Goal: Task Accomplishment & Management: Complete application form

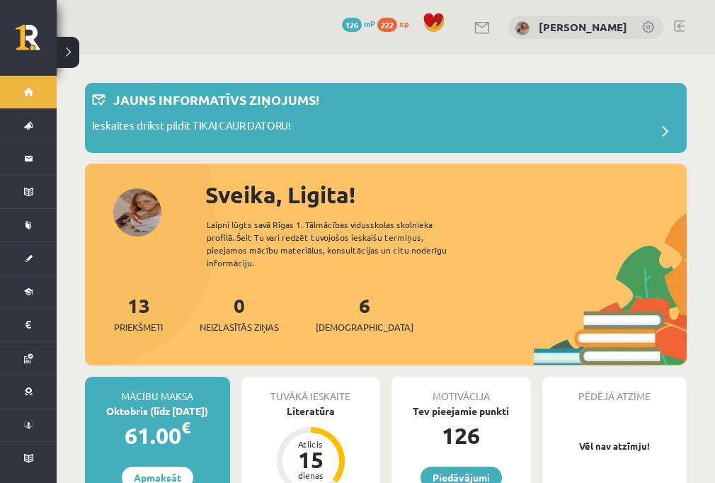
scroll to position [113, 0]
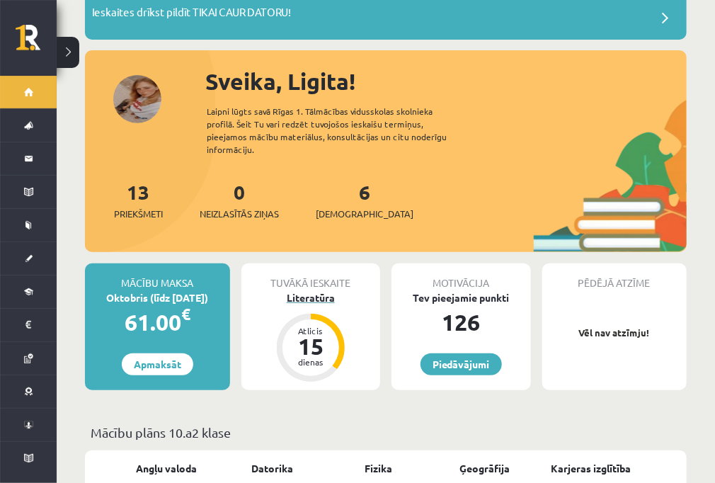
click at [295, 335] on div "15" at bounding box center [310, 346] width 42 height 23
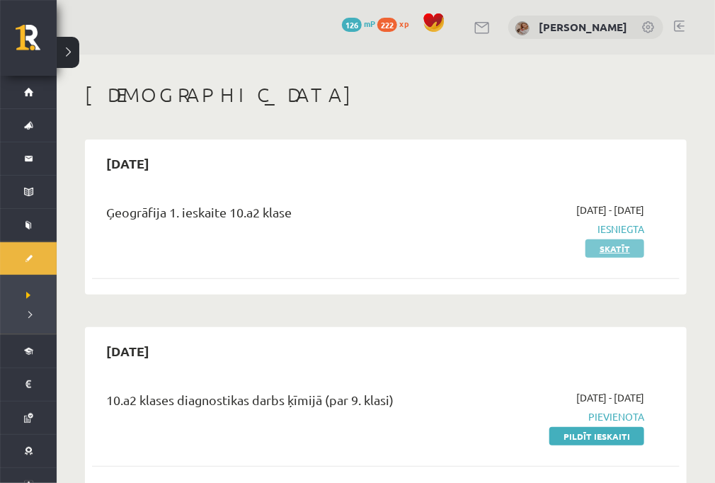
click at [606, 253] on link "Skatīt" at bounding box center [614, 248] width 59 height 18
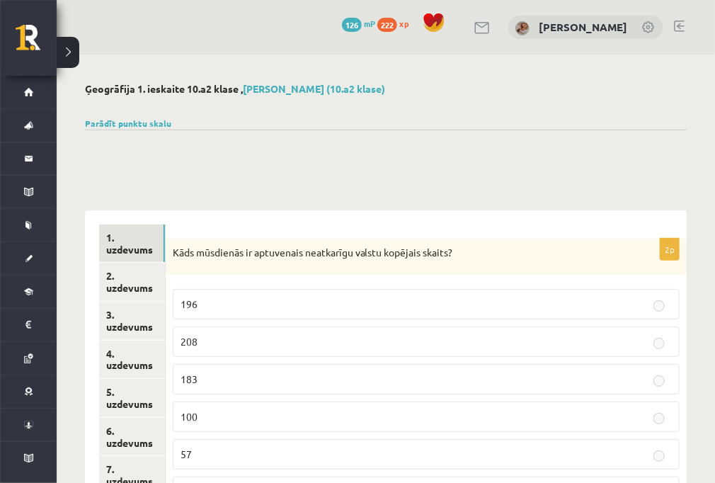
click at [430, 337] on p "208" at bounding box center [425, 341] width 491 height 15
click at [650, 347] on p "208" at bounding box center [425, 341] width 491 height 15
click at [665, 367] on label "183" at bounding box center [426, 379] width 507 height 30
click at [645, 398] on fieldset "196 208 183 100 57 38 98 328" at bounding box center [426, 434] width 507 height 304
click at [644, 436] on fieldset "196 208 183 100 57 38 98 328" at bounding box center [426, 434] width 507 height 304
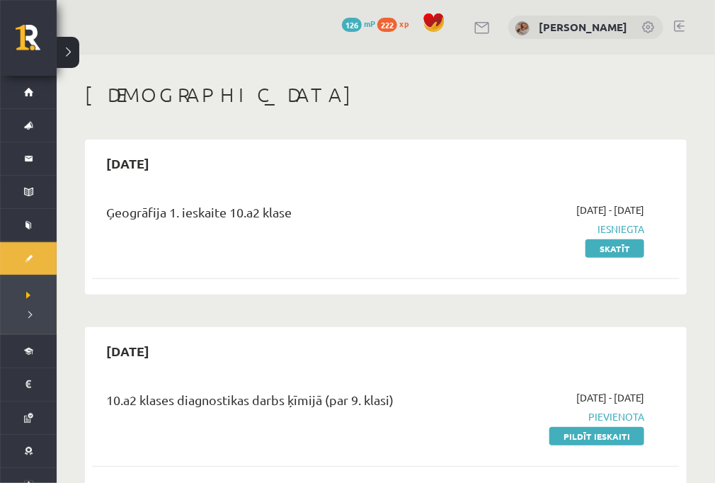
click at [611, 231] on span "Iesniegta" at bounding box center [561, 228] width 165 height 15
click at [609, 229] on span "Iesniegta" at bounding box center [561, 228] width 165 height 15
click at [618, 229] on span "Iesniegta" at bounding box center [561, 228] width 165 height 15
drag, startPoint x: 619, startPoint y: 236, endPoint x: 614, endPoint y: 319, distance: 83.6
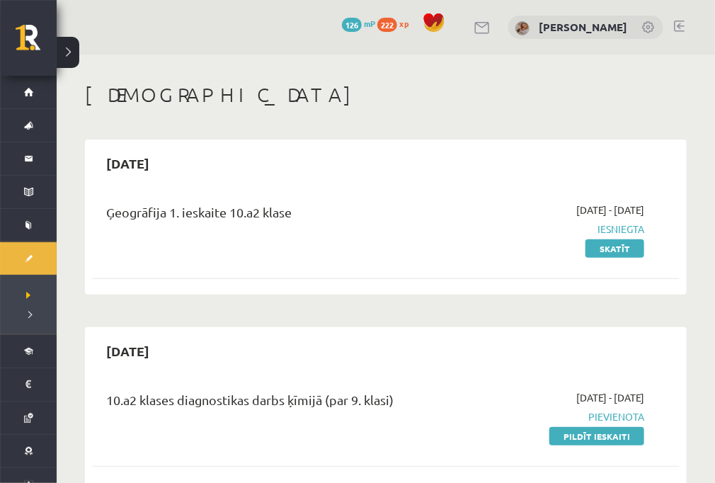
click at [635, 376] on div "10.a2 klases diagnostikas darbs ķīmijā (par 9. klasi) 2025-09-16 - 2025-09-30 P…" at bounding box center [385, 416] width 587 height 81
drag, startPoint x: 606, startPoint y: 229, endPoint x: 608, endPoint y: 242, distance: 13.6
click at [606, 229] on span "Iesniegta" at bounding box center [561, 228] width 165 height 15
click at [611, 248] on link "Skatīt" at bounding box center [614, 248] width 59 height 18
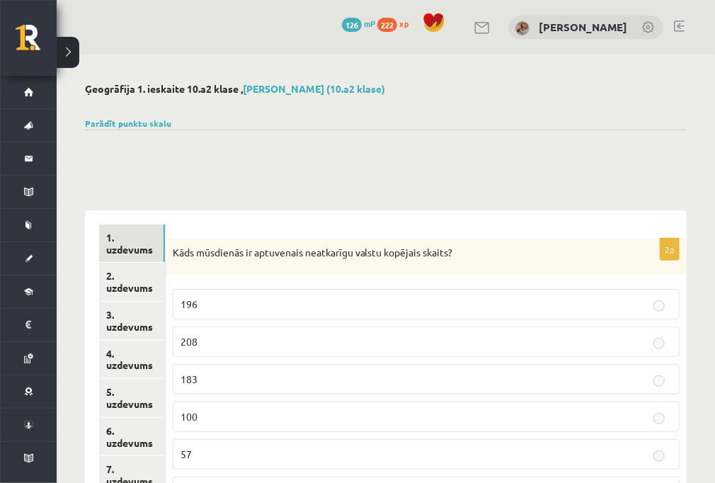
scroll to position [57, 0]
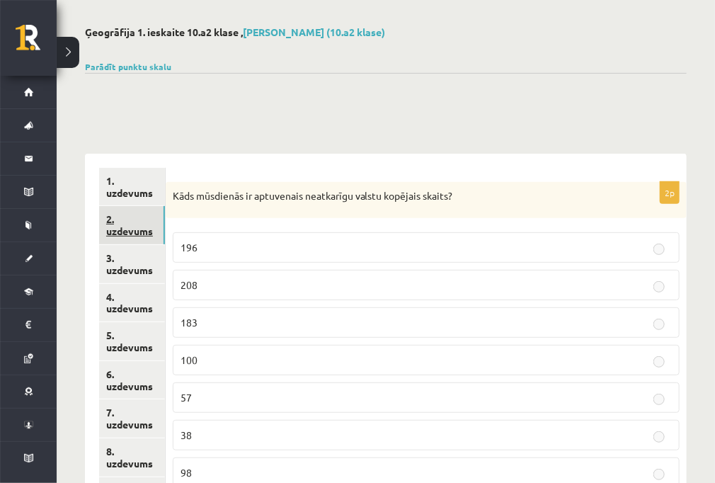
click at [151, 219] on link "2. uzdevums" at bounding box center [132, 225] width 66 height 38
click at [292, 255] on p "Austrija" at bounding box center [425, 247] width 491 height 15
click at [291, 261] on label "Austrija" at bounding box center [426, 247] width 507 height 30
drag, startPoint x: 602, startPoint y: 226, endPoint x: 611, endPoint y: 252, distance: 26.9
click at [602, 229] on fieldset "Austrija Spānija Portugāle Norvēģija Krievija Angola" at bounding box center [426, 339] width 507 height 229
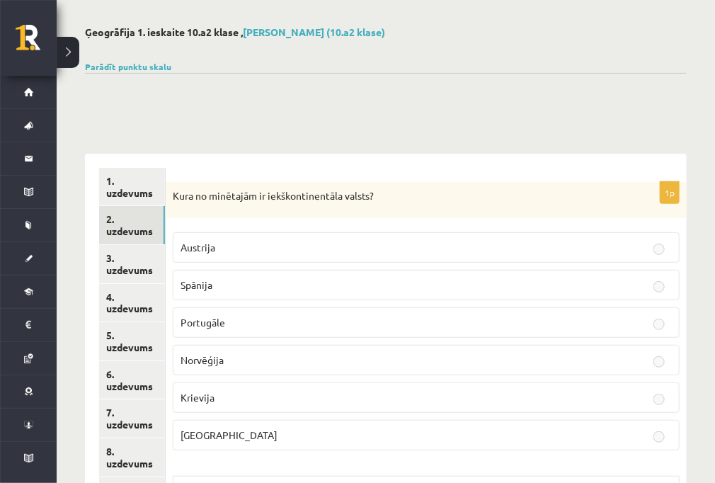
drag, startPoint x: 652, startPoint y: 277, endPoint x: 645, endPoint y: 282, distance: 8.6
click at [650, 280] on p "Spānija" at bounding box center [425, 284] width 491 height 15
drag, startPoint x: 398, startPoint y: 259, endPoint x: 377, endPoint y: 256, distance: 20.7
click at [377, 256] on label "Austrija" at bounding box center [426, 247] width 507 height 30
click at [190, 286] on span "Spānija" at bounding box center [196, 284] width 32 height 13
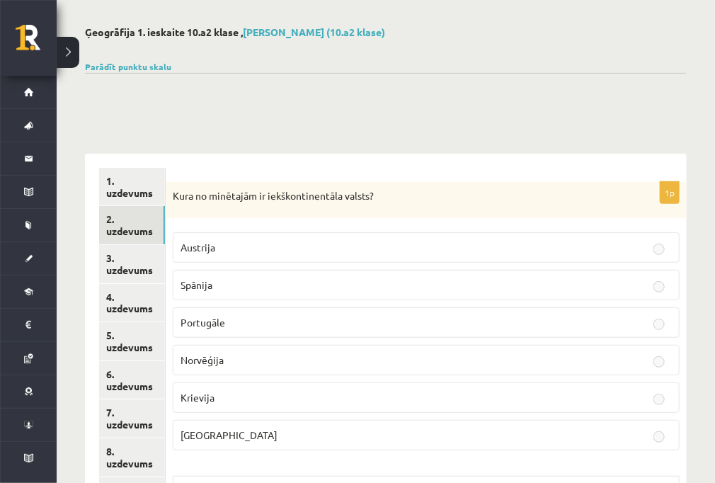
click at [204, 317] on span "Portugāle" at bounding box center [202, 322] width 45 height 13
click at [203, 374] on fieldset "Austrija Spānija Portugāle Norvēģija Krievija Angola" at bounding box center [426, 339] width 507 height 229
click at [205, 439] on p "Angola" at bounding box center [425, 434] width 491 height 15
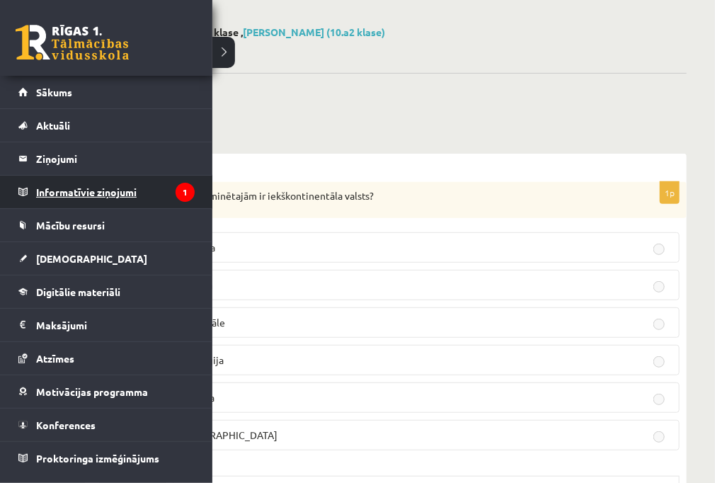
click at [76, 195] on legend "Informatīvie ziņojumi 1" at bounding box center [115, 191] width 159 height 33
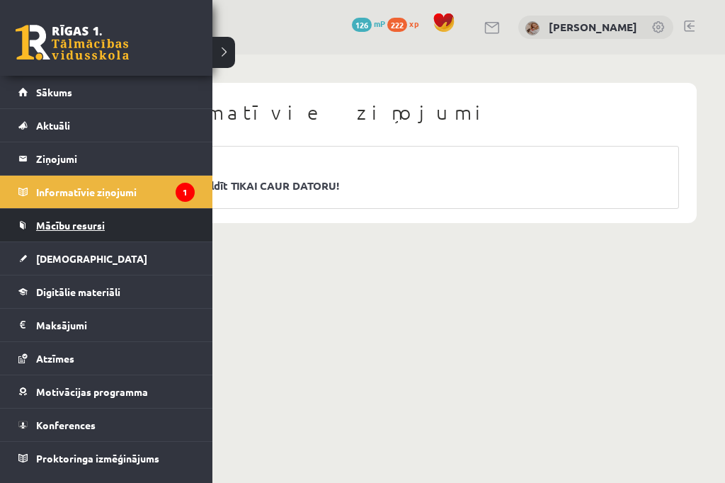
click at [89, 212] on link "Mācību resursi" at bounding box center [106, 225] width 176 height 33
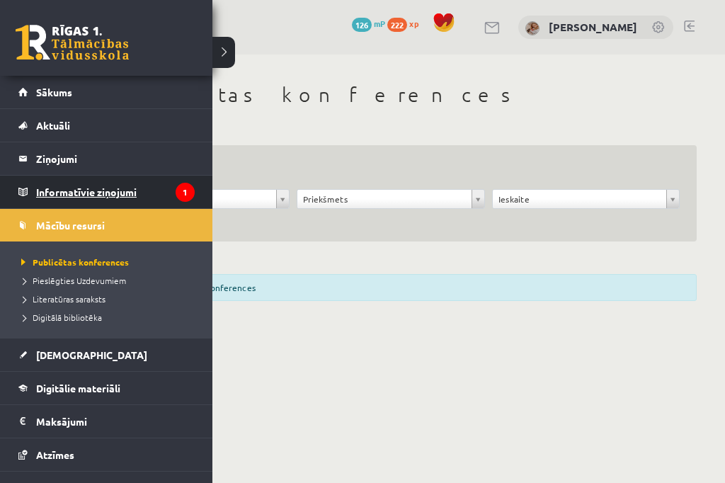
click at [51, 183] on legend "Informatīvie ziņojumi 1" at bounding box center [115, 191] width 159 height 33
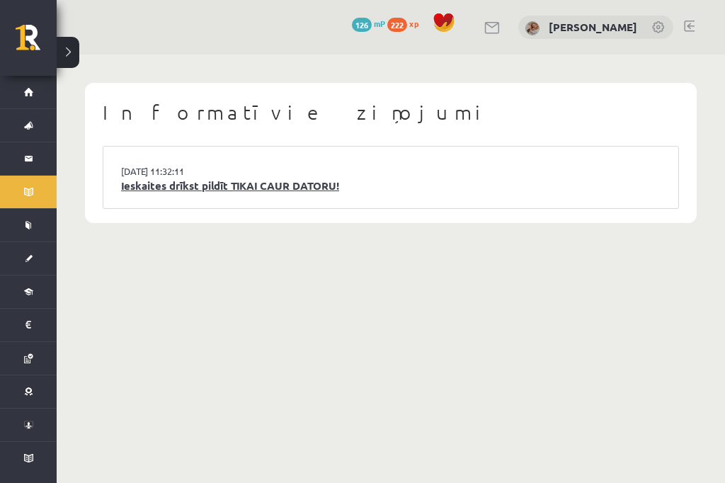
click at [159, 190] on link "Ieskaites drīkst pildīt TIKAI CAUR DATORU!" at bounding box center [390, 186] width 539 height 16
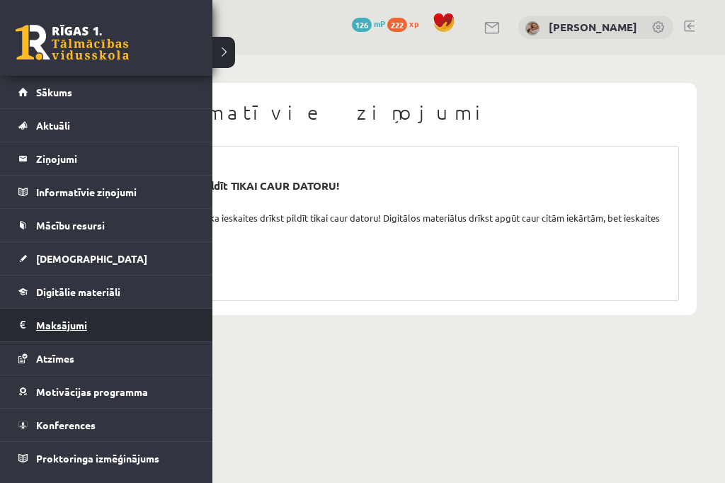
click at [117, 320] on legend "Maksājumi 0" at bounding box center [115, 325] width 159 height 33
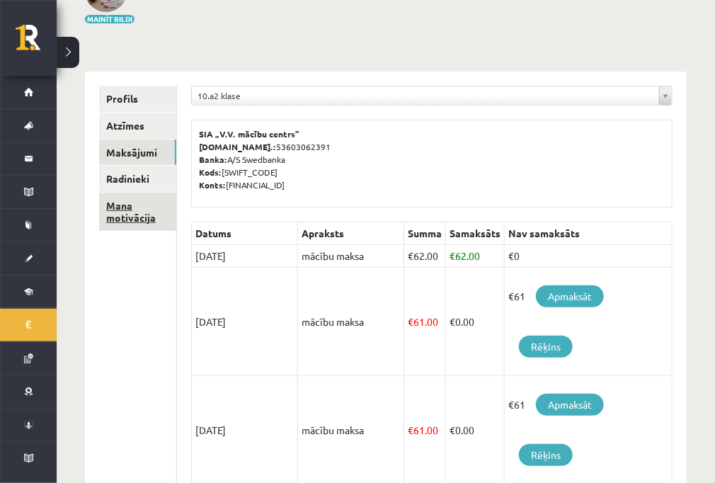
scroll to position [170, 0]
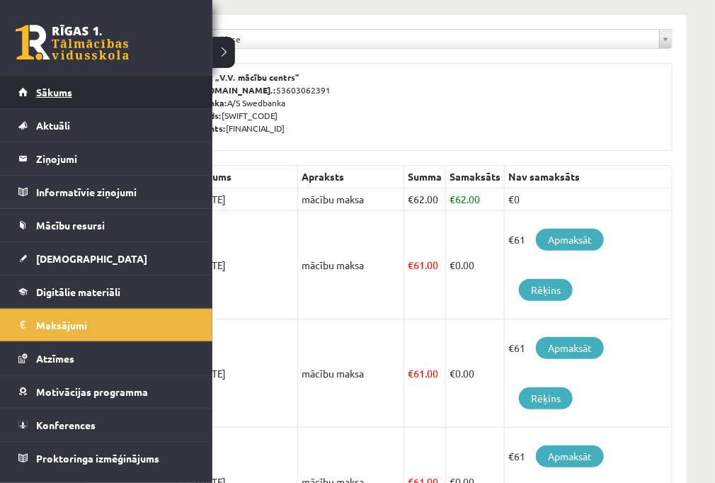
click at [31, 97] on link "Sākums" at bounding box center [106, 92] width 176 height 33
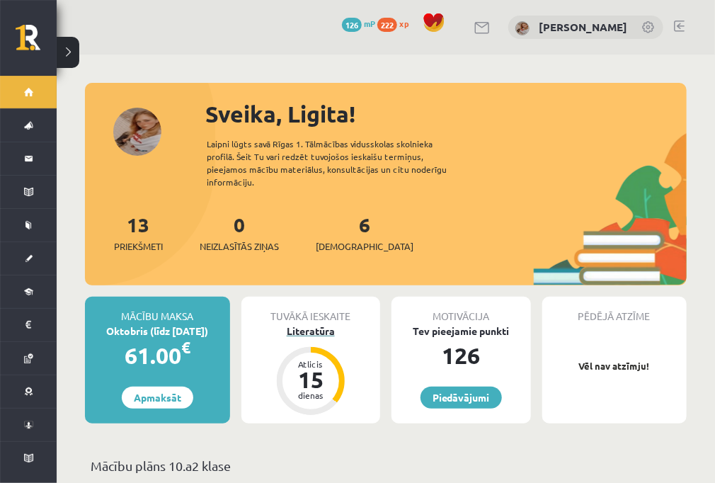
click at [296, 368] on div "15" at bounding box center [310, 379] width 42 height 23
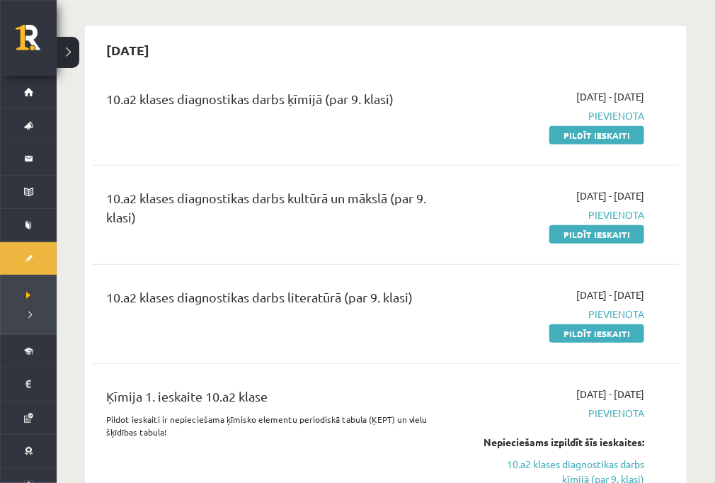
scroll to position [226, 0]
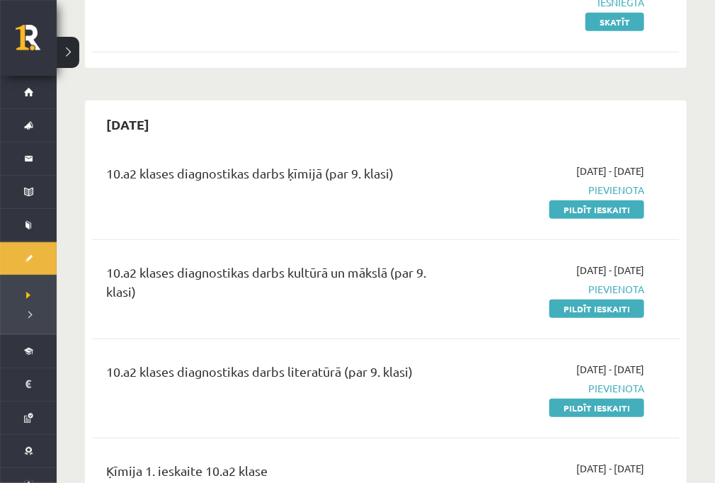
drag, startPoint x: 422, startPoint y: 219, endPoint x: 415, endPoint y: 236, distance: 18.7
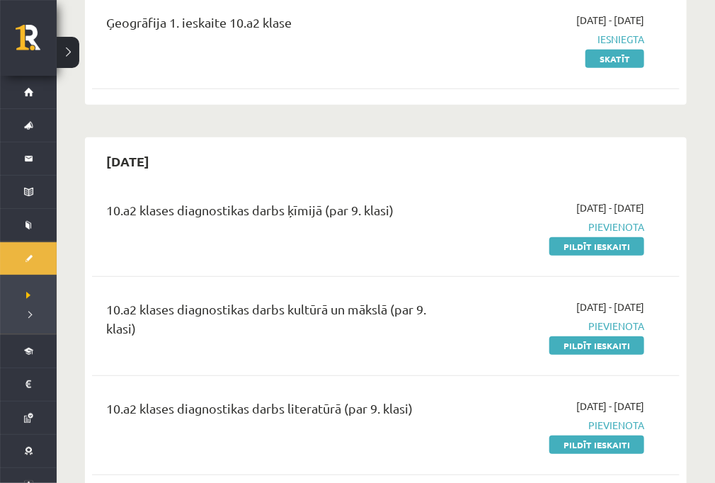
scroll to position [170, 0]
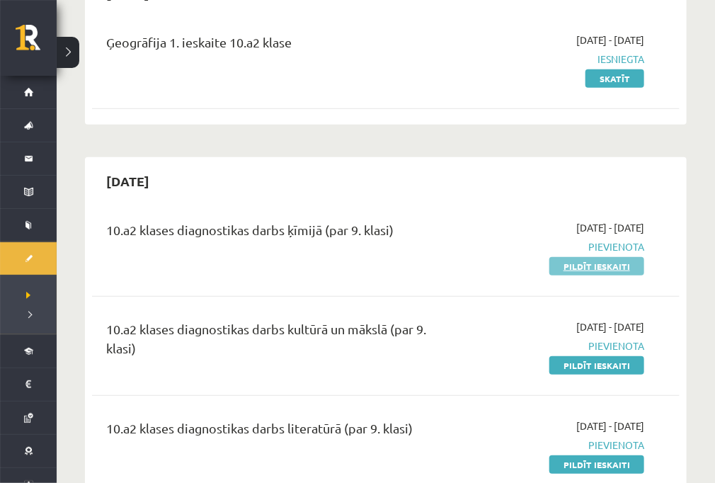
click at [623, 264] on link "Pildīt ieskaiti" at bounding box center [596, 266] width 95 height 18
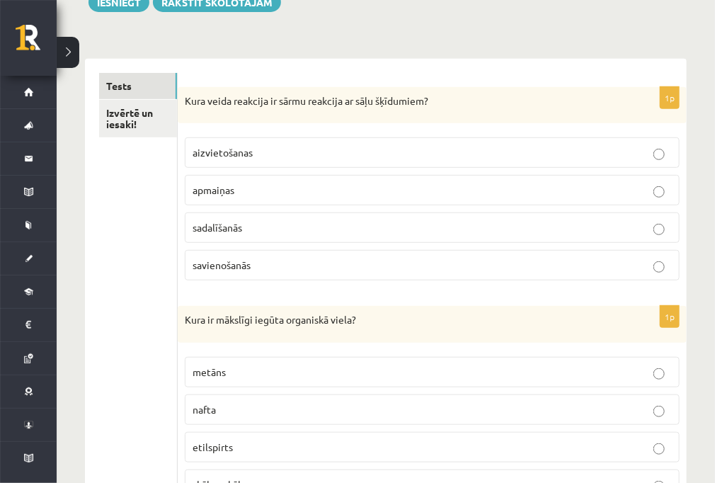
scroll to position [238, 0]
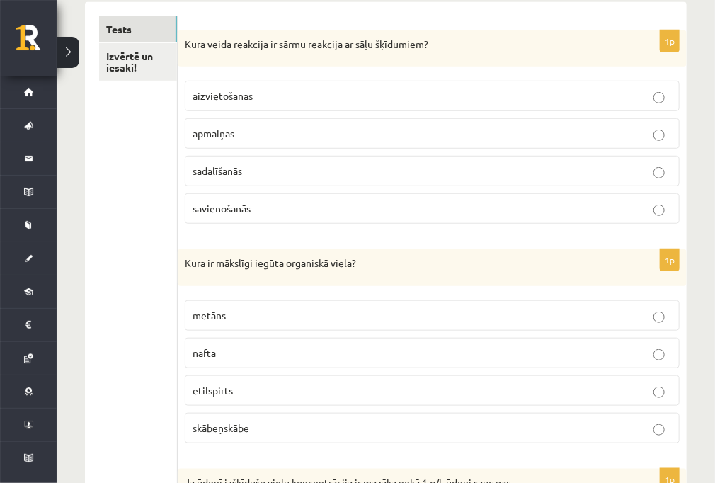
click at [284, 176] on p "sadalīšanās" at bounding box center [431, 170] width 479 height 15
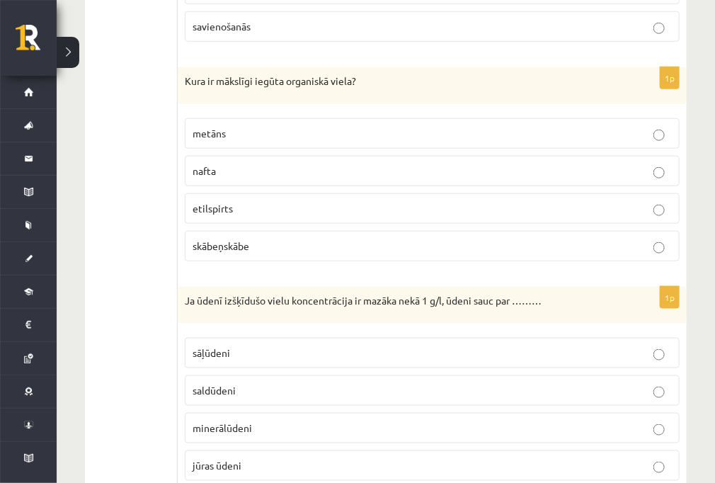
scroll to position [464, 0]
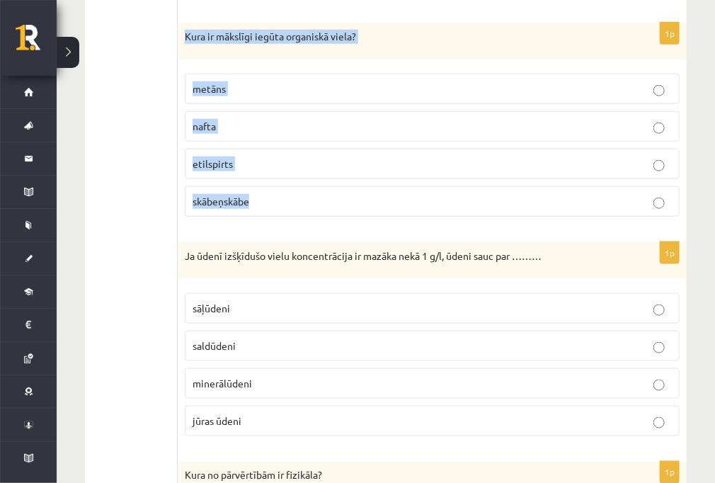
drag, startPoint x: 185, startPoint y: 35, endPoint x: 377, endPoint y: 198, distance: 251.5
click at [377, 198] on div "1p Kura ir mākslīgi iegūta organiskā viela? metāns nafta etilspirts skābeņskābe" at bounding box center [432, 125] width 509 height 205
copy div "Kura ir mākslīgi iegūta organiskā viela? metāns nafta etilspirts skābeņskābe"
click at [245, 160] on p "etilspirts" at bounding box center [431, 163] width 479 height 15
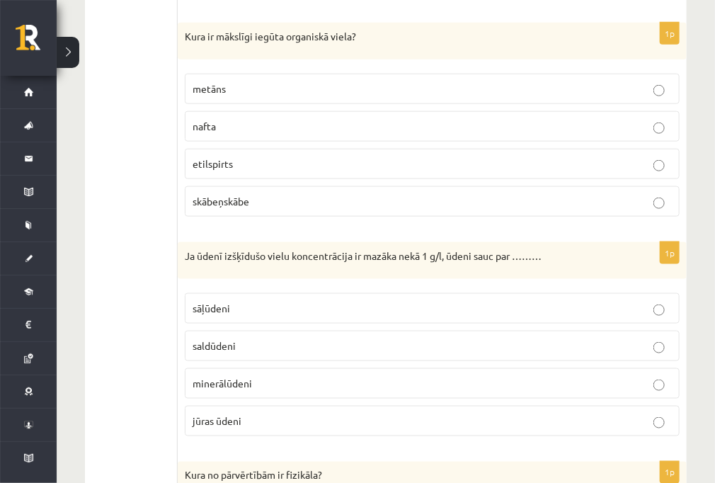
click at [245, 160] on p "etilspirts" at bounding box center [431, 163] width 479 height 15
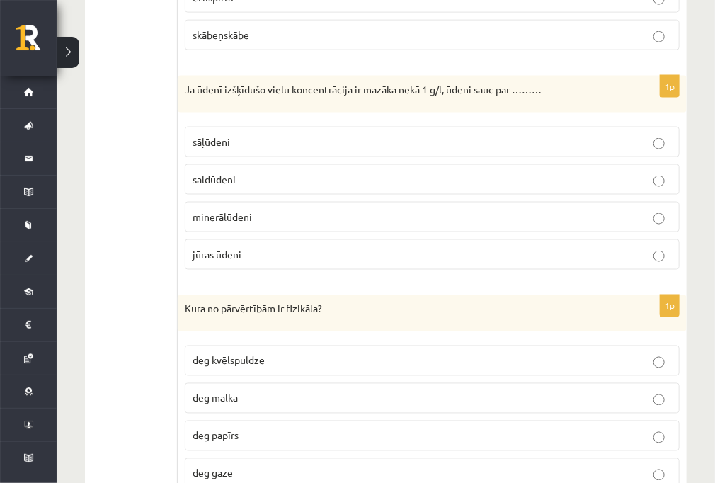
scroll to position [634, 0]
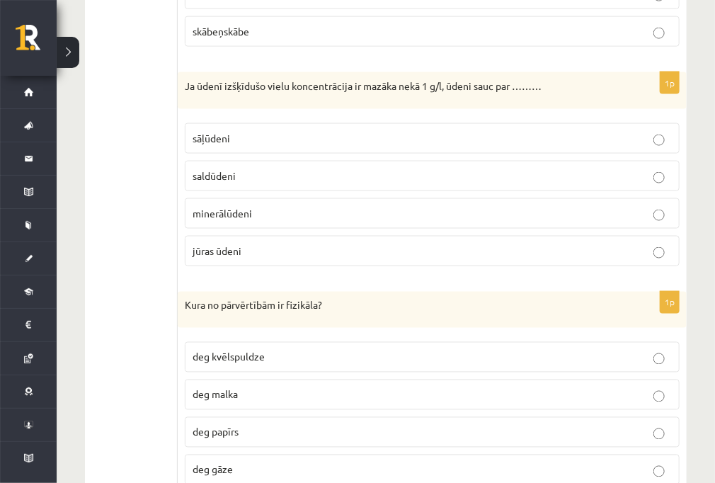
click at [218, 141] on p "sāļūdeni" at bounding box center [431, 138] width 479 height 15
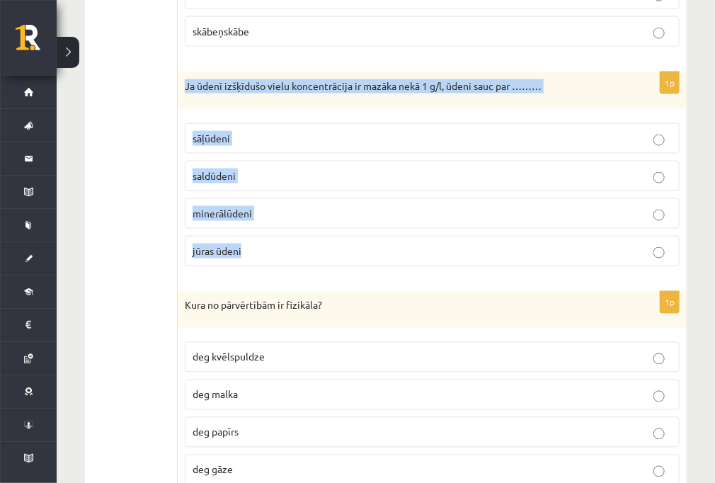
drag, startPoint x: 182, startPoint y: 79, endPoint x: 309, endPoint y: 246, distance: 209.5
click at [312, 246] on div "1p Ja ūdenī izšķīdušo vielu koncentrācija ir mazāka nekā 1 g/l, ūdeni sauc par …" at bounding box center [432, 174] width 509 height 205
copy div "Ja ūdenī izšķīdušo vielu koncentrācija ir mazāka nekā 1 g/l, ūdeni sauc par …………"
click at [228, 175] on span "saldūdeni" at bounding box center [213, 175] width 43 height 13
click at [292, 177] on p "saldūdeni" at bounding box center [431, 175] width 479 height 15
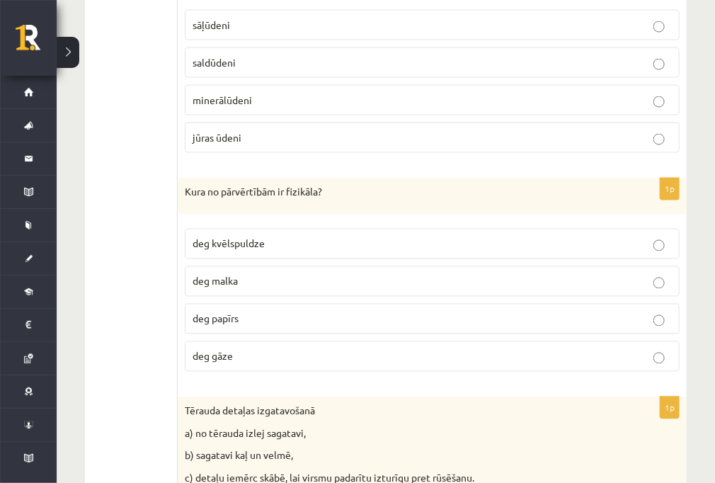
scroll to position [804, 0]
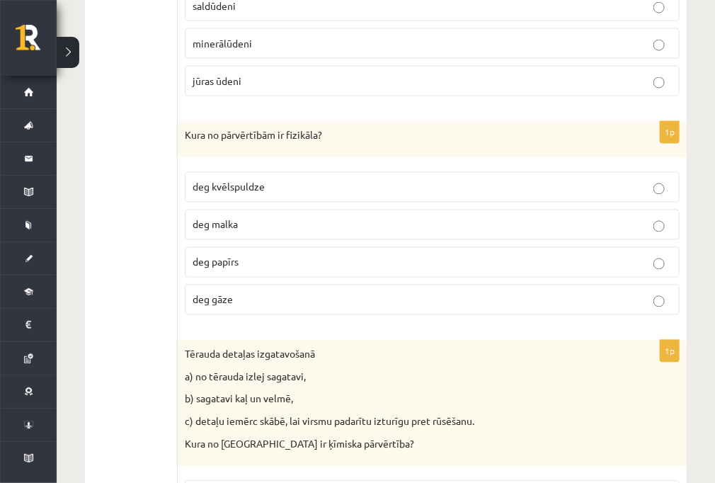
click at [301, 300] on label "deg gāze" at bounding box center [432, 299] width 495 height 30
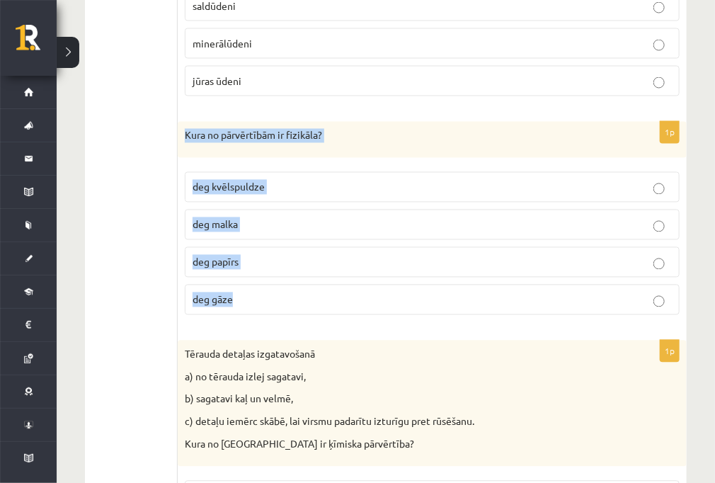
drag, startPoint x: 186, startPoint y: 129, endPoint x: 264, endPoint y: 288, distance: 177.2
click at [267, 290] on div "1p Kura no pārvērtībām ir fizikāla? deg kvēlspuldze deg malka deg papīrs deg gā…" at bounding box center [432, 224] width 509 height 205
copy div "Kura no pārvērtībām ir fizikāla? deg kvēlspuldze deg malka deg papīrs deg gāze"
click at [252, 209] on label "deg malka" at bounding box center [432, 224] width 495 height 30
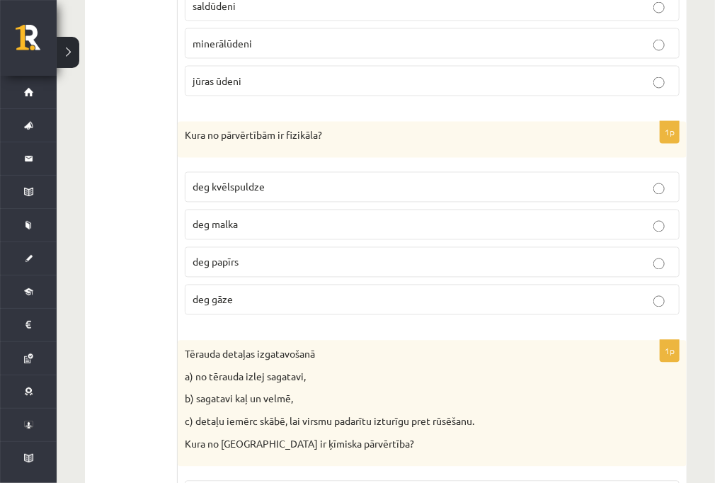
click at [205, 193] on label "deg kvēlspuldze" at bounding box center [432, 187] width 495 height 30
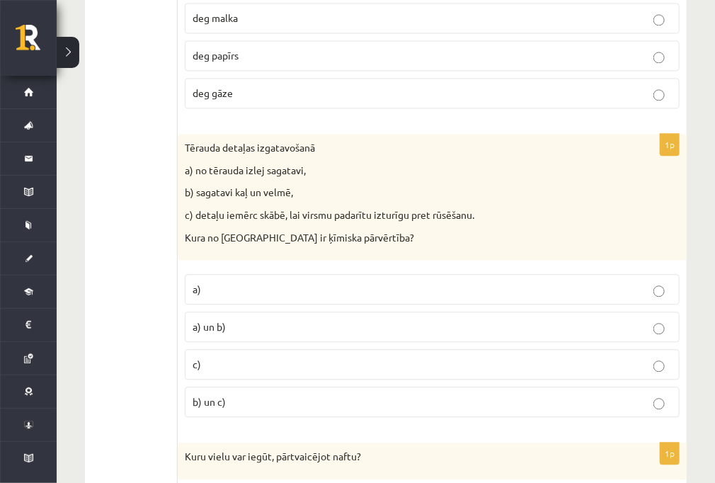
scroll to position [1030, 0]
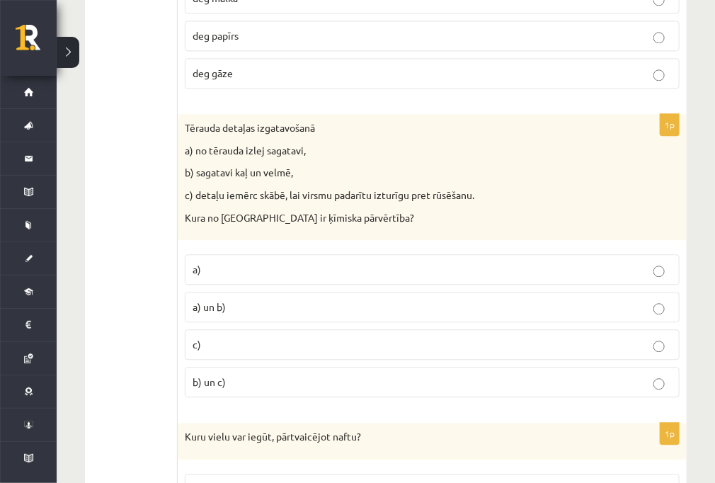
click at [221, 263] on p "a)" at bounding box center [431, 269] width 479 height 15
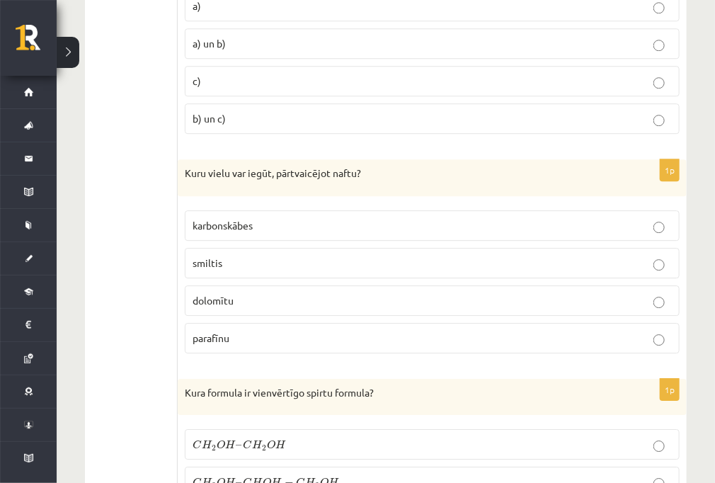
scroll to position [1313, 0]
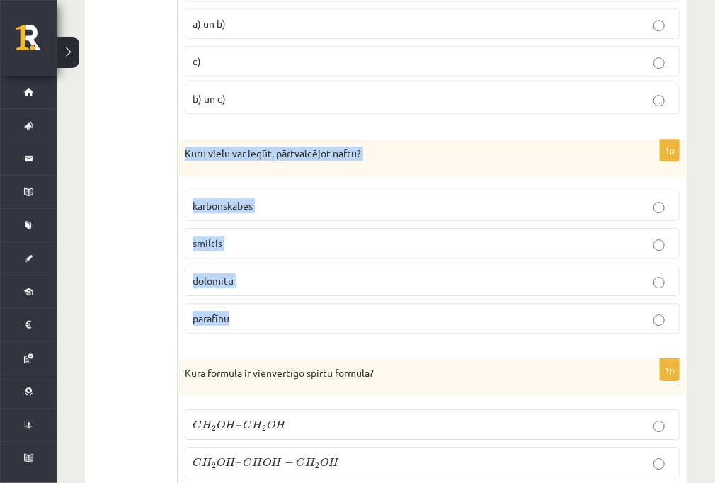
drag, startPoint x: 186, startPoint y: 144, endPoint x: 309, endPoint y: 293, distance: 192.5
click at [320, 298] on div "1p Kuru vielu var iegūt, pārtvaicējot naftu? karbonskābes smiltis dolomītu para…" at bounding box center [432, 241] width 509 height 205
copy div "Kuru vielu var iegūt, pārtvaicējot naftu? karbonskābes smiltis dolomītu parafīnu"
click at [235, 303] on label "parafīnu" at bounding box center [432, 318] width 495 height 30
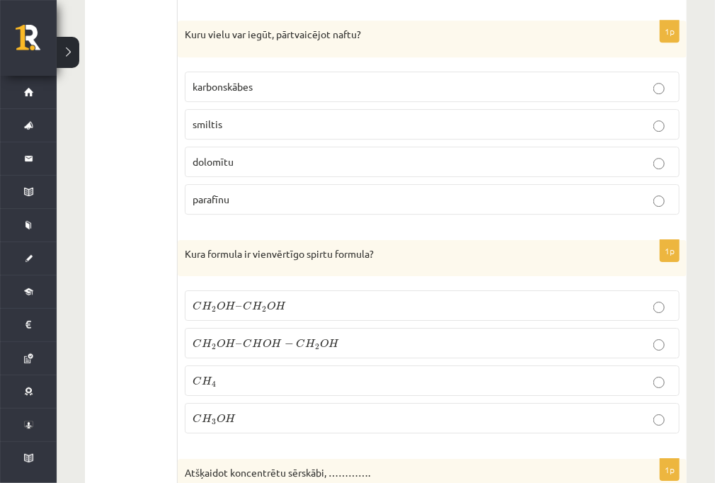
scroll to position [1483, 0]
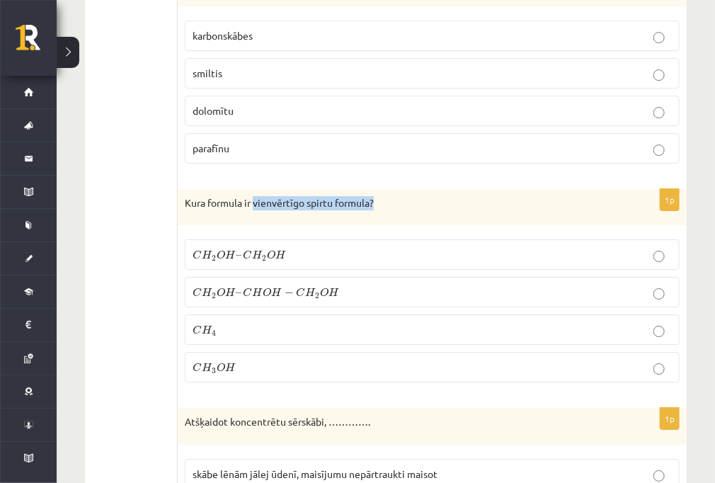
drag, startPoint x: 256, startPoint y: 192, endPoint x: 379, endPoint y: 197, distance: 123.2
click at [379, 197] on p "Kura formula ir vienvērtīgo spirtu formula?" at bounding box center [397, 203] width 424 height 14
copy p "vienvērtīgo spirtu formula?"
click at [269, 333] on label "C H 4 C H 4" at bounding box center [432, 329] width 495 height 30
drag, startPoint x: 191, startPoint y: 446, endPoint x: 655, endPoint y: 386, distance: 468.0
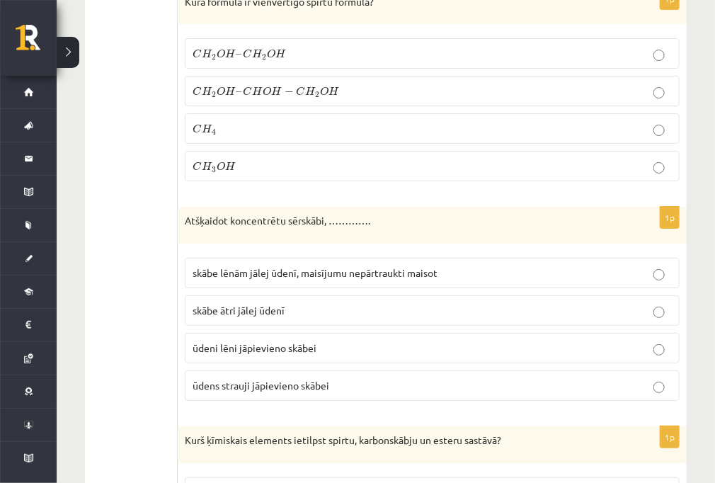
scroll to position [1710, 0]
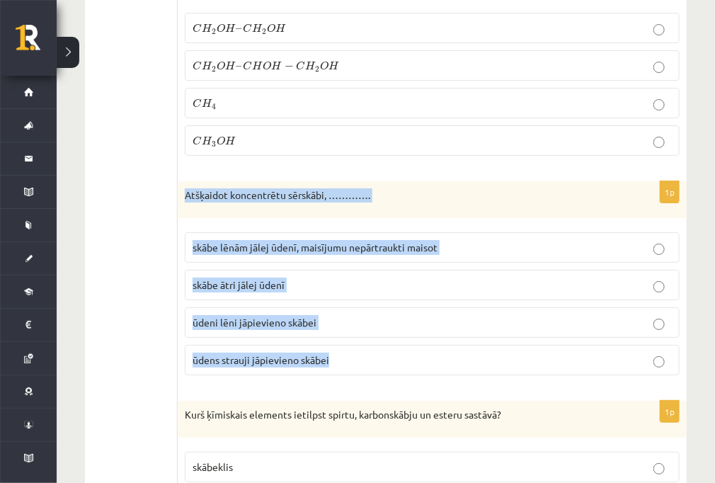
drag, startPoint x: 185, startPoint y: 185, endPoint x: 380, endPoint y: 374, distance: 271.7
click at [380, 374] on div "1p Atšķaidot koncentrētu sērskābi, …………. skābe lēnām jālej ūdenī, maisījumu nep…" at bounding box center [432, 283] width 509 height 205
copy div "Atšķaidot koncentrētu sērskābi, …………. skābe lēnām jālej ūdenī, maisījumu nepārt…"
click at [277, 245] on p "skābe lēnām jālej ūdenī, maisījumu nepārtraukti maisot" at bounding box center [431, 247] width 479 height 15
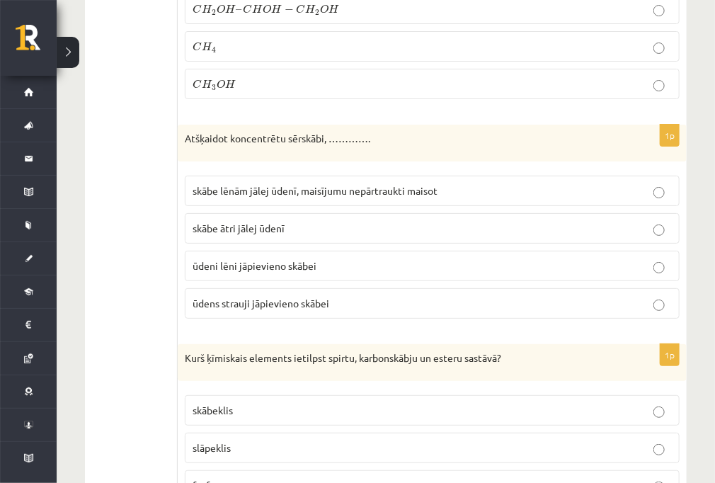
click at [477, 351] on p "Kurš ķīmiskais elements ietilpst spirtu, karbonskābju un esteru sastāvā?" at bounding box center [397, 358] width 424 height 14
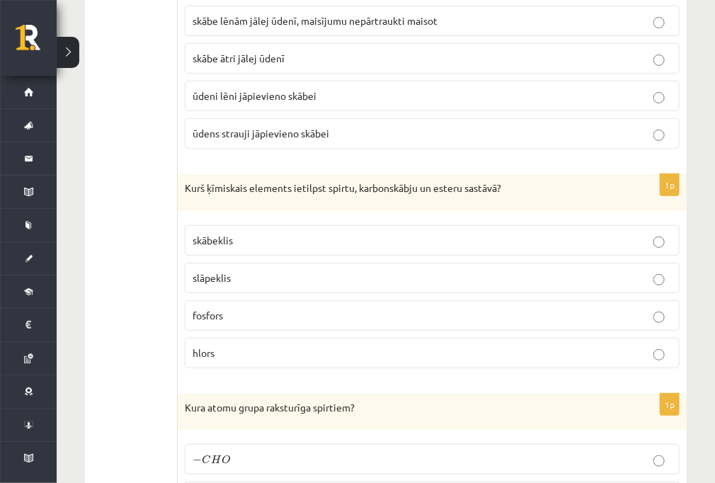
scroll to position [1936, 0]
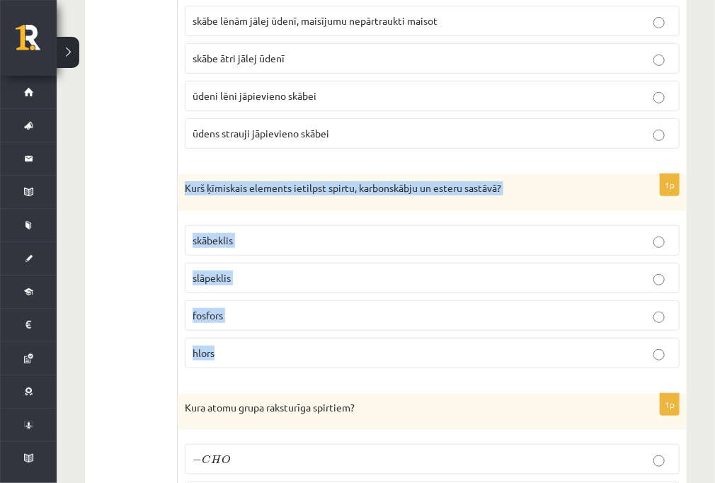
drag, startPoint x: 186, startPoint y: 178, endPoint x: 258, endPoint y: 351, distance: 186.9
click at [258, 351] on div "1p Kurš ķīmiskais elements ietilpst spirtu, karbonskābju un esteru sastāvā? skā…" at bounding box center [432, 276] width 509 height 205
copy div "Kurš ķīmiskais elements ietilpst spirtu, karbonskābju un esteru sastāvā? skābek…"
click at [266, 225] on label "skābeklis" at bounding box center [432, 240] width 495 height 30
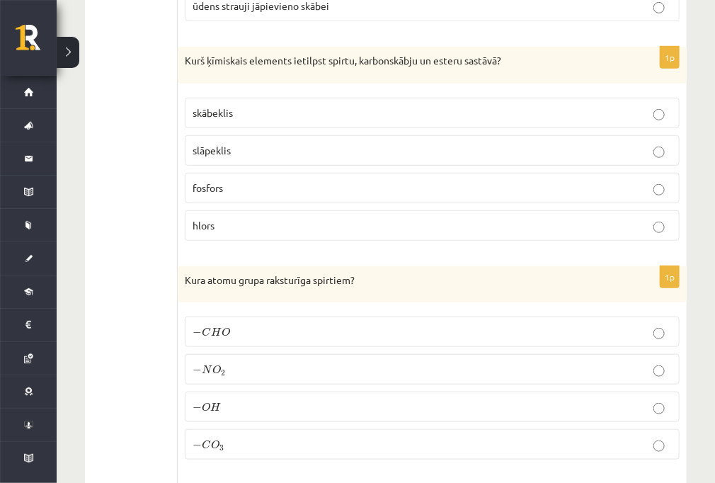
scroll to position [2163, 0]
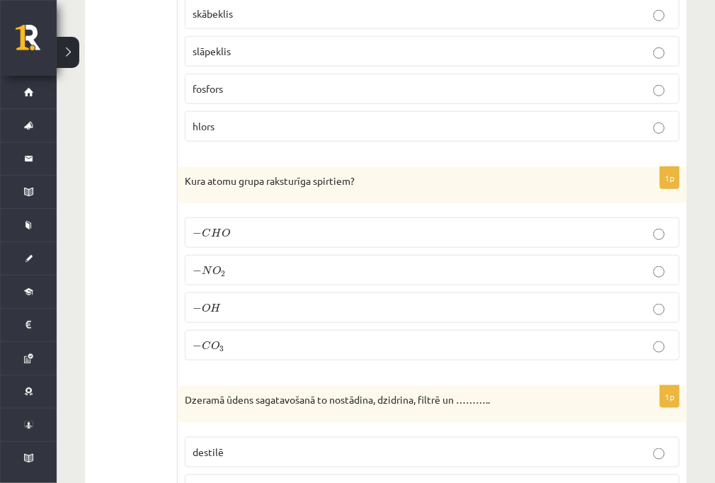
click at [280, 225] on p "− C H O − C H O" at bounding box center [431, 232] width 479 height 15
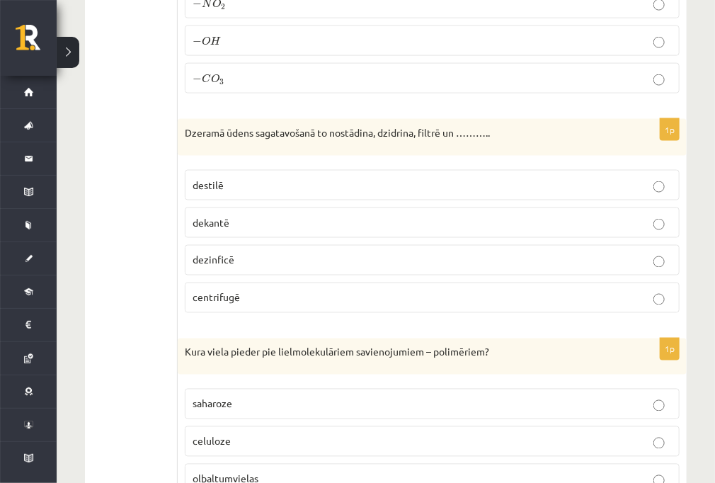
scroll to position [2446, 0]
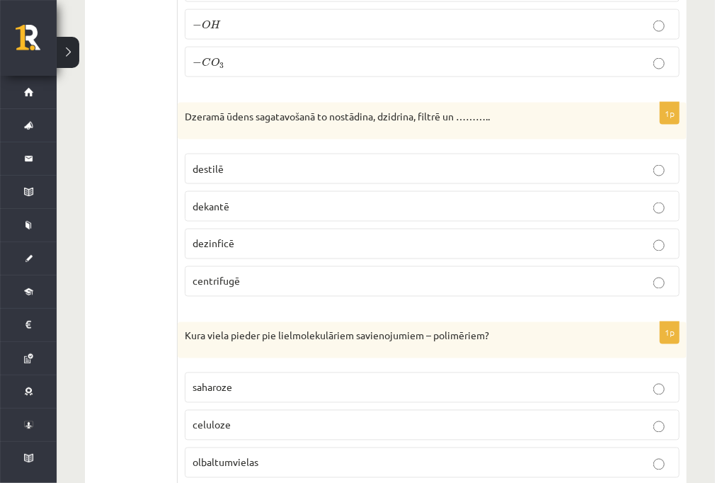
click at [285, 164] on label "destilē" at bounding box center [432, 169] width 495 height 30
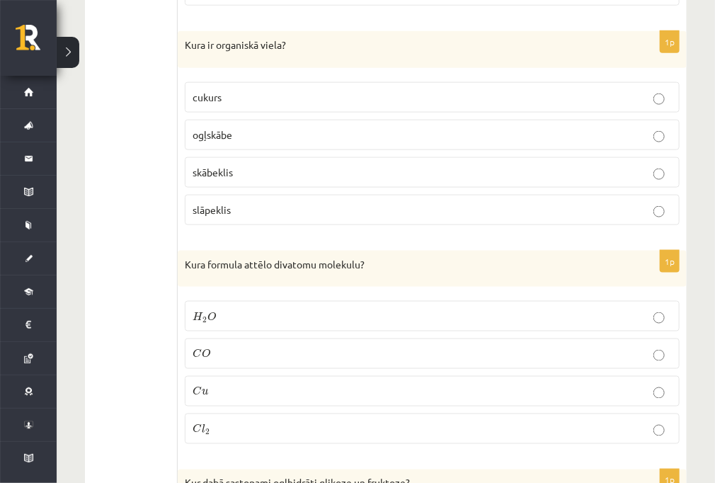
scroll to position [6578, 0]
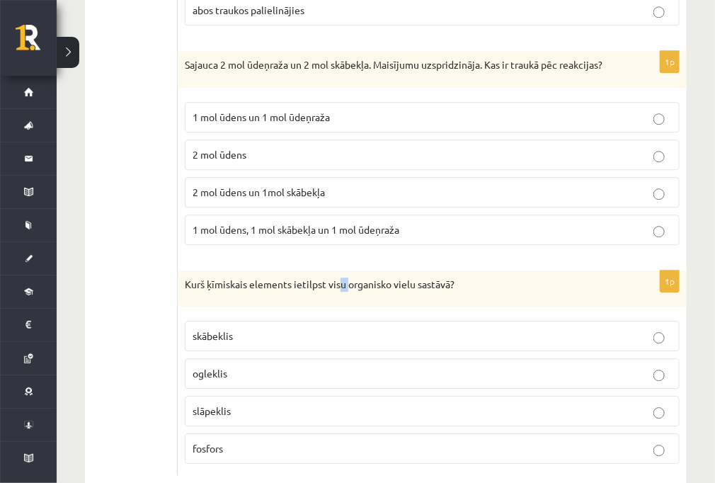
click at [350, 270] on div "Kurš ķīmiskais elements ietilpst visu organisko vielu sastāvā?" at bounding box center [432, 288] width 509 height 37
click at [351, 270] on div "Kurš ķīmiskais elements ietilpst visu organisko vielu sastāvā?" at bounding box center [432, 288] width 509 height 37
click at [237, 328] on p "skābeklis" at bounding box center [431, 335] width 479 height 15
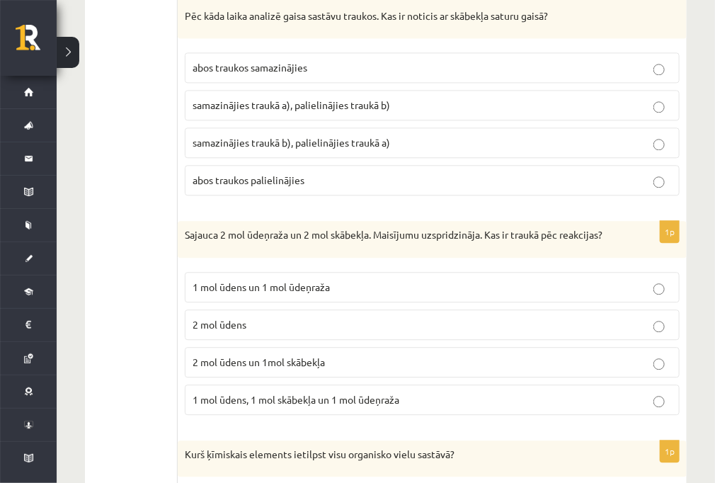
scroll to position [6352, 0]
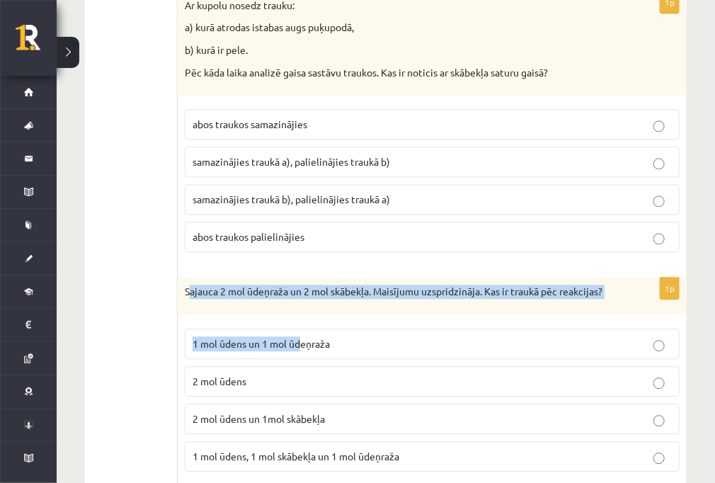
drag, startPoint x: 190, startPoint y: 260, endPoint x: 304, endPoint y: 293, distance: 119.2
click at [304, 293] on div "1p Sajauca 2 mol ūdeņraža un 2 mol skābekļa. Maisījumu uzspridzināja. Kas ir tr…" at bounding box center [432, 379] width 509 height 205
click at [205, 282] on div "1p Sajauca 2 mol ūdeņraža un 2 mol skābekļa. Maisījumu uzspridzināja. Kas ir tr…" at bounding box center [432, 379] width 509 height 205
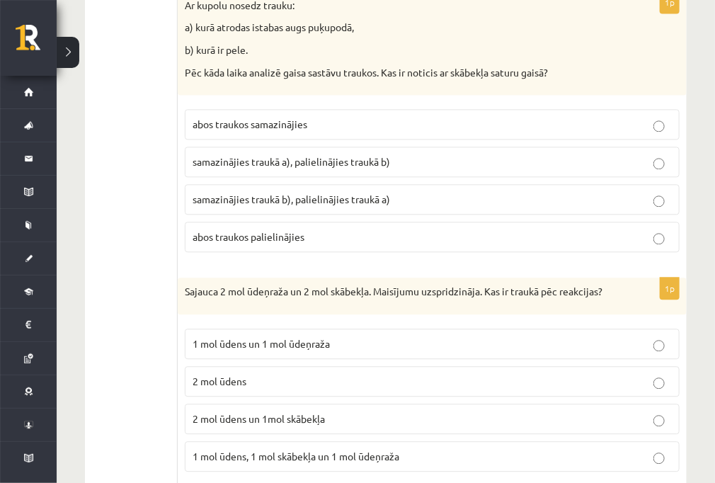
click at [183, 277] on div "Sajauca 2 mol ūdeņraža un 2 mol skābekļa. Maisījumu uzspridzināja. Kas ir trauk…" at bounding box center [432, 295] width 509 height 37
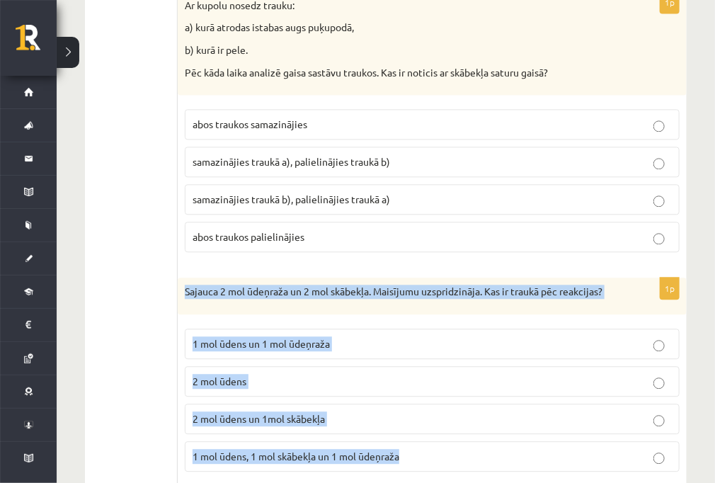
drag, startPoint x: 187, startPoint y: 260, endPoint x: 467, endPoint y: 430, distance: 327.7
click at [467, 430] on div "1p Sajauca 2 mol ūdeņraža un 2 mol skābekļa. Maisījumu uzspridzināja. Kas ir tr…" at bounding box center [432, 379] width 509 height 205
copy div "Sajauca 2 mol ūdeņraža un 2 mol skābekļa. Maisījumu uzspridzināja. Kas ir trauk…"
click at [429, 366] on label "2 mol ūdens" at bounding box center [432, 381] width 495 height 30
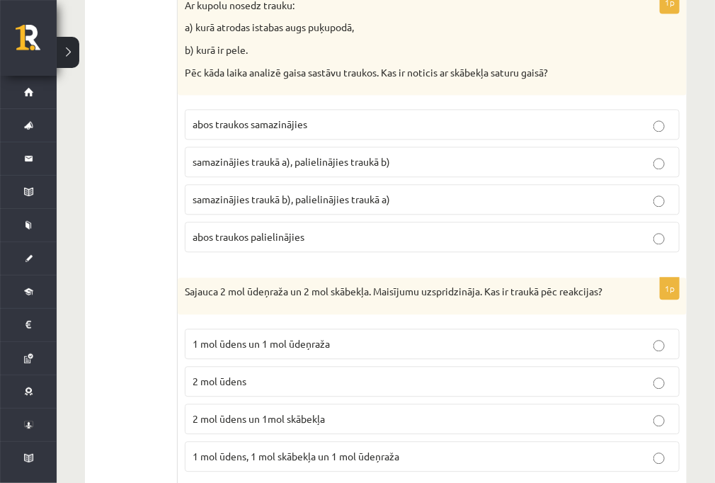
click at [353, 411] on p "2 mol ūdens un 1mol skābekļa" at bounding box center [431, 418] width 479 height 15
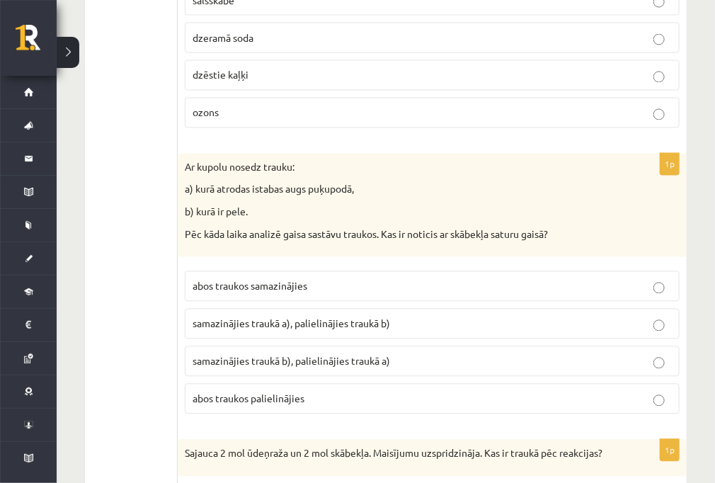
scroll to position [6182, 0]
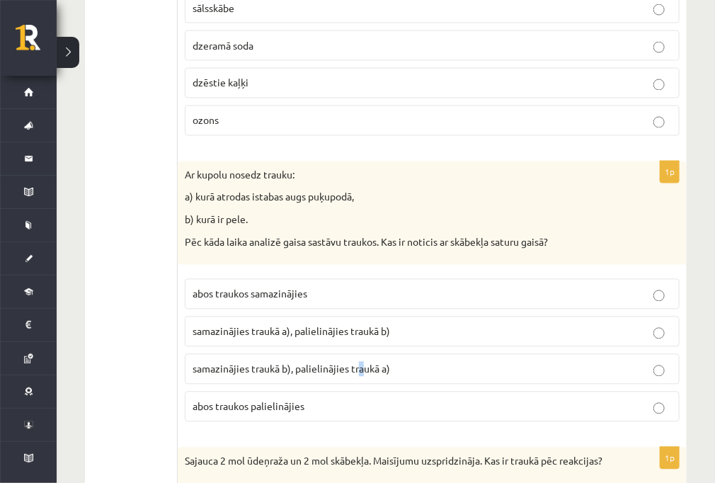
click at [365, 354] on label "samazinājies traukā b), palielinājies traukā a)" at bounding box center [432, 369] width 495 height 30
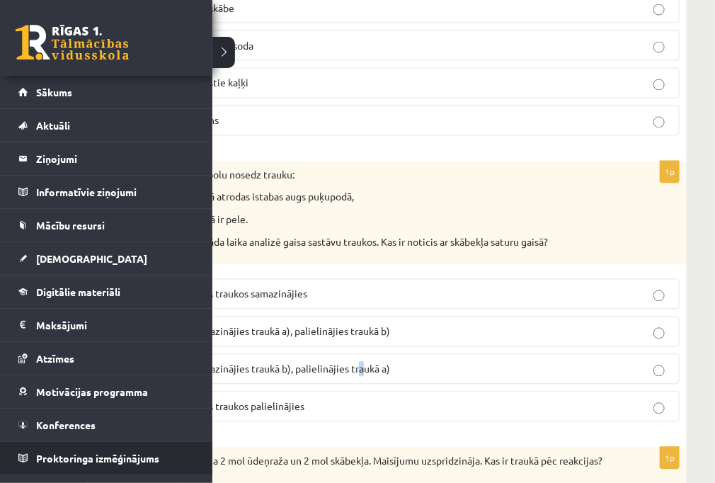
click at [16, 374] on ul "Sākums Aktuāli Kā mācīties eSKOLĀ Kontakti Normatīvie akti Online konsultācijas…" at bounding box center [106, 275] width 212 height 399
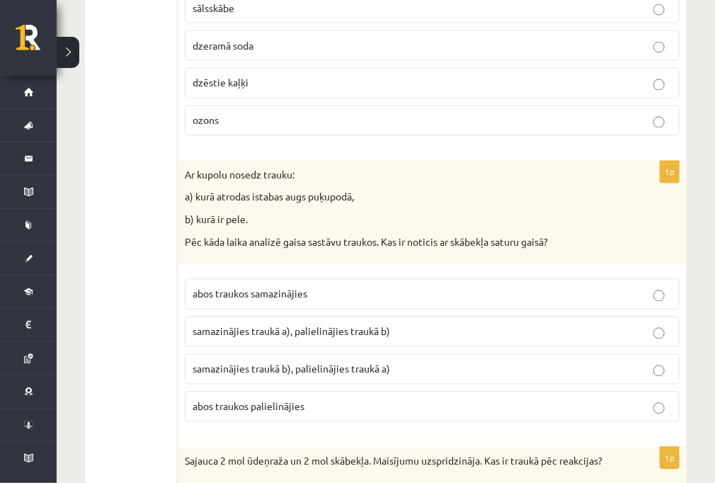
click at [667, 362] on p "samazinājies traukā b), palielinājies traukā a)" at bounding box center [431, 369] width 479 height 15
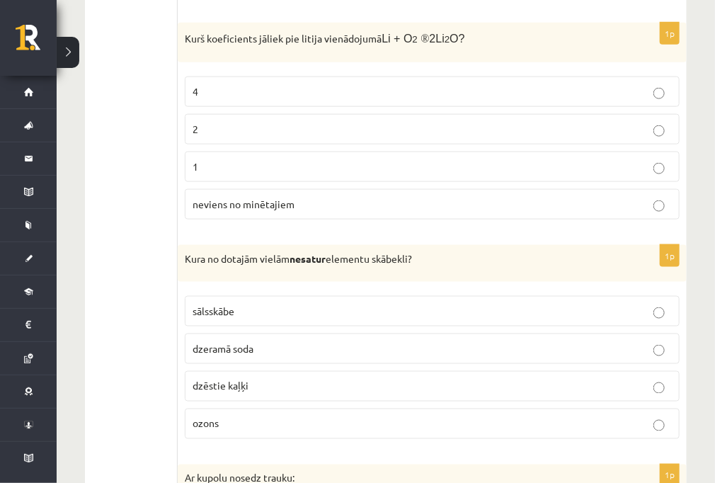
scroll to position [5899, 0]
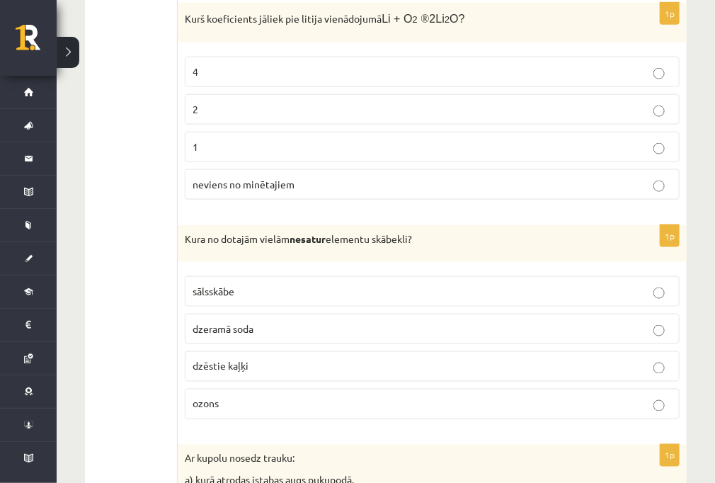
click at [601, 388] on label "ozons" at bounding box center [432, 403] width 495 height 30
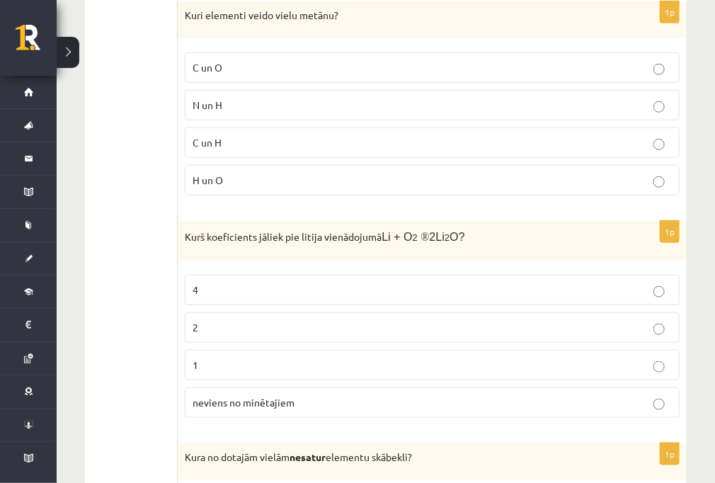
scroll to position [5672, 0]
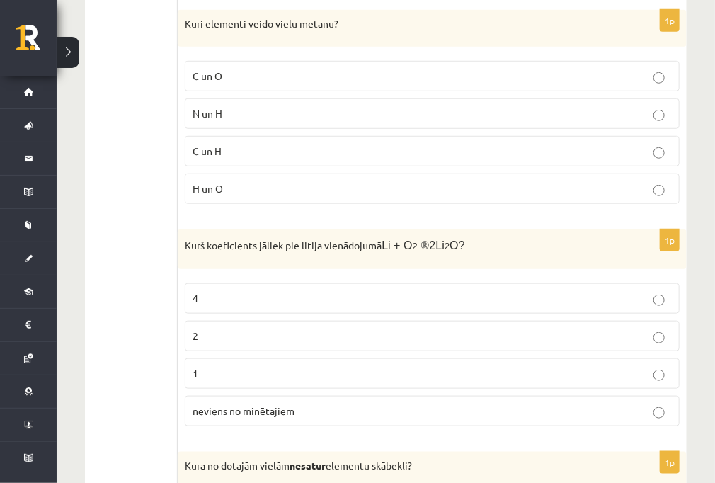
click at [261, 328] on p "2" at bounding box center [431, 335] width 479 height 15
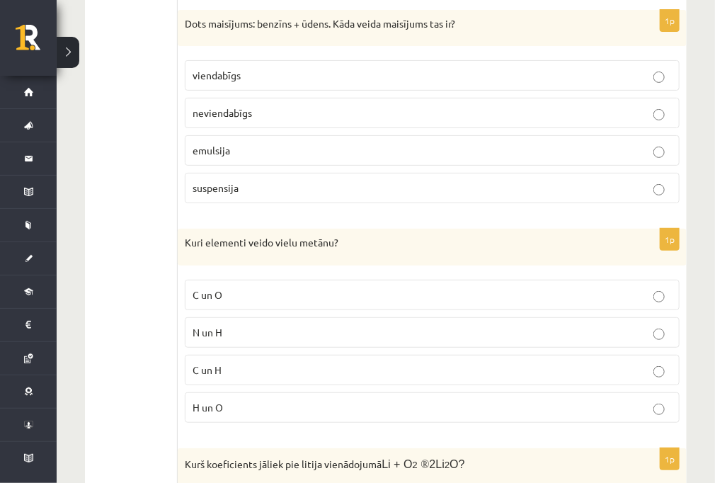
scroll to position [5446, 0]
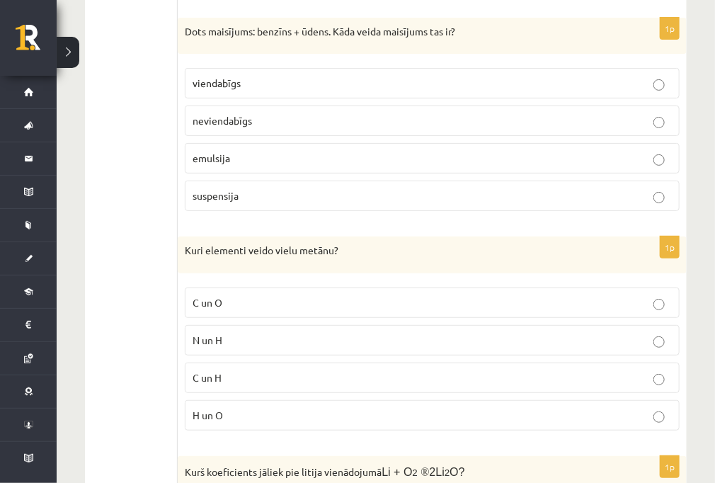
click at [244, 370] on p "C un H" at bounding box center [431, 377] width 479 height 15
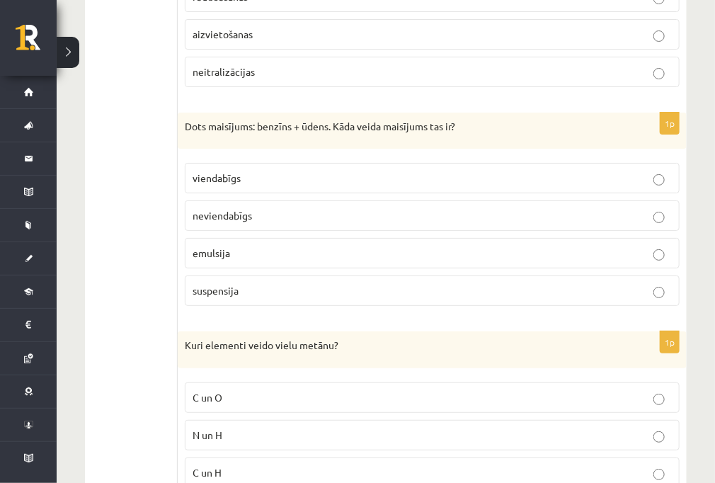
scroll to position [5333, 0]
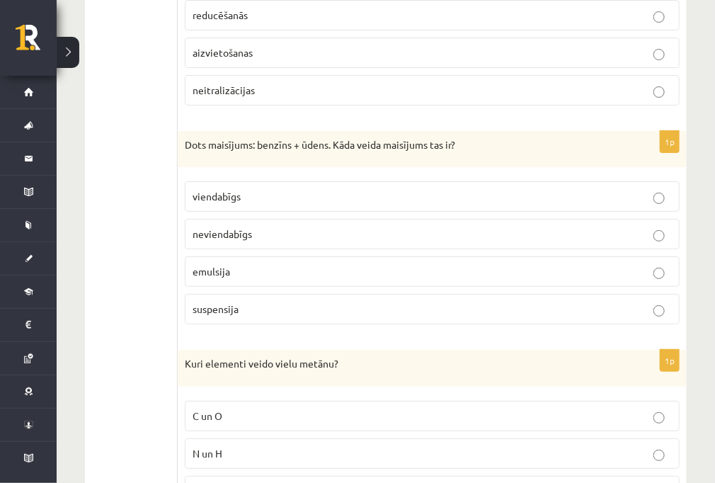
click at [305, 264] on p "emulsija" at bounding box center [431, 271] width 479 height 15
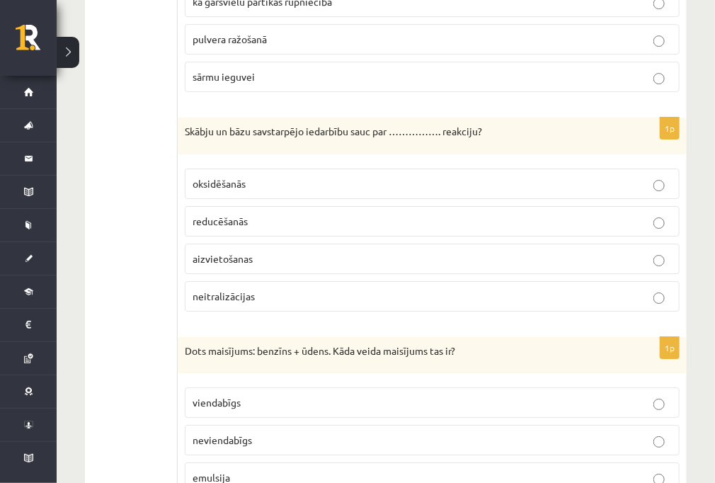
scroll to position [5106, 0]
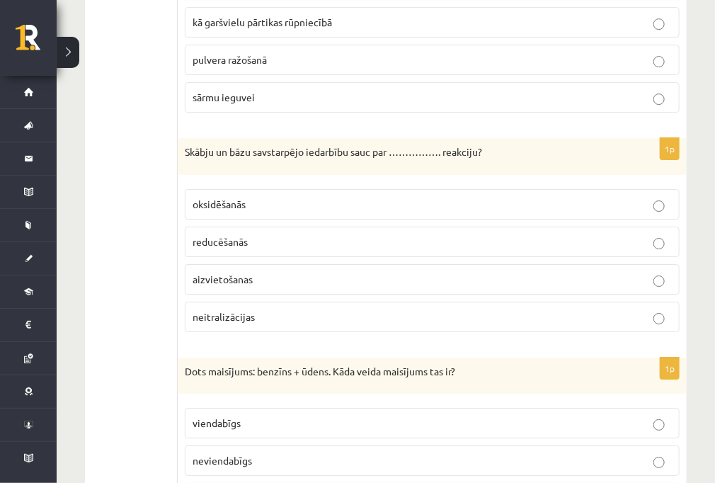
click at [634, 197] on p "oksidēšanās" at bounding box center [431, 204] width 479 height 15
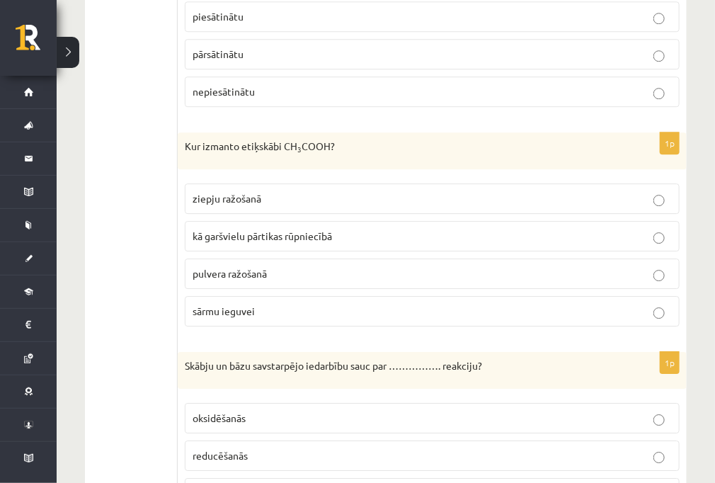
scroll to position [4880, 0]
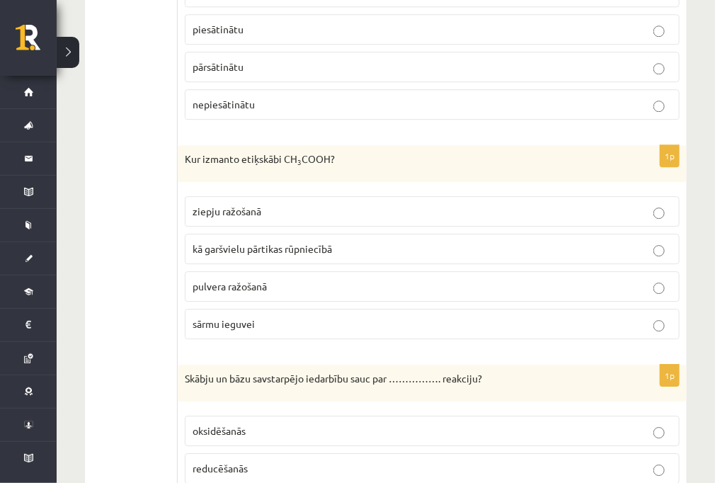
click at [185, 145] on div "Kur izmanto etiķskābi CH 3 COOH?" at bounding box center [432, 163] width 509 height 37
drag, startPoint x: 186, startPoint y: 136, endPoint x: 286, endPoint y: 138, distance: 99.8
click at [286, 152] on p "Kur izmanto etiķskābi CH 3 COOH?" at bounding box center [397, 159] width 424 height 14
copy p "Kur izmanto etiķskābi"
click at [250, 242] on span "kā garšvielu pārtikas rūpniecībā" at bounding box center [261, 248] width 139 height 13
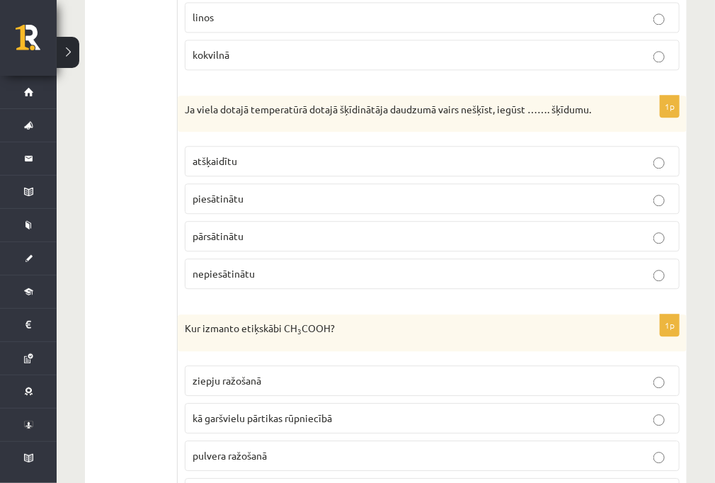
scroll to position [4710, 0]
click at [260, 229] on p "pārsātinātu" at bounding box center [431, 236] width 479 height 15
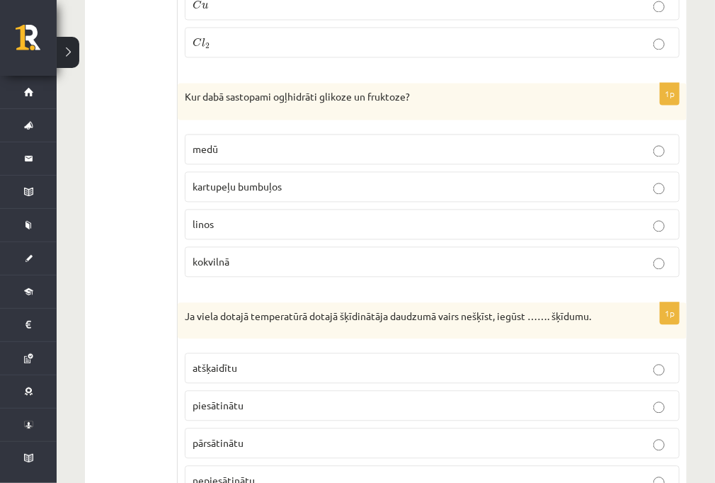
scroll to position [4484, 0]
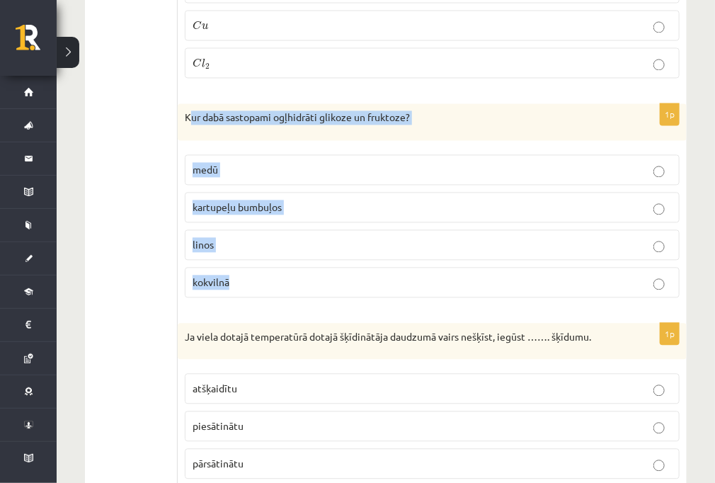
drag, startPoint x: 189, startPoint y: 92, endPoint x: 249, endPoint y: 263, distance: 180.8
click at [249, 265] on div "1p Kur dabā sastopami ogļhidrāti glikoze un fruktoze? medū kartupeļu bumbuļos l…" at bounding box center [432, 205] width 509 height 205
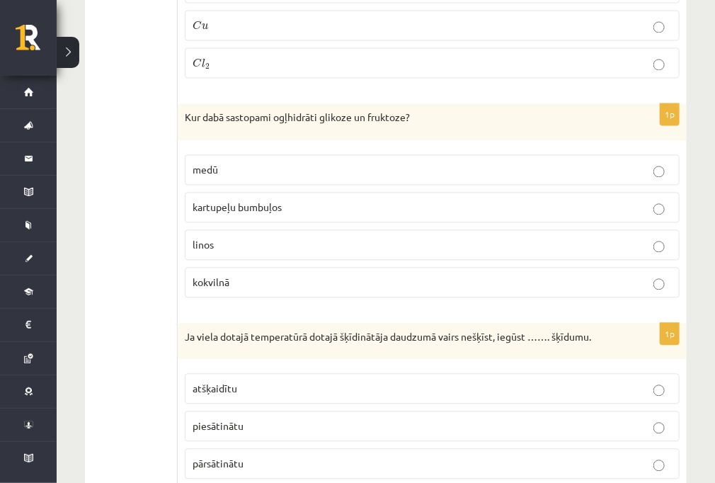
click at [181, 103] on div "Kur dabā sastopami ogļhidrāti glikoze un fruktoze?" at bounding box center [432, 121] width 509 height 37
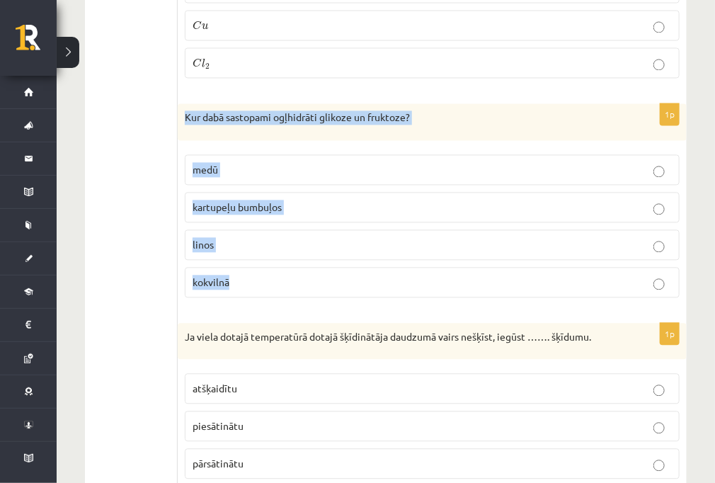
drag, startPoint x: 185, startPoint y: 96, endPoint x: 259, endPoint y: 243, distance: 164.6
click at [259, 243] on div "1p Kur dabā sastopami ogļhidrāti glikoze un fruktoze? medū kartupeļu bumbuļos l…" at bounding box center [432, 205] width 509 height 205
copy div "Kur dabā sastopami ogļhidrāti glikoze un fruktoze? medū kartupeļu bumbuļos lino…"
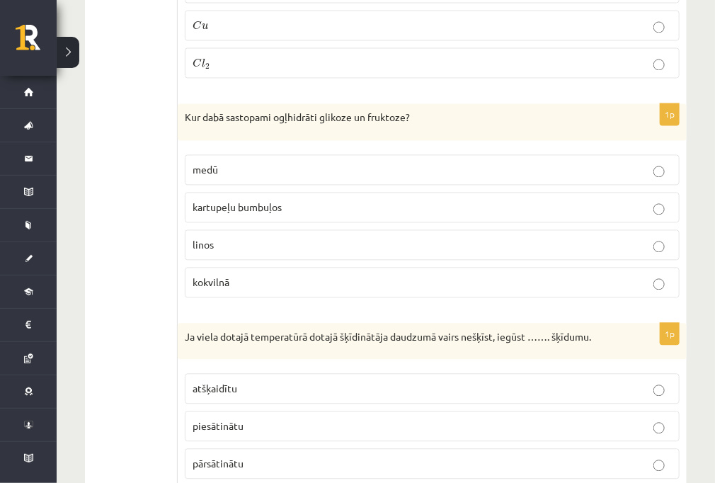
drag, startPoint x: 383, startPoint y: 344, endPoint x: 379, endPoint y: 337, distance: 8.3
click at [380, 339] on div "1p Ja viela dotajā temperatūrā dotajā šķīdinātāja daudzumā vairs nešķīst, iegūs…" at bounding box center [432, 425] width 509 height 205
click at [265, 162] on p "medū" at bounding box center [431, 169] width 479 height 15
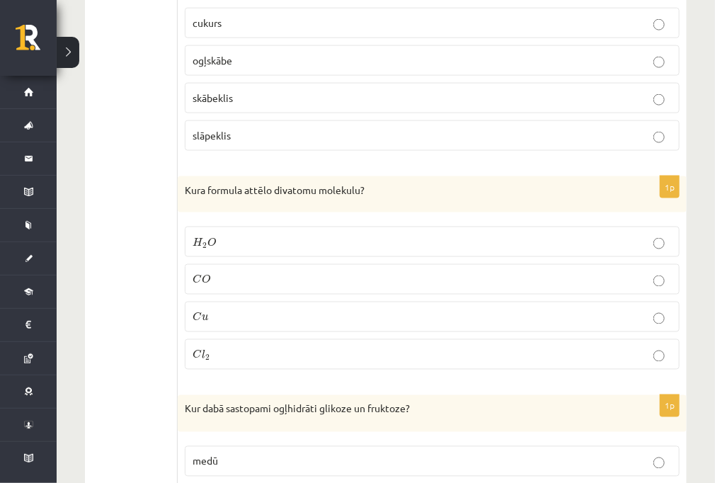
scroll to position [4189, 0]
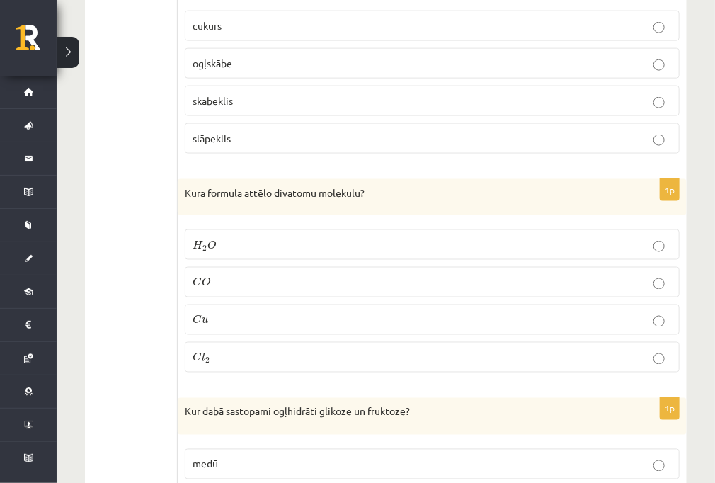
click at [249, 237] on p "H 2 O H 2 O" at bounding box center [431, 244] width 479 height 15
click at [258, 350] on p "C l 2 C l 2" at bounding box center [431, 357] width 479 height 15
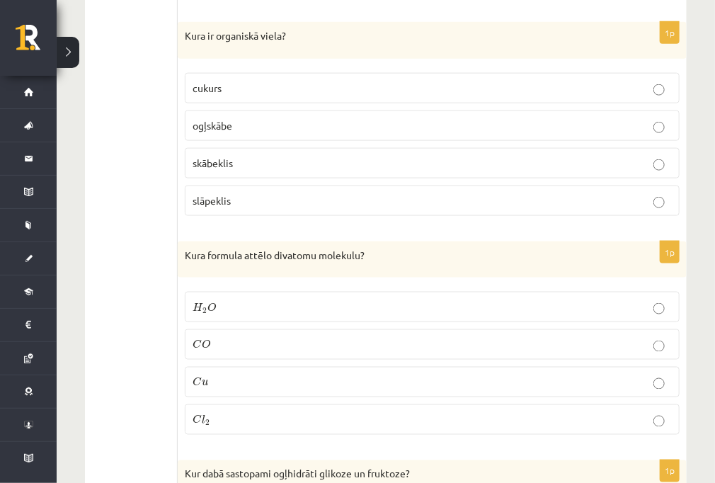
scroll to position [4019, 0]
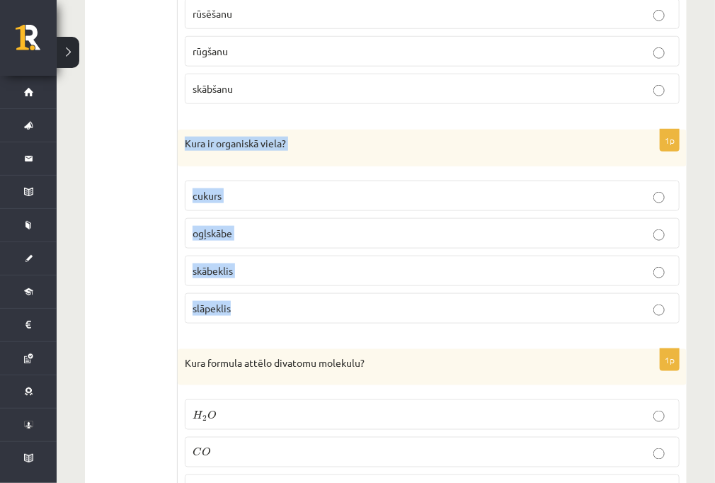
drag, startPoint x: 186, startPoint y: 119, endPoint x: 271, endPoint y: 285, distance: 186.7
click at [277, 283] on div "1p Kura ir organiskā viela? cukurs ogļskābe skābeklis slāpeklis" at bounding box center [432, 231] width 509 height 205
click at [269, 188] on p "cukurs" at bounding box center [431, 195] width 479 height 15
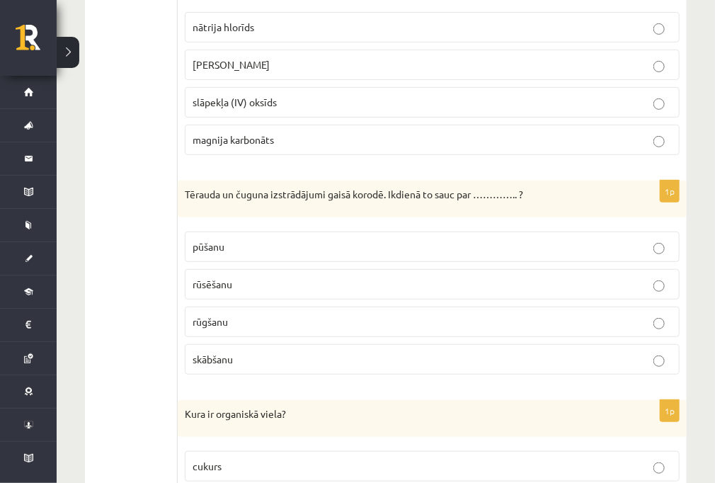
scroll to position [3736, 0]
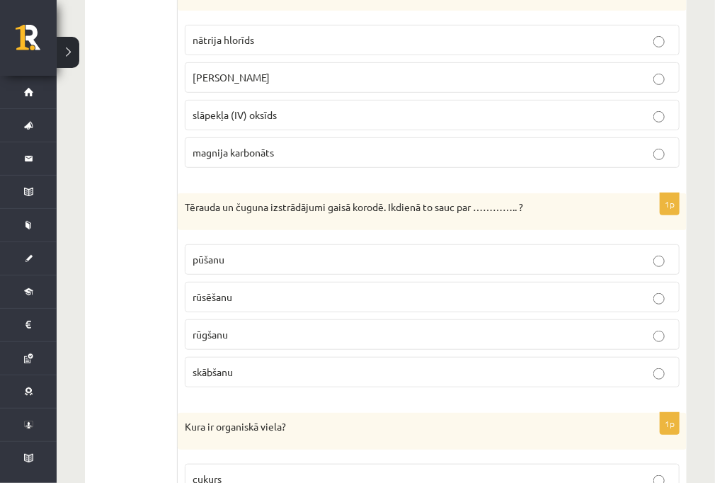
click at [315, 282] on label "rūsēšanu" at bounding box center [432, 297] width 495 height 30
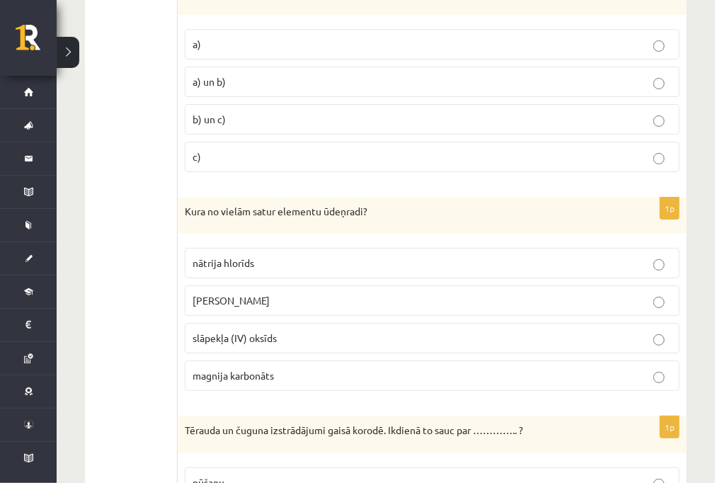
scroll to position [3510, 0]
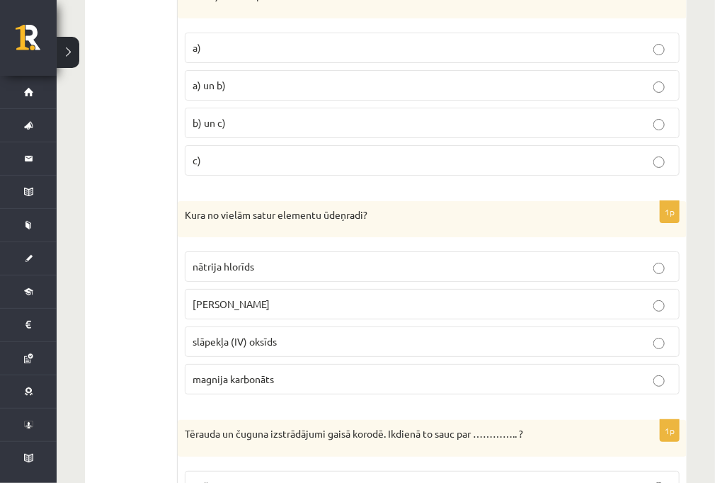
click at [306, 261] on label "nātrija hlorīds" at bounding box center [432, 266] width 495 height 30
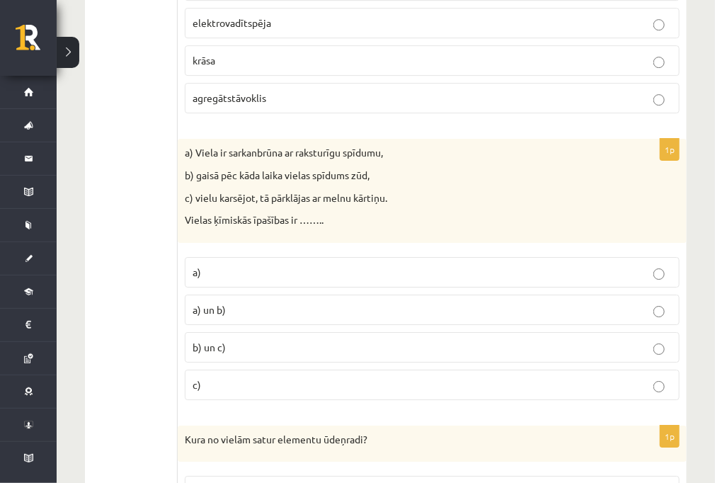
scroll to position [3283, 0]
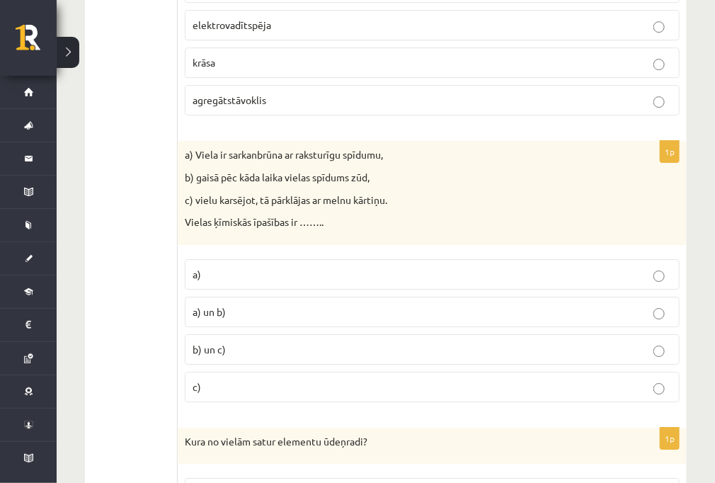
click at [296, 304] on p "a) un b)" at bounding box center [431, 311] width 479 height 15
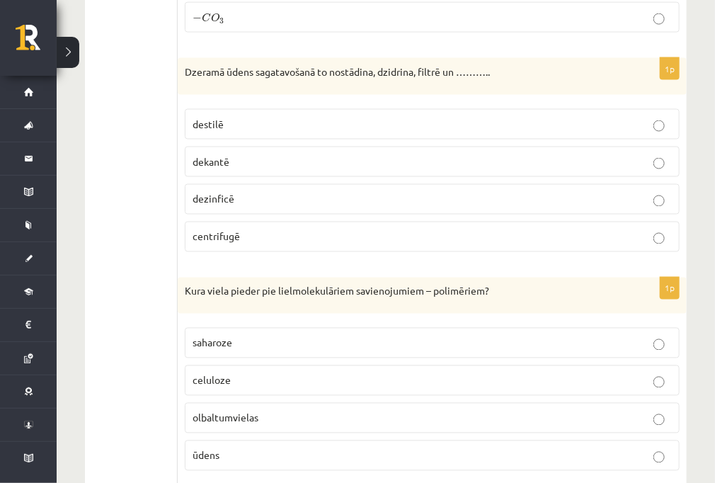
scroll to position [2491, 0]
click at [185, 277] on div "Kura viela pieder pie lielmolekulāriem savienojumiem – polimēriem?" at bounding box center [432, 295] width 509 height 37
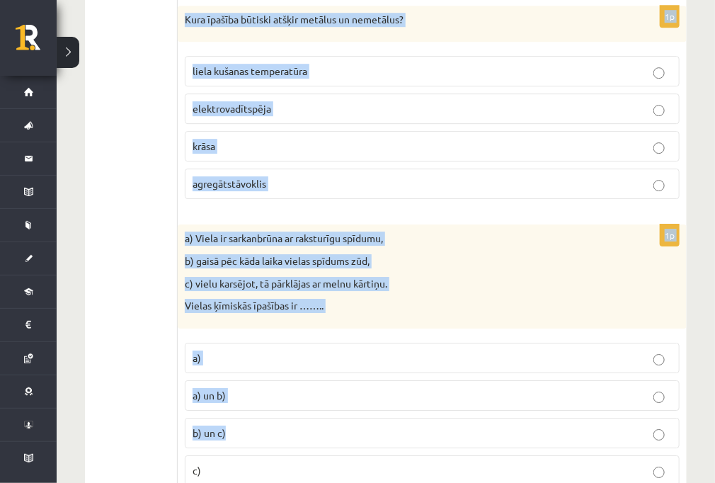
scroll to position [3283, 0]
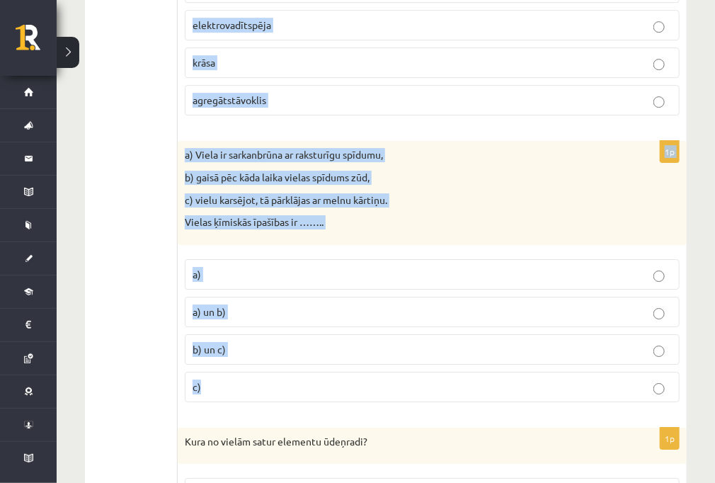
drag, startPoint x: 185, startPoint y: 276, endPoint x: 445, endPoint y: 379, distance: 279.5
click at [445, 379] on form "1p Kura veida reakcija ir sārmu reakcija ar sāļu šķīdumiem? aizvietošanas apmai…" at bounding box center [432, 371] width 480 height 6800
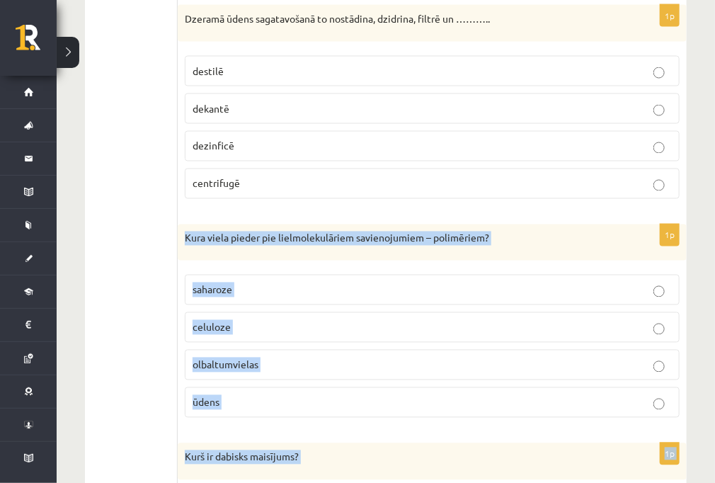
scroll to position [2547, 0]
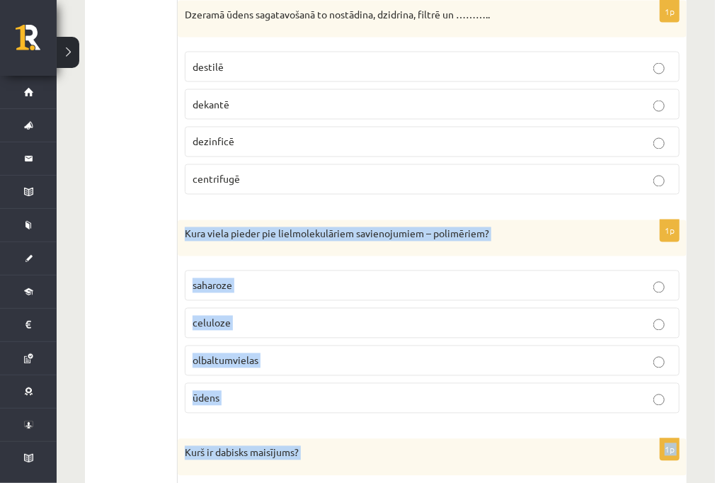
click at [336, 245] on div "1p Kura viela pieder pie lielmolekulāriem savienojumiem – polimēriem? saharoze …" at bounding box center [432, 322] width 509 height 205
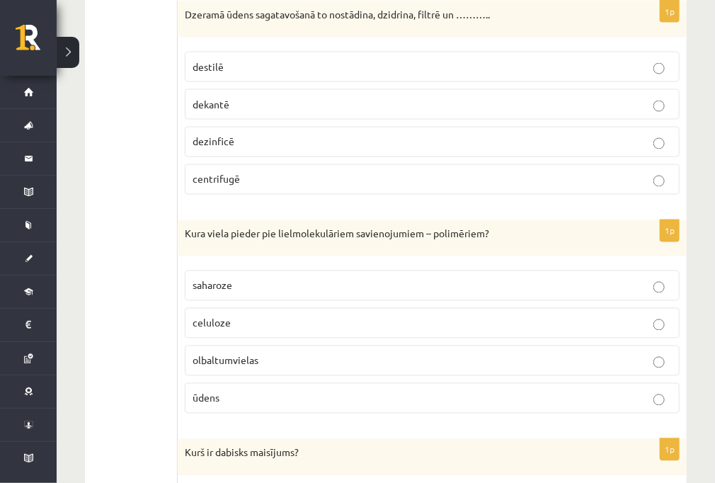
click at [359, 345] on label "olbaltumvielas" at bounding box center [432, 360] width 495 height 30
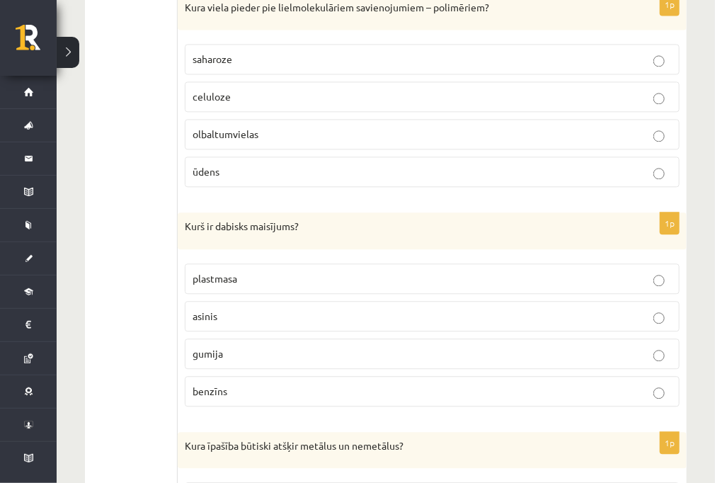
scroll to position [2831, 0]
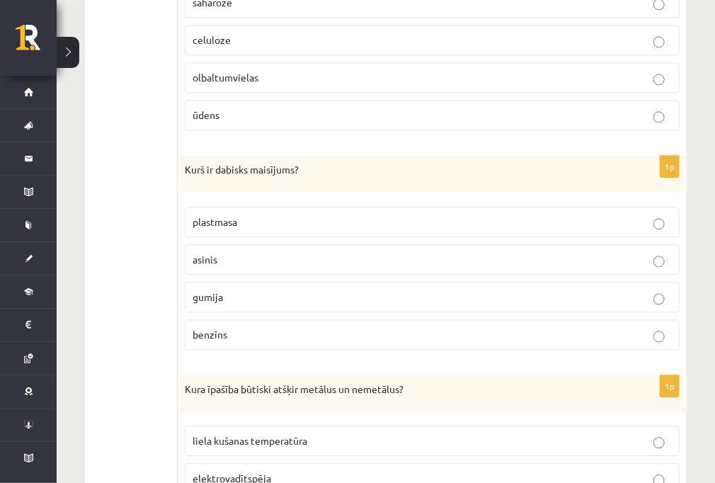
click at [222, 252] on p "asinis" at bounding box center [431, 259] width 479 height 15
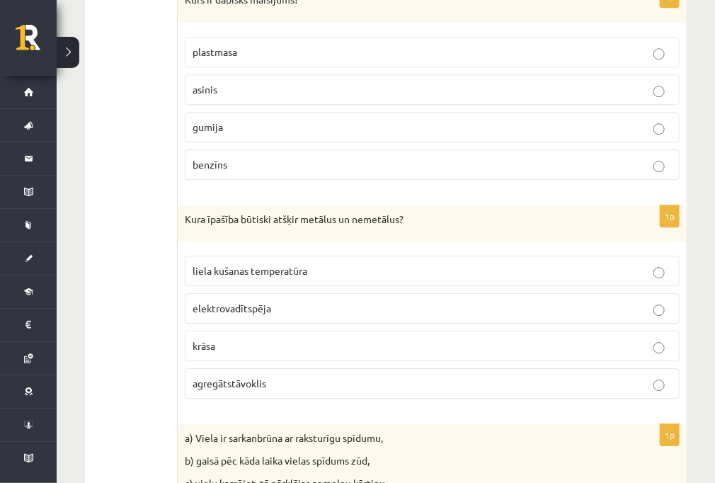
scroll to position [3057, 0]
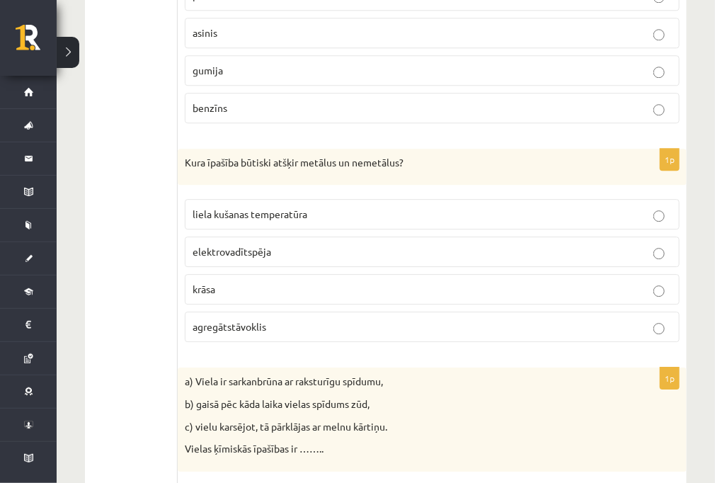
click at [324, 244] on p "elektrovadītspēja" at bounding box center [431, 251] width 479 height 15
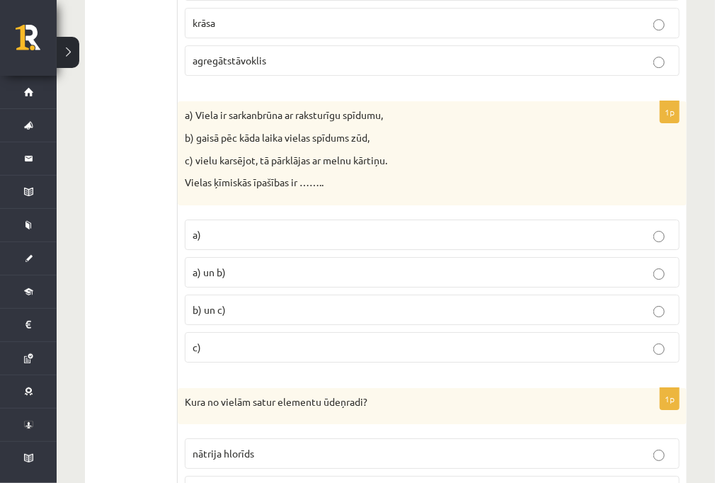
scroll to position [3340, 0]
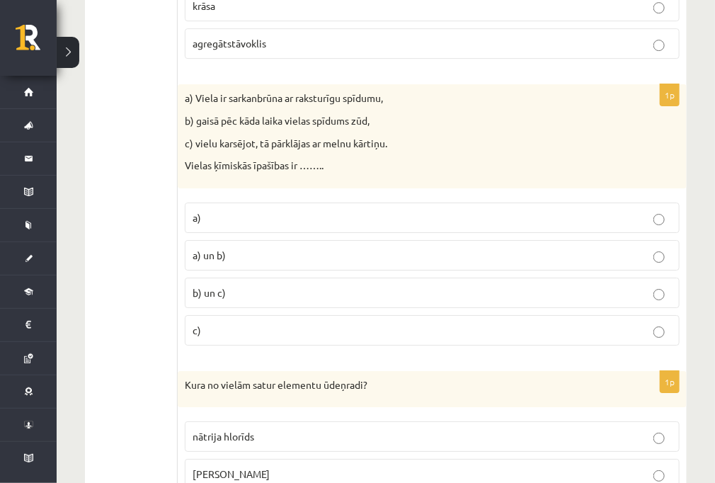
click at [280, 285] on p "b) un c)" at bounding box center [431, 292] width 479 height 15
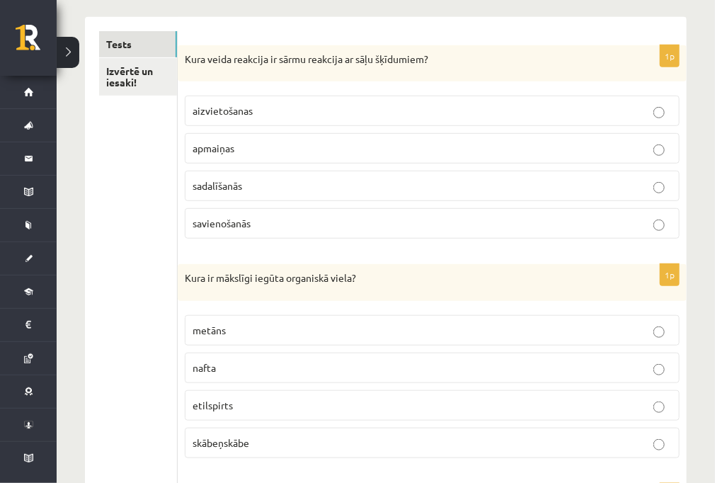
scroll to position [0, 0]
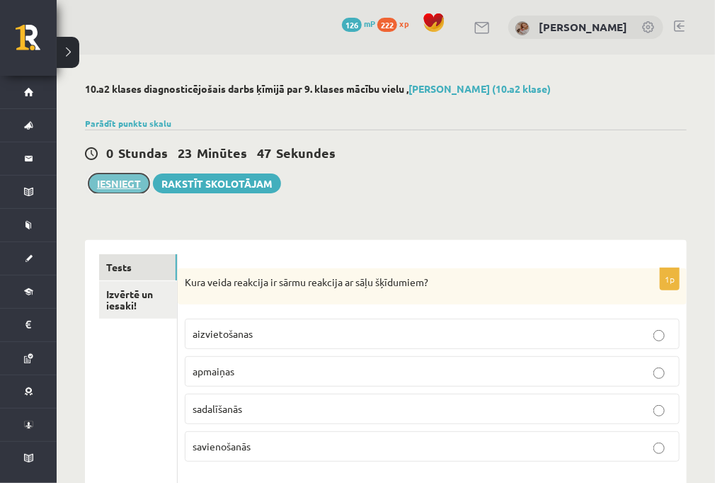
click at [122, 183] on button "Iesniegt" at bounding box center [118, 183] width 61 height 20
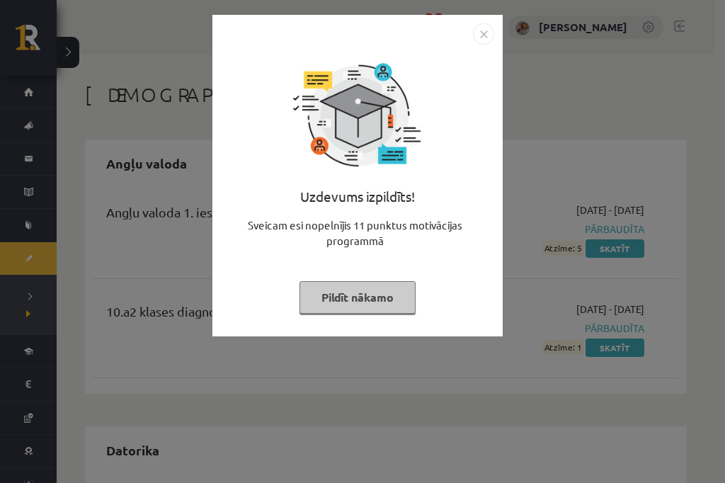
click at [371, 303] on button "Pildīt nākamo" at bounding box center [357, 297] width 116 height 33
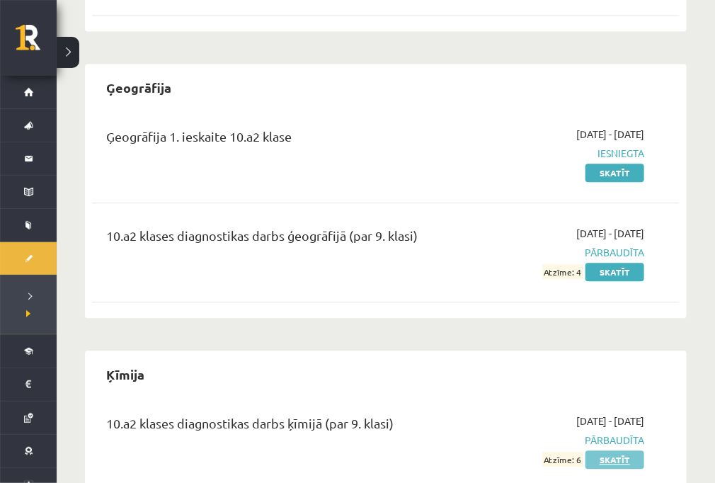
scroll to position [972, 0]
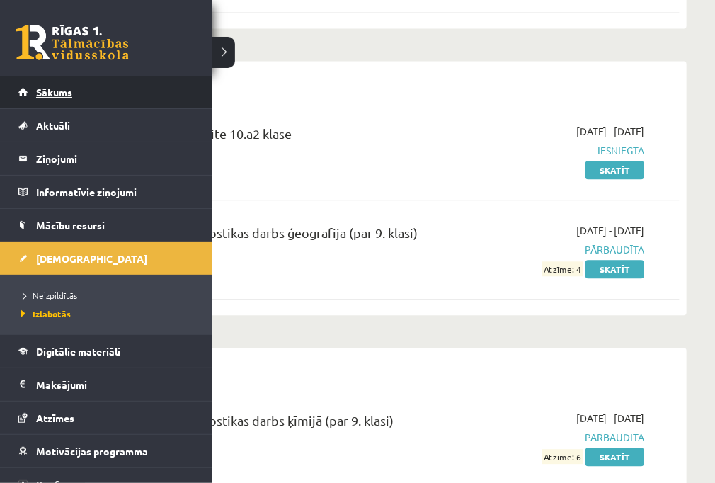
drag, startPoint x: 57, startPoint y: 98, endPoint x: 71, endPoint y: 88, distance: 17.3
click at [71, 88] on span "Sākums" at bounding box center [54, 92] width 36 height 13
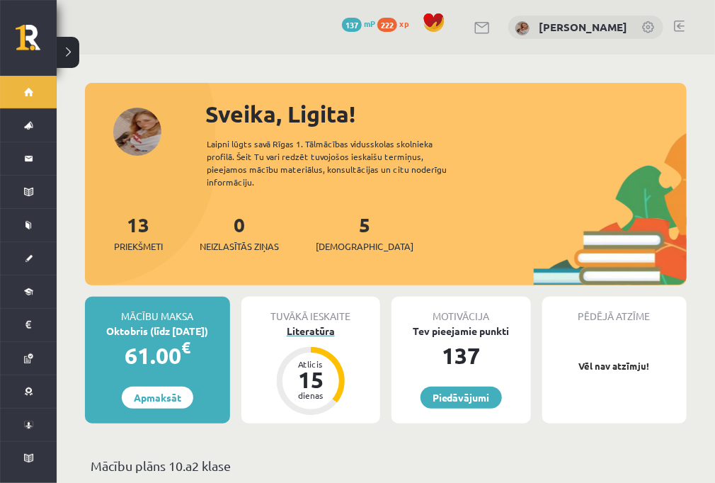
click at [322, 368] on div "15" at bounding box center [310, 379] width 42 height 23
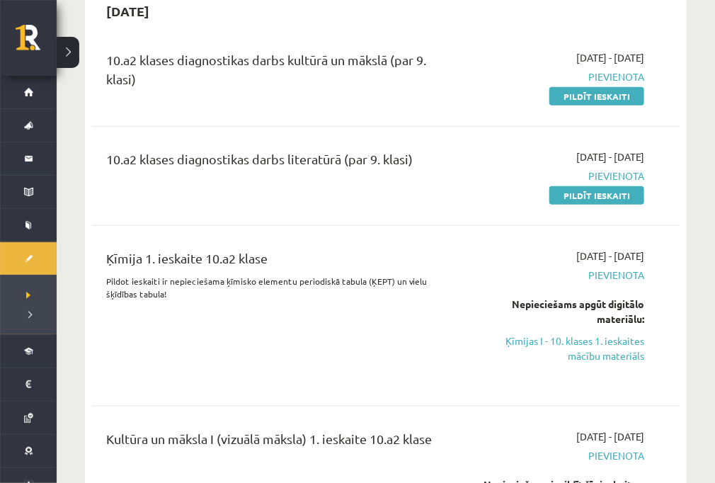
scroll to position [113, 0]
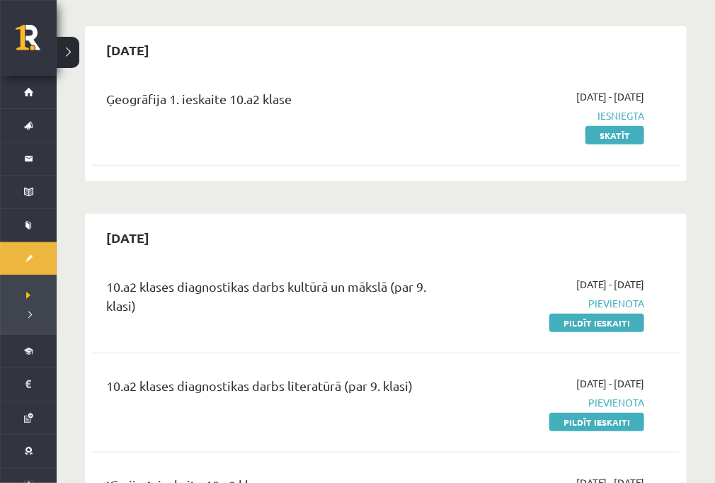
drag, startPoint x: 568, startPoint y: 316, endPoint x: 423, endPoint y: 32, distance: 319.0
click at [568, 316] on link "Pildīt ieskaiti" at bounding box center [596, 322] width 95 height 18
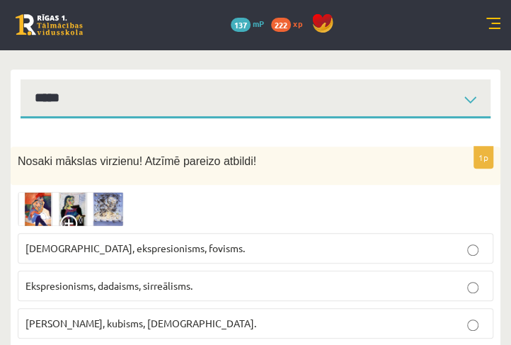
scroll to position [202, 0]
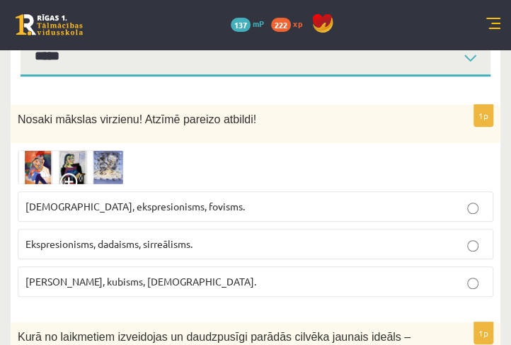
click at [93, 161] on img at bounding box center [71, 167] width 106 height 35
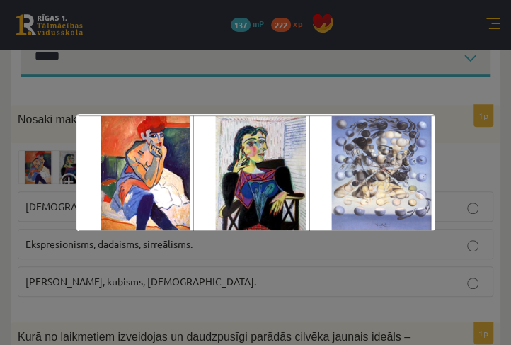
click at [364, 176] on img at bounding box center [254, 172] width 357 height 117
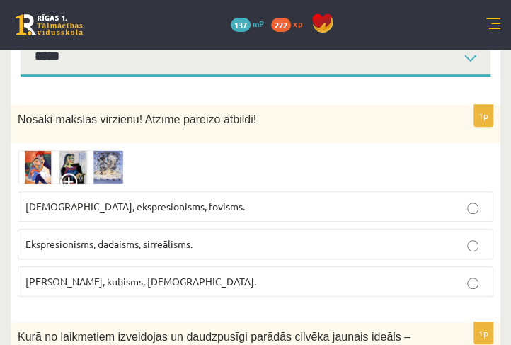
click at [178, 284] on p "Fovisms, kubisms, sirreālisms." at bounding box center [255, 281] width 460 height 15
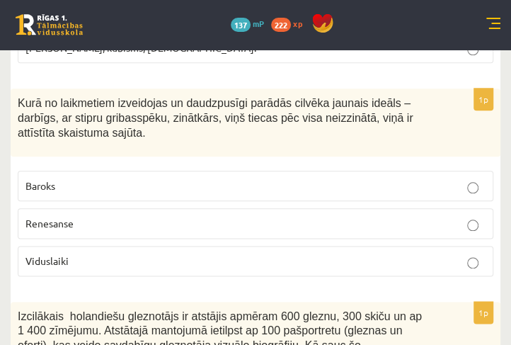
scroll to position [444, 0]
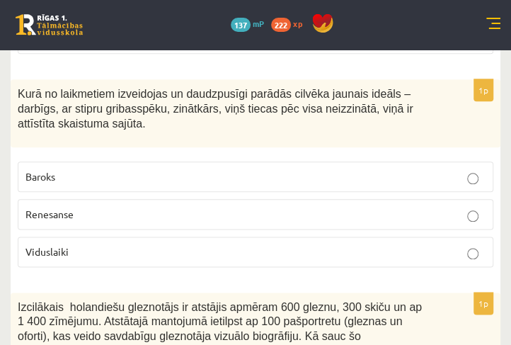
click at [68, 207] on span "Renesanse" at bounding box center [49, 213] width 48 height 13
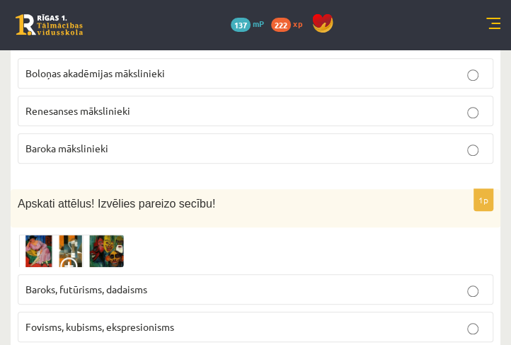
scroll to position [2102, 0]
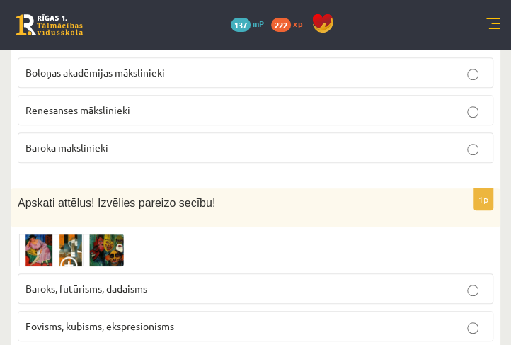
click at [54, 234] on img at bounding box center [71, 250] width 106 height 33
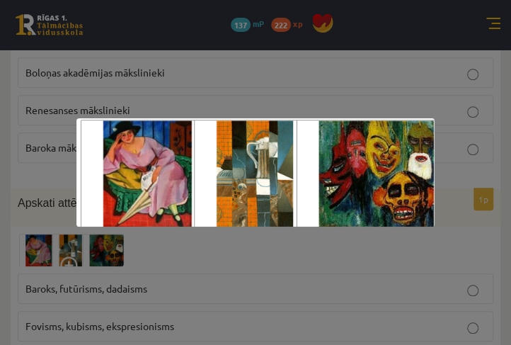
click at [225, 186] on img at bounding box center [254, 172] width 357 height 109
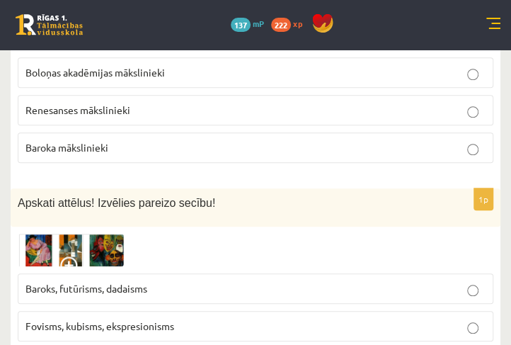
click at [125, 319] on span "Fovisms, kubisms, ekspresionisms" at bounding box center [99, 325] width 149 height 13
click at [130, 319] on span "Fovisms, kubisms, ekspresionisms" at bounding box center [99, 325] width 149 height 13
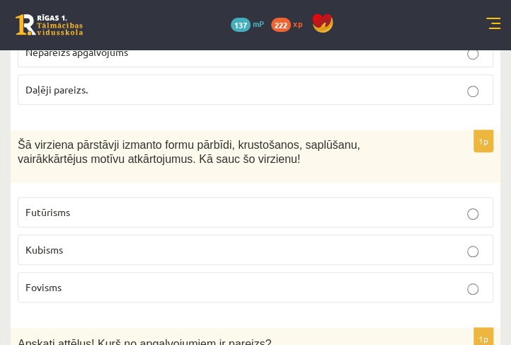
scroll to position [3922, 0]
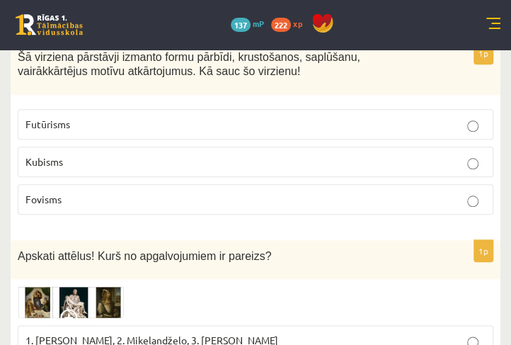
click at [87, 286] on img at bounding box center [71, 302] width 106 height 33
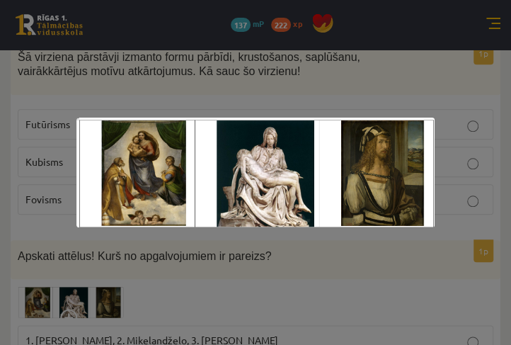
scroll to position [3963, 0]
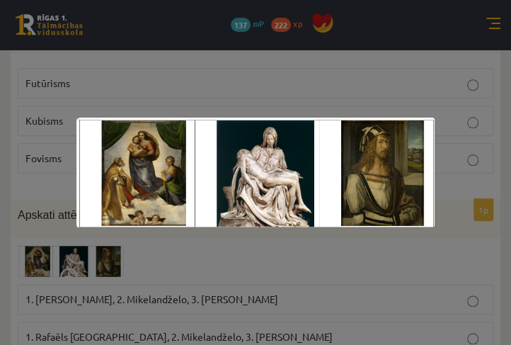
click at [100, 289] on div at bounding box center [255, 172] width 511 height 345
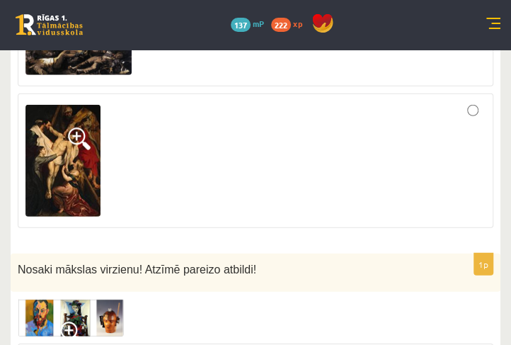
scroll to position [4852, 0]
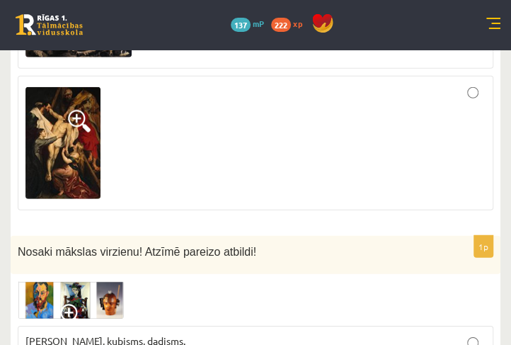
click at [71, 304] on span at bounding box center [71, 315] width 23 height 23
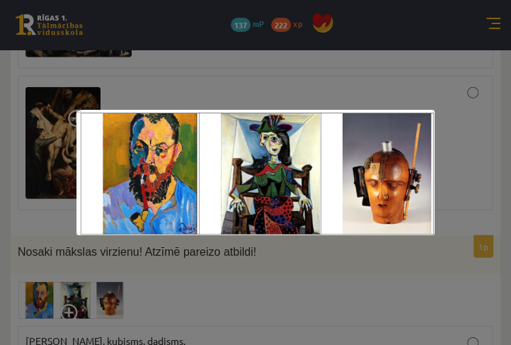
click at [316, 175] on img at bounding box center [254, 172] width 357 height 125
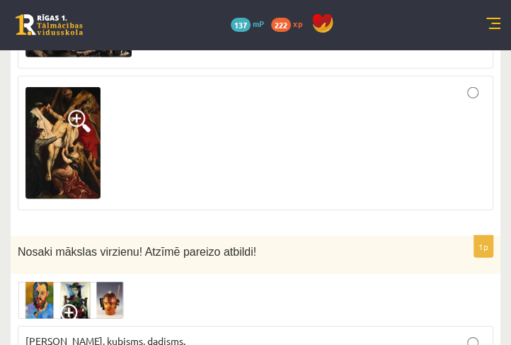
click at [63, 304] on span at bounding box center [71, 315] width 23 height 23
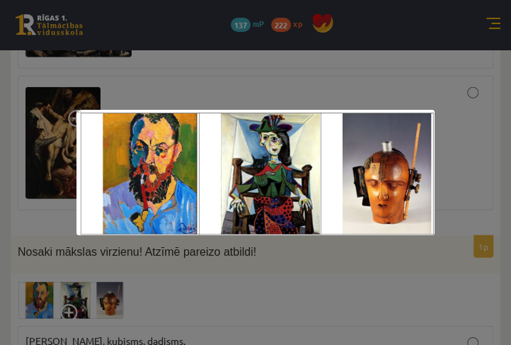
click at [63, 249] on div at bounding box center [255, 172] width 511 height 345
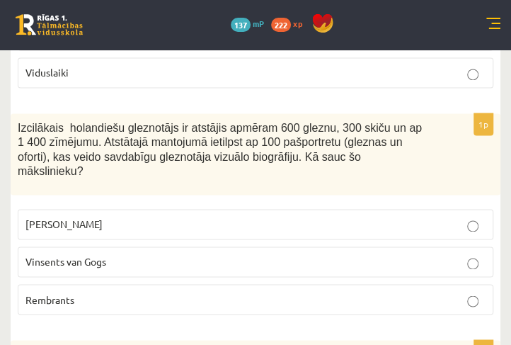
scroll to position [615, 0]
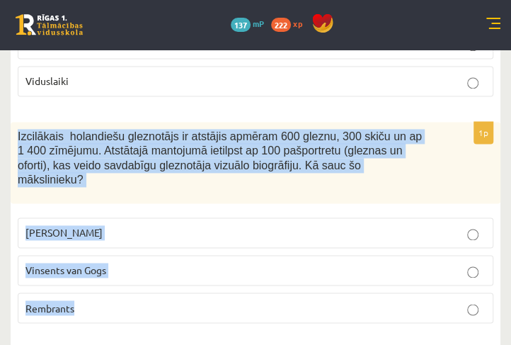
drag, startPoint x: 18, startPoint y: 130, endPoint x: 130, endPoint y: 280, distance: 187.5
click at [130, 280] on div "1p Izcilākais holandiešu gleznotājs ir atstājis apmēram 600 gleznu, 300 skiču u…" at bounding box center [256, 228] width 490 height 213
click at [130, 300] on p "Rembrants" at bounding box center [255, 307] width 460 height 15
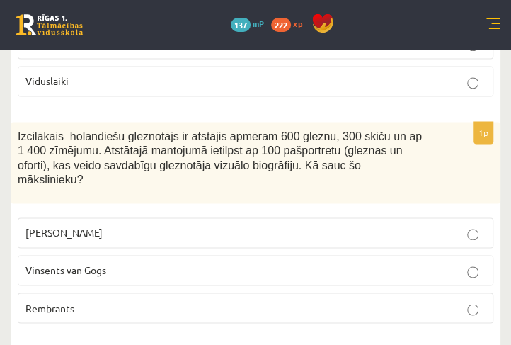
drag, startPoint x: 13, startPoint y: 119, endPoint x: 16, endPoint y: 131, distance: 12.5
click at [14, 123] on div "Izcilākais holandiešu gleznotājs ir atstājis apmēram 600 gleznu, 300 skiču un a…" at bounding box center [256, 163] width 490 height 82
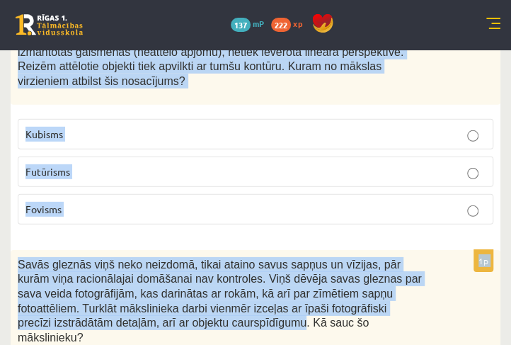
scroll to position [1343, 0]
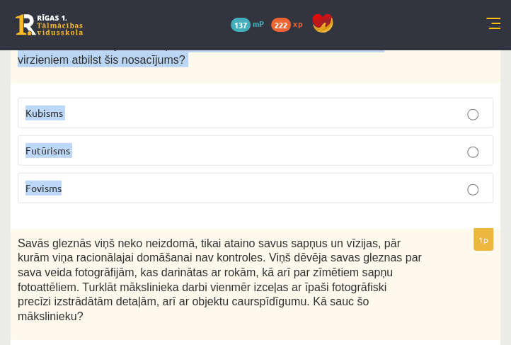
drag, startPoint x: 17, startPoint y: 132, endPoint x: 125, endPoint y: 168, distance: 113.9
copy form "Izcilākais holandiešu gleznotājs ir atstājis apmēram 600 gleznu, 300 skiču un a…"
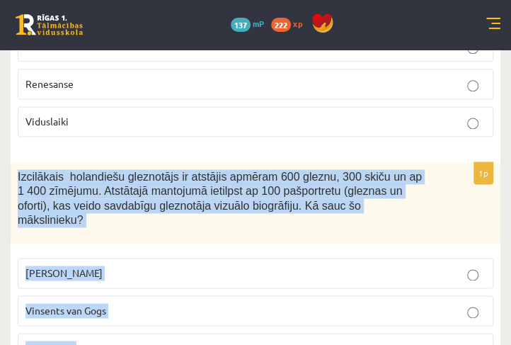
scroll to position [615, 0]
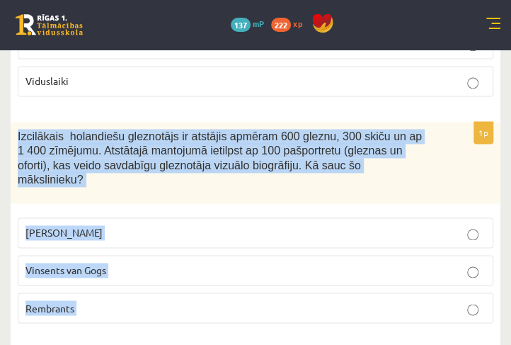
click at [143, 166] on span "Izcilākais holandiešu gleznotājs ir atstājis apmēram 600 gleznu, 300 skiču un a…" at bounding box center [220, 158] width 404 height 56
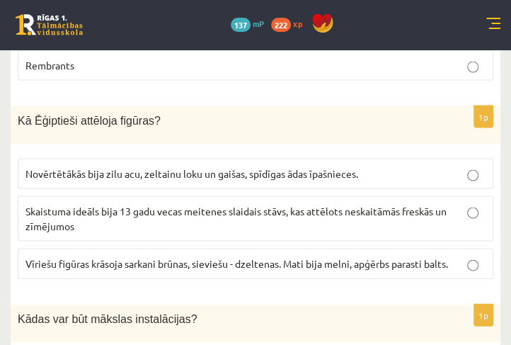
scroll to position [858, 0]
click at [86, 256] on span "Vīriešu figūras krāsoja sarkani brūnas, sieviešu - dzeltenas. Mati bija melni, …" at bounding box center [236, 262] width 422 height 13
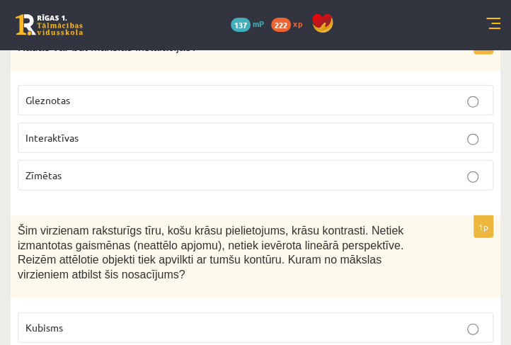
scroll to position [1141, 0]
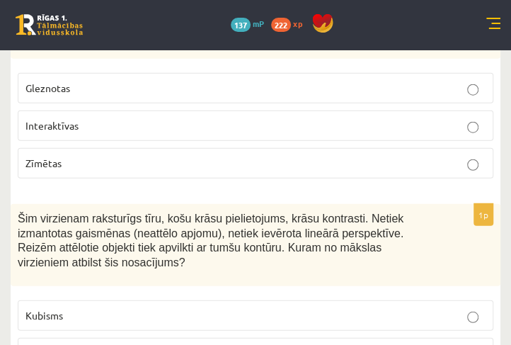
click at [72, 119] on span "Interaktīvas" at bounding box center [51, 125] width 53 height 13
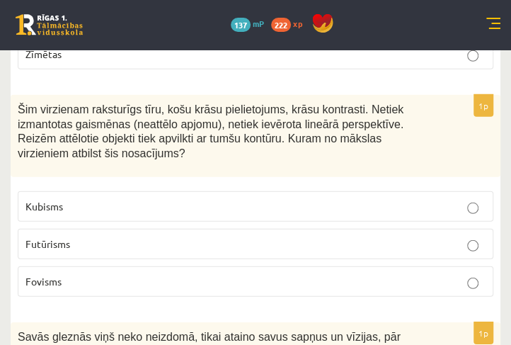
scroll to position [1303, 0]
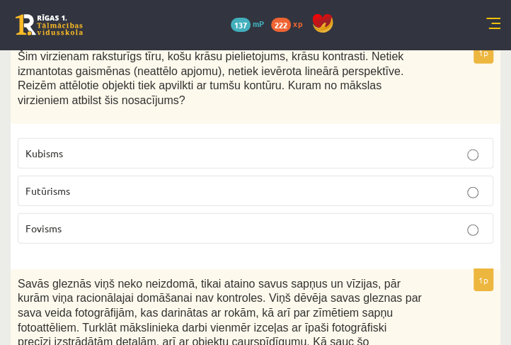
click at [54, 221] on span "Fovisms" at bounding box center [43, 227] width 36 height 13
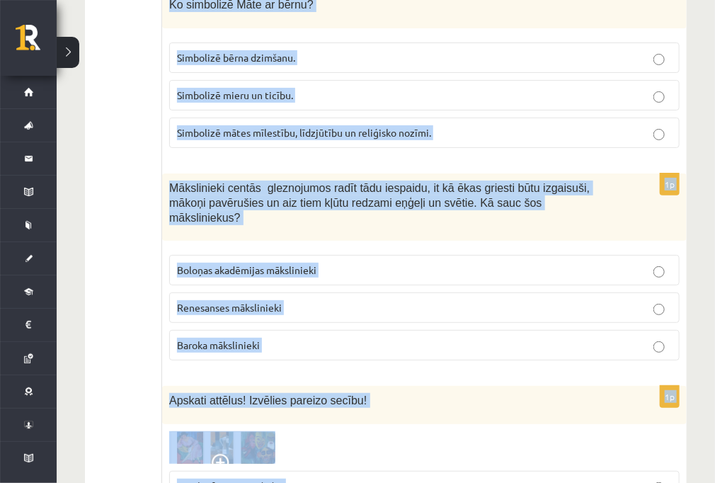
scroll to position [1812, 0]
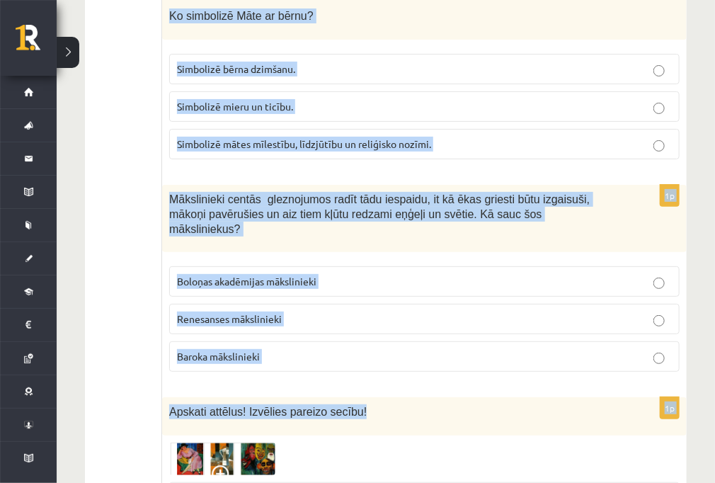
drag, startPoint x: 170, startPoint y: 68, endPoint x: 371, endPoint y: 354, distance: 349.5
copy form "Savās gleznās viņš neko neizdomā, tikai ataino savus sapņus un vīzijas, pār kur…"
click at [359, 349] on p "Baroka mākslinieki" at bounding box center [424, 356] width 495 height 15
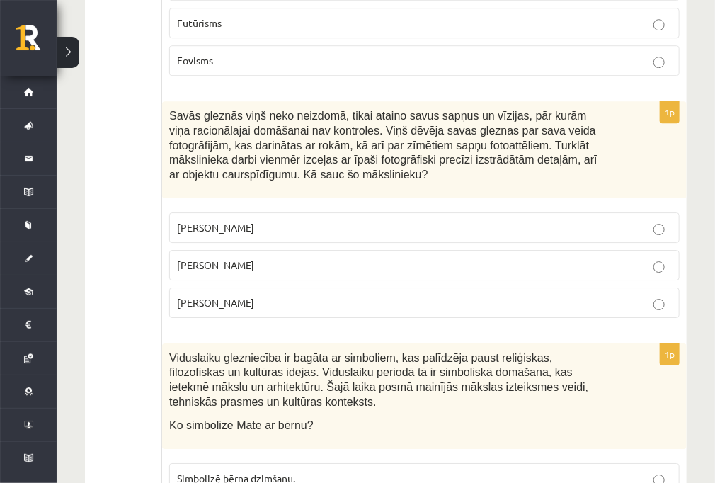
scroll to position [1415, 0]
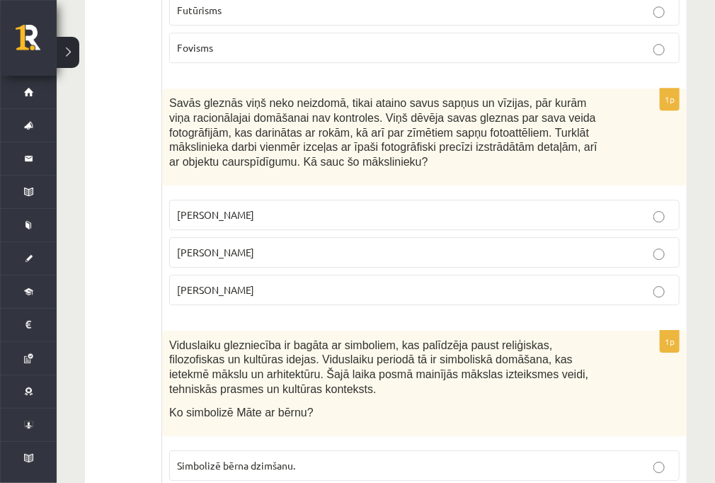
click at [242, 237] on label "Salvadors Dalī" at bounding box center [424, 252] width 510 height 30
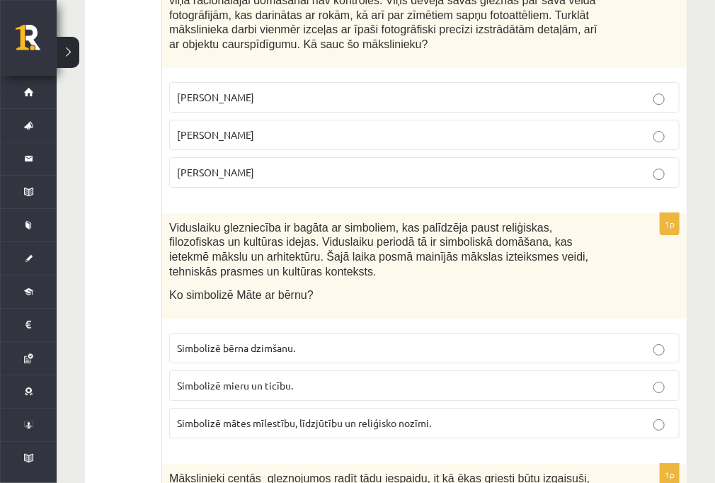
scroll to position [1585, 0]
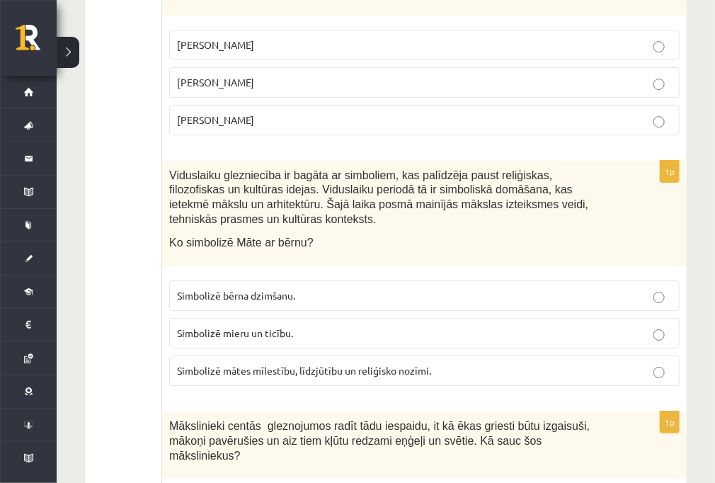
click at [337, 363] on p "Simbolizē mātes mīlestību, līdzjūtību un reliģisko nozīmi." at bounding box center [424, 370] width 495 height 15
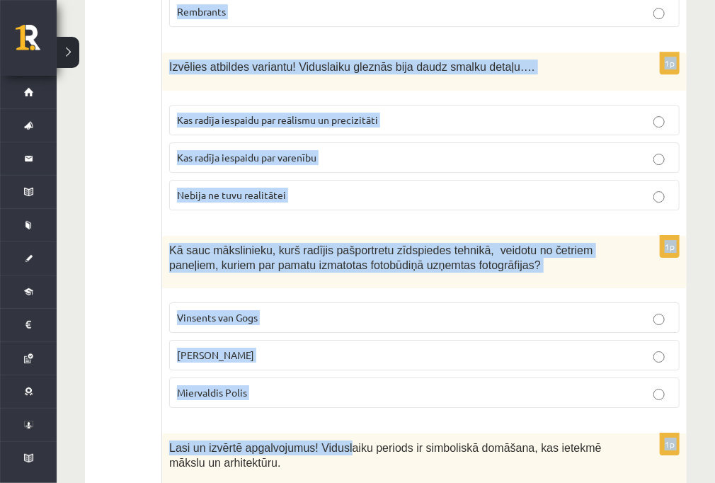
scroll to position [3283, 0]
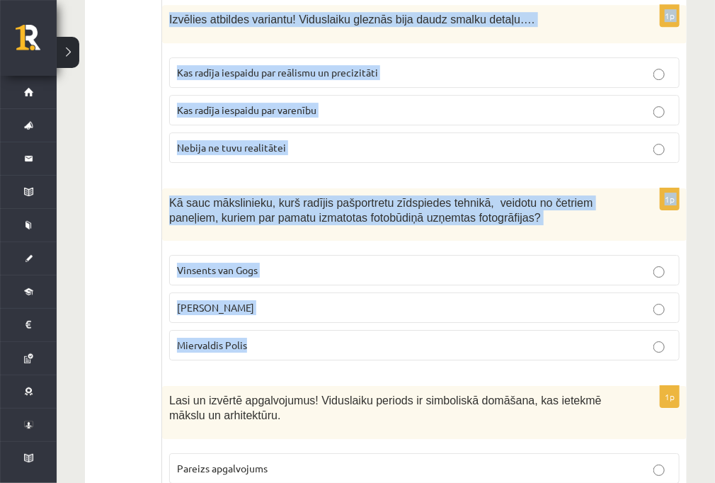
drag, startPoint x: 170, startPoint y: 118, endPoint x: 320, endPoint y: 253, distance: 201.9
click at [320, 253] on form "1p Nosaki mākslas virzienu! Atzīmē pareizo atbildi! Sirreālisms, ekspresionisms…" at bounding box center [424, 384] width 496 height 6827
copy form "Kādām niansēm Renesansē visvairāk tika pievērsta uzmanība? faktūrai un laukumam…"
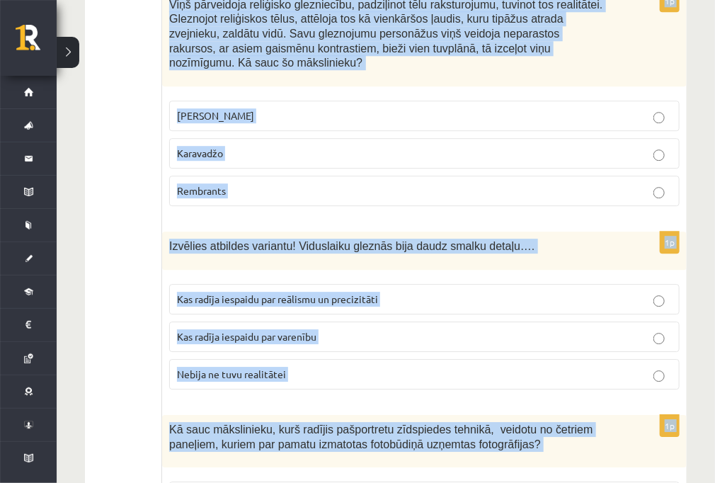
click at [359, 329] on p "Kas radīja iespaidu par varenību" at bounding box center [424, 336] width 495 height 15
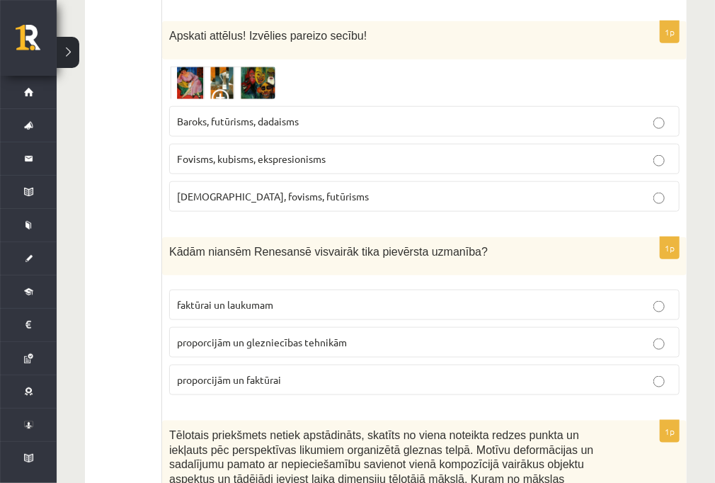
scroll to position [2208, 0]
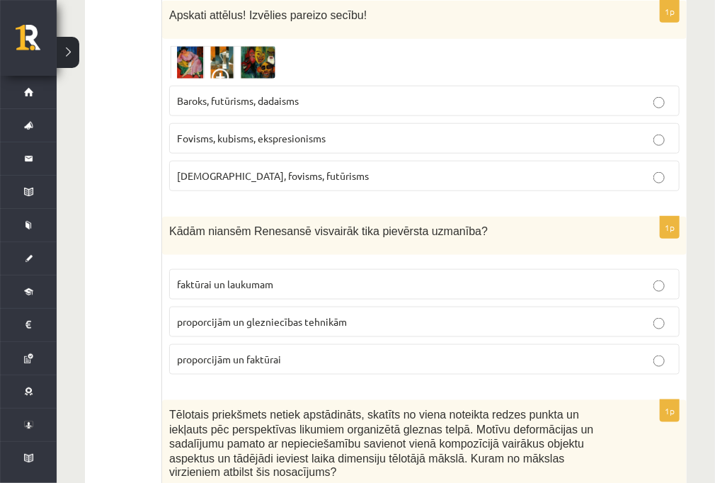
drag, startPoint x: 287, startPoint y: 265, endPoint x: 288, endPoint y: 255, distance: 9.2
click at [287, 315] on span "proporcijām un glezniecības tehnikām" at bounding box center [262, 321] width 170 height 13
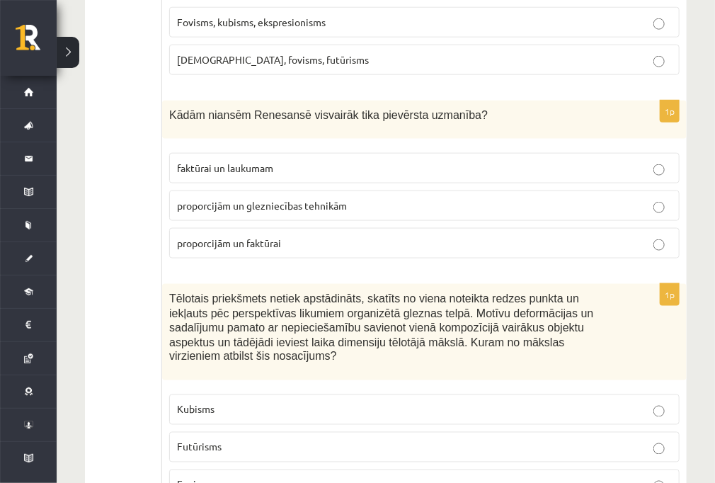
scroll to position [2378, 0]
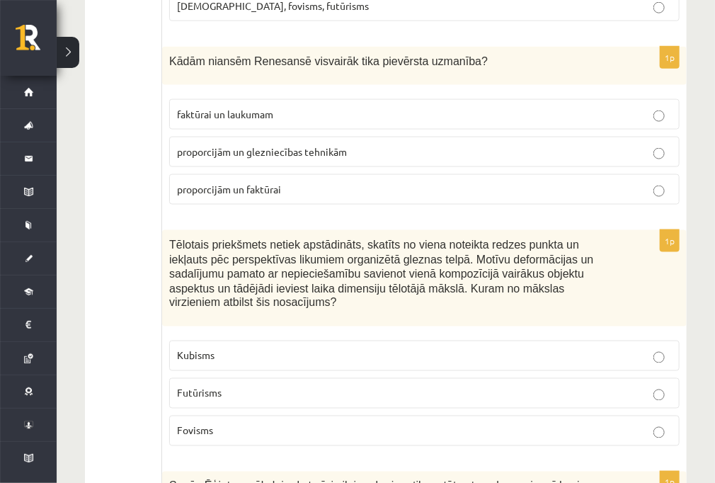
click at [254, 348] on p "Kubisms" at bounding box center [424, 355] width 495 height 15
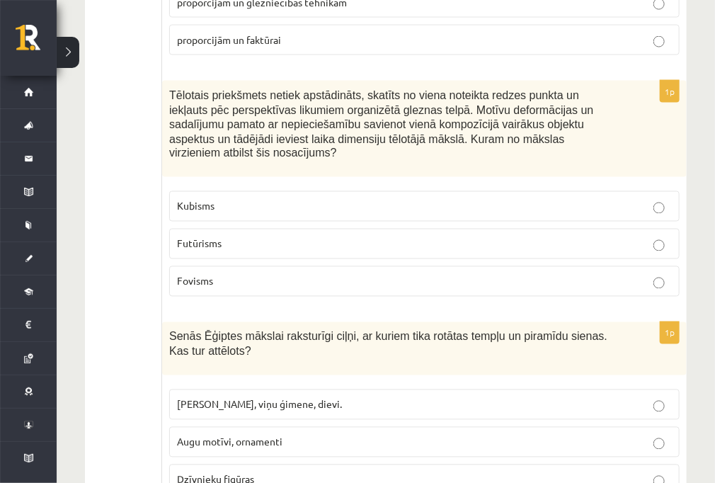
scroll to position [2547, 0]
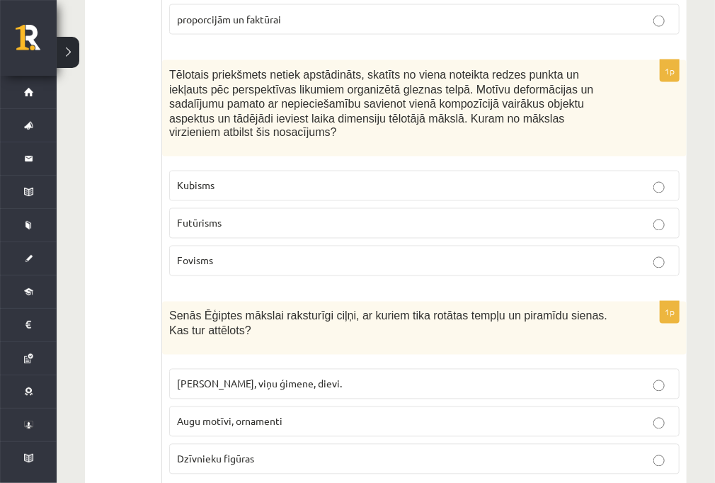
click at [289, 377] on span "Faraoni, viņu ģimene, dievi." at bounding box center [259, 383] width 165 height 13
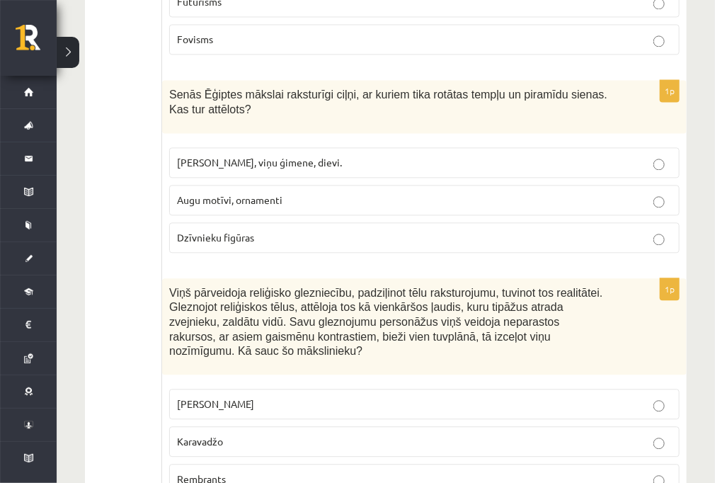
scroll to position [2774, 0]
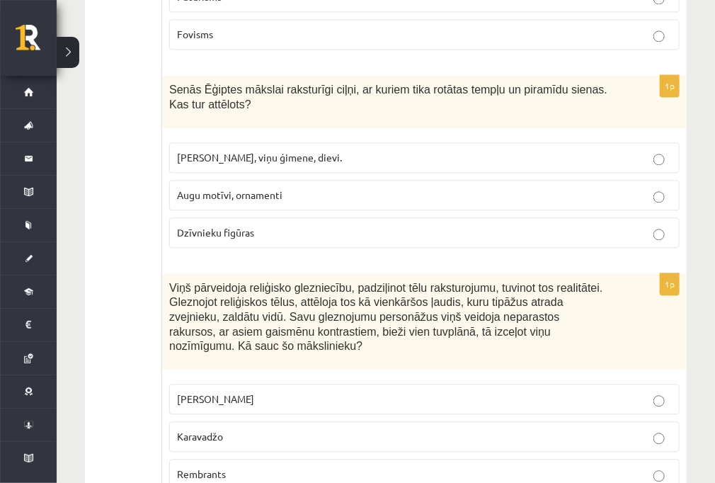
drag, startPoint x: 260, startPoint y: 345, endPoint x: 241, endPoint y: 197, distance: 149.9
click at [258, 429] on p "Karavadžo" at bounding box center [424, 436] width 495 height 15
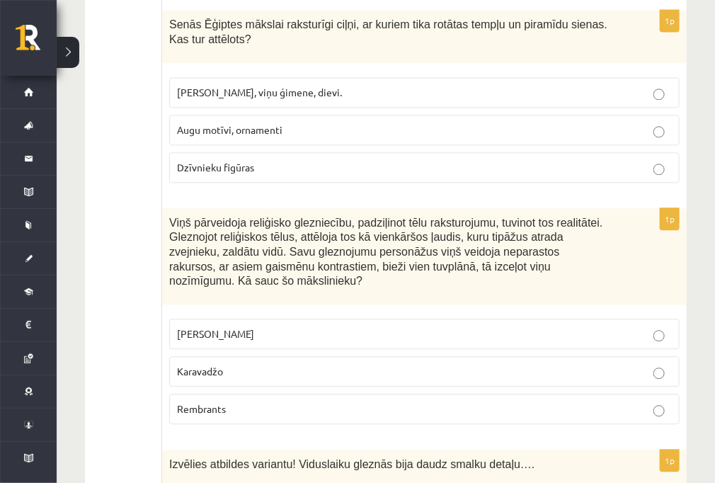
scroll to position [2944, 0]
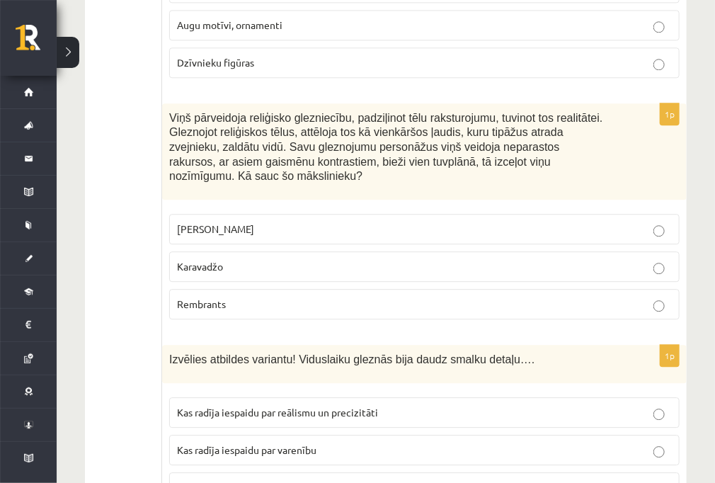
click at [246, 397] on label "Kas radīja iespaidu par reālismu un precizitāti" at bounding box center [424, 412] width 510 height 30
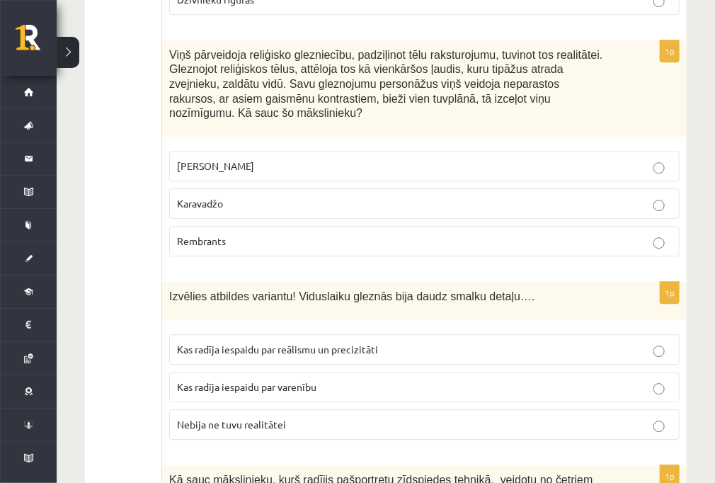
scroll to position [3114, 0]
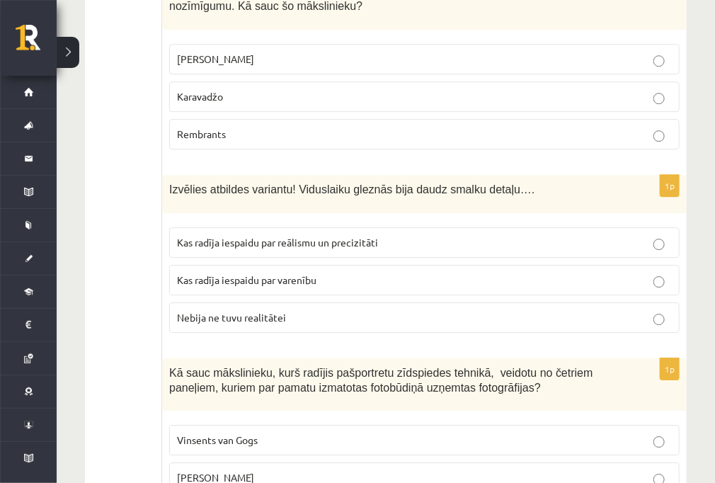
click at [253, 470] on p "Endijs Vorhols" at bounding box center [424, 477] width 495 height 15
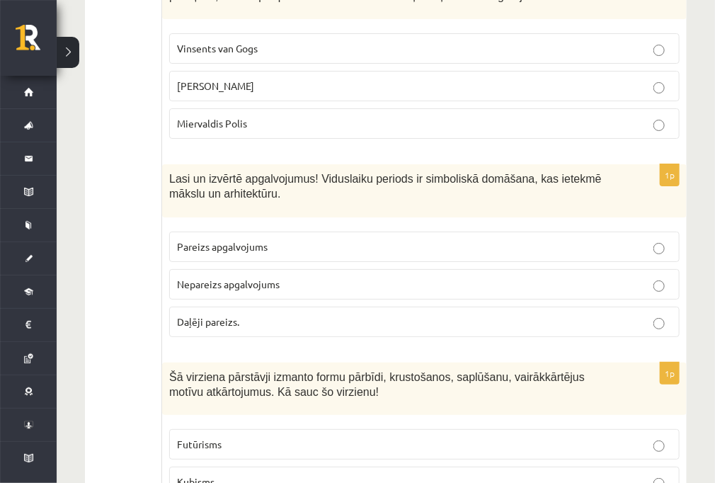
scroll to position [3566, 0]
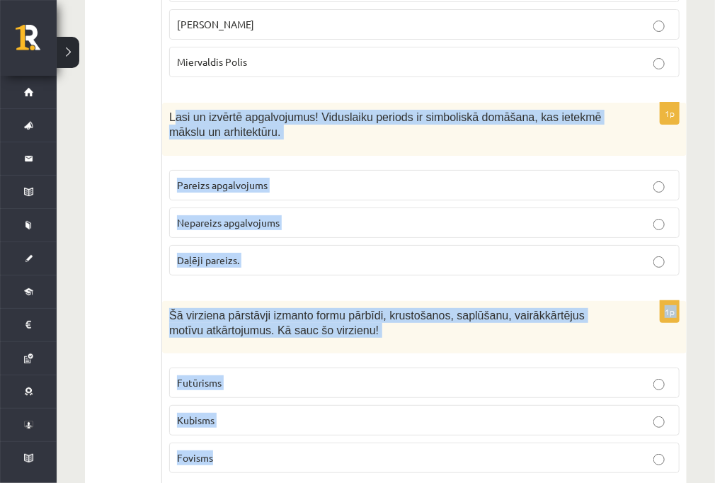
drag, startPoint x: 172, startPoint y: 28, endPoint x: 270, endPoint y: 378, distance: 363.0
click at [270, 378] on form "1p Nosaki mākslas virzienu! Atzīmē pareizo atbildi! Sirreālisms, ekspresionisms…" at bounding box center [424, 101] width 496 height 6827
copy form "asi un izvērtē apgalvojumus! Viduslaiku periods ir simboliskā domāšana, kas iet…"
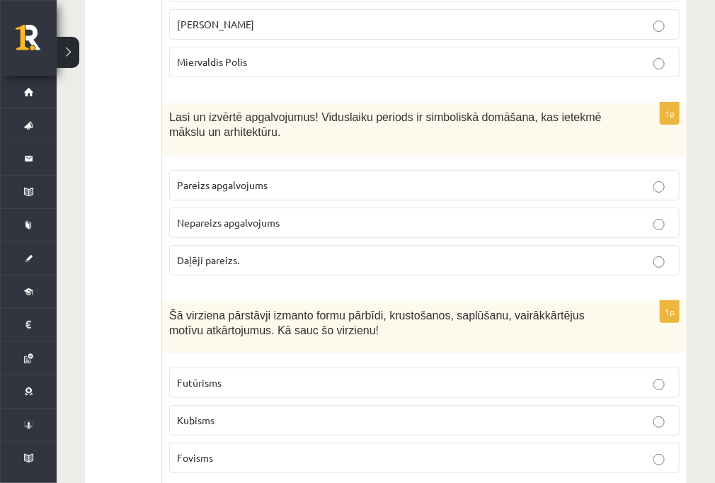
click at [183, 178] on span "Pareizs apgalvojums" at bounding box center [222, 184] width 91 height 13
click at [190, 413] on span "Kubisms" at bounding box center [196, 419] width 38 height 13
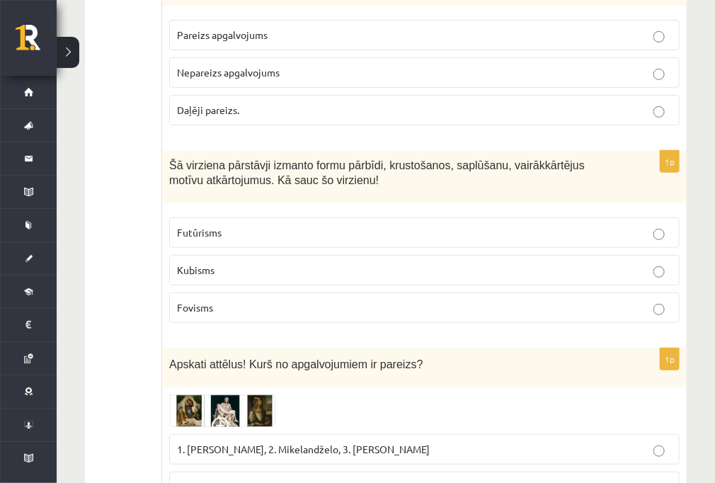
scroll to position [3736, 0]
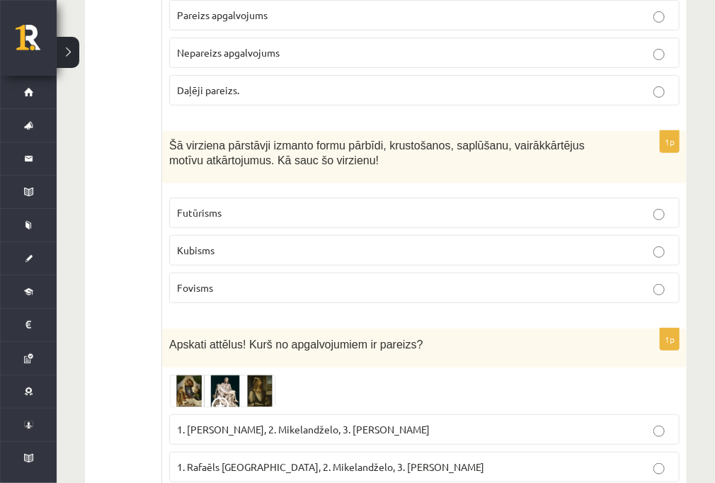
click at [188, 374] on img at bounding box center [222, 390] width 106 height 33
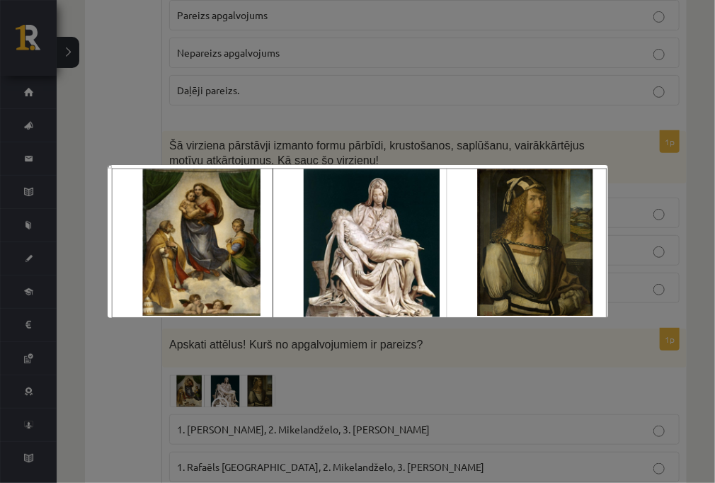
click at [249, 359] on div at bounding box center [357, 241] width 715 height 483
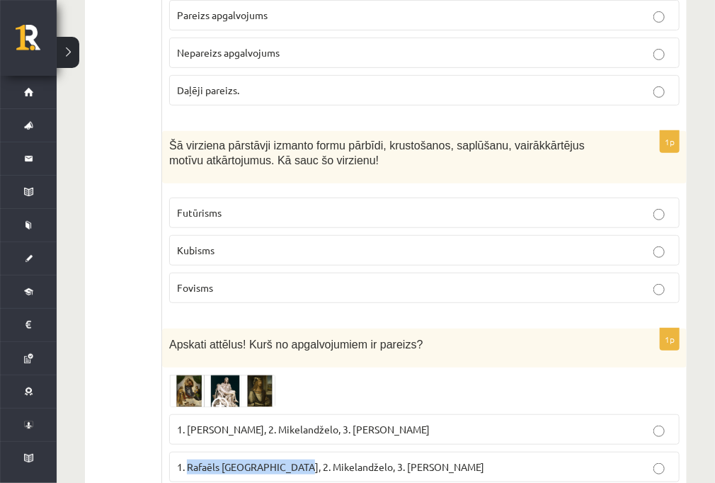
drag, startPoint x: 296, startPoint y: 374, endPoint x: 187, endPoint y: 369, distance: 109.1
click at [187, 460] on span "1. Rafaēls Sancio da Urbīno, 2. Mikelandželo, 3. Albrehts Dīrers" at bounding box center [330, 466] width 307 height 13
copy span "Rafaēls Sancio da Urbīno"
click at [203, 374] on img at bounding box center [222, 390] width 106 height 33
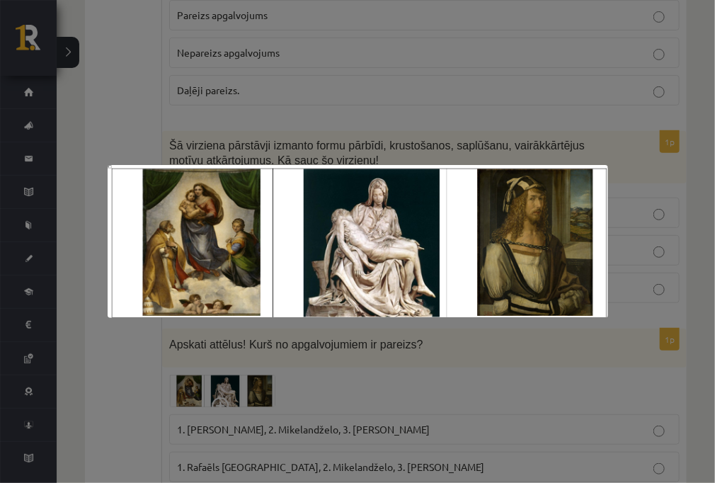
drag, startPoint x: 195, startPoint y: 90, endPoint x: 195, endPoint y: 74, distance: 16.3
click at [195, 89] on div at bounding box center [357, 241] width 715 height 483
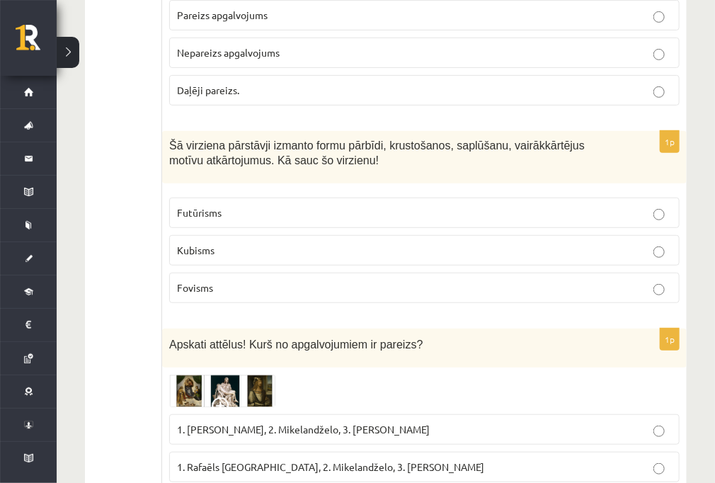
click at [207, 460] on span "1. Rafaēls Sancio da Urbīno, 2. Mikelandželo, 3. Albrehts Dīrers" at bounding box center [330, 466] width 307 height 13
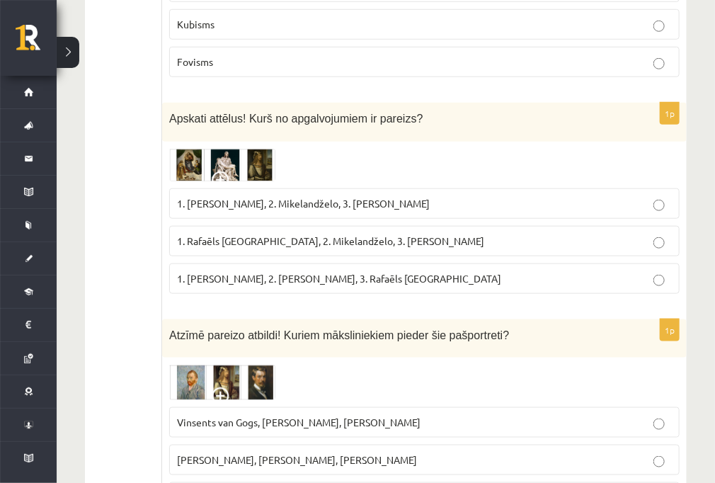
scroll to position [3963, 0]
drag, startPoint x: 255, startPoint y: 403, endPoint x: 190, endPoint y: 407, distance: 65.2
drag, startPoint x: 190, startPoint y: 407, endPoint x: 180, endPoint y: 405, distance: 10.0
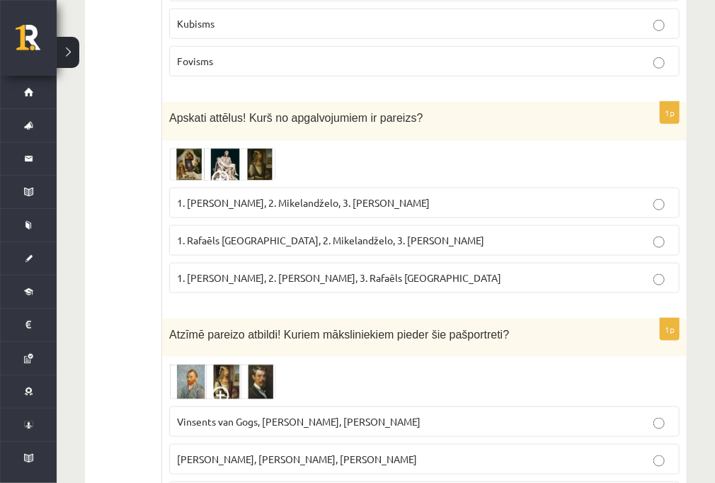
drag, startPoint x: 175, startPoint y: 405, endPoint x: 259, endPoint y: 415, distance: 84.8
copy span "Vinsents van Gogs"
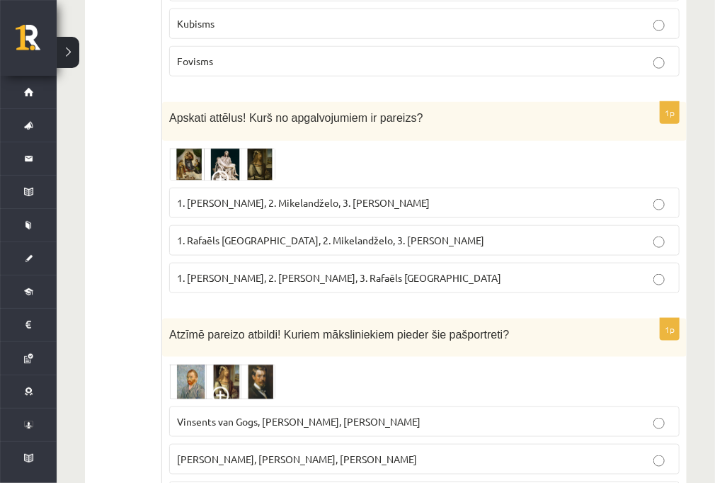
drag, startPoint x: 263, startPoint y: 401, endPoint x: 323, endPoint y: 414, distance: 61.6
copy span "Kārlis Padegs"
click at [275, 414] on p "Vinsents van Gogs, Albrehts Dīrers, Janis Rozentāls" at bounding box center [424, 421] width 495 height 15
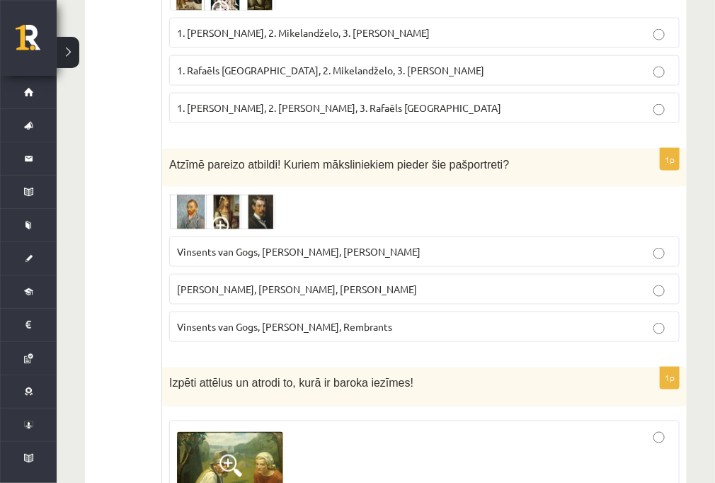
scroll to position [4189, 0]
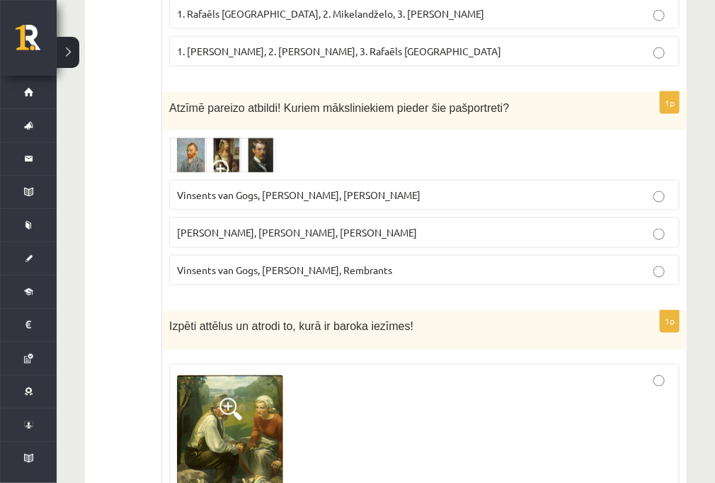
click at [289, 321] on span "Izpēti attēlus un atrodi to, kurā ir baroka iezīmes!" at bounding box center [291, 327] width 244 height 12
drag, startPoint x: 289, startPoint y: 234, endPoint x: 405, endPoint y: 250, distance: 117.2
click at [405, 311] on div "Izpēti attēlus un atrodi to, kurā ir baroka iezīmes!" at bounding box center [424, 330] width 524 height 39
copy span "kurā ir baroka iezīmes!"
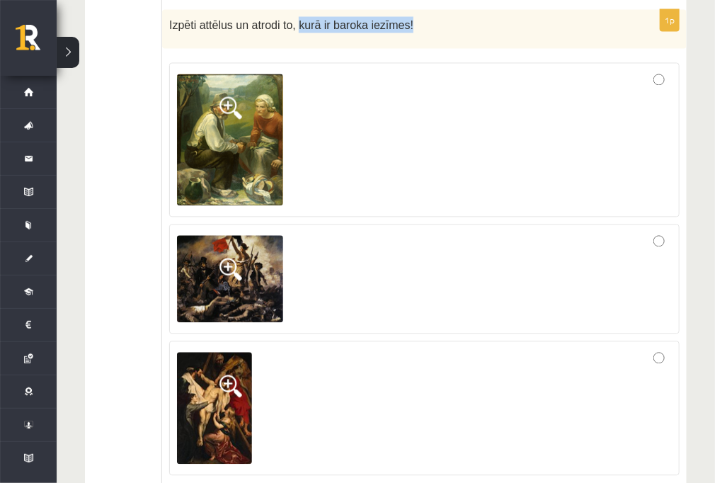
scroll to position [4472, 0]
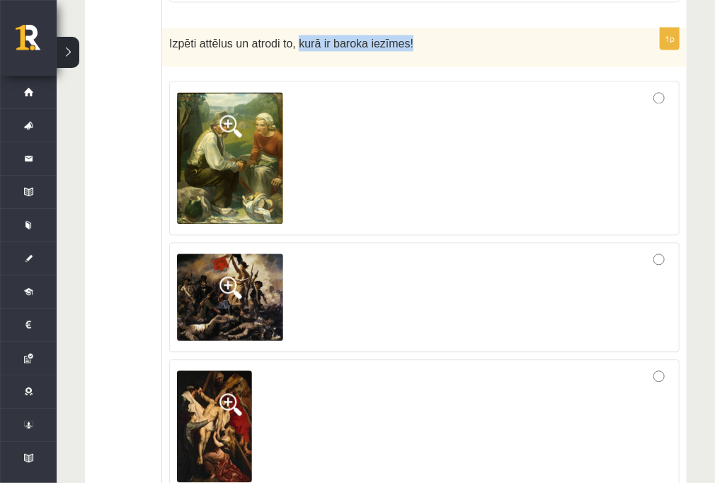
click at [239, 370] on img at bounding box center [214, 426] width 75 height 112
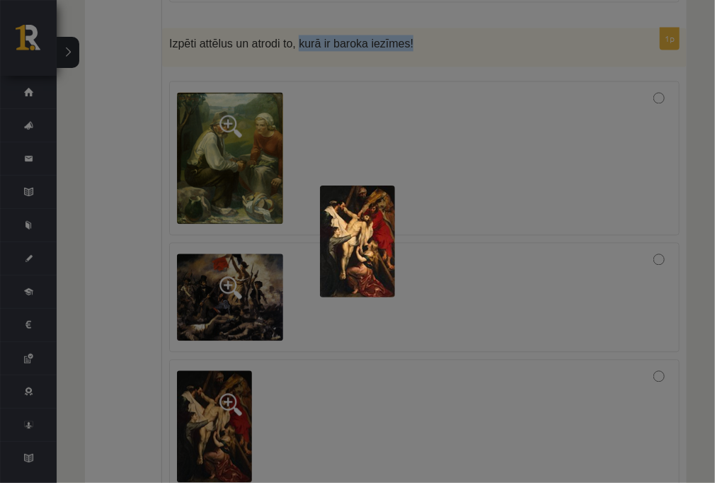
click at [372, 221] on img at bounding box center [357, 241] width 75 height 112
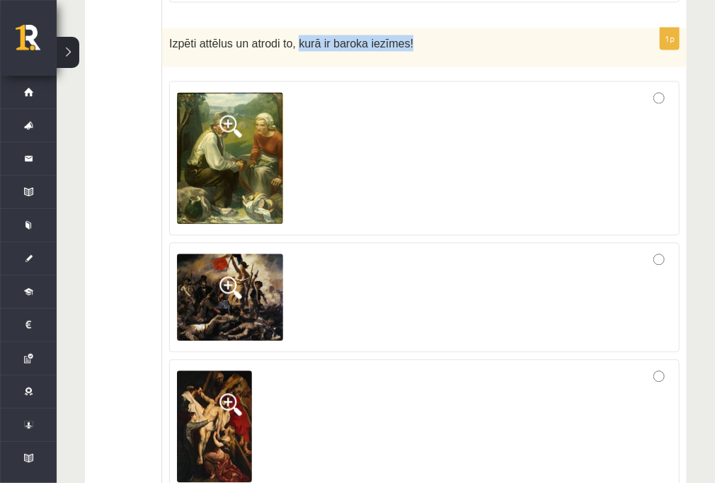
click at [237, 370] on img at bounding box center [214, 426] width 75 height 112
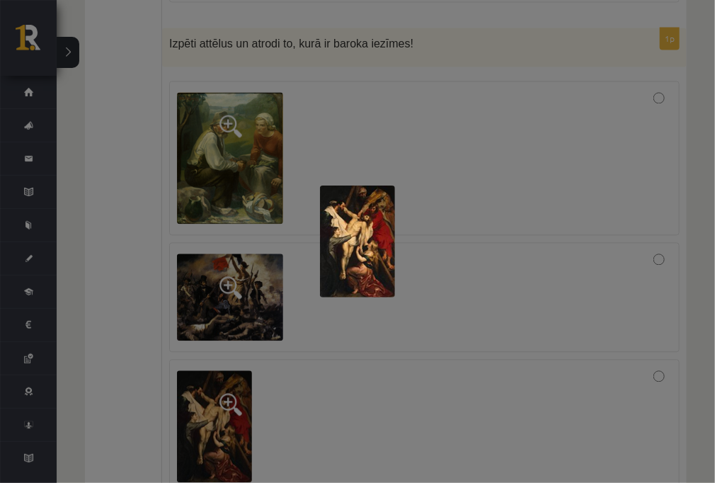
click at [287, 298] on div at bounding box center [357, 241] width 715 height 483
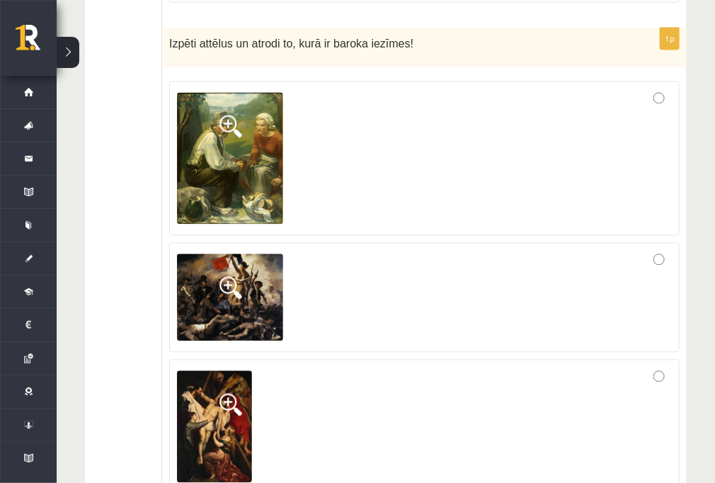
click at [667, 250] on div at bounding box center [424, 297] width 495 height 95
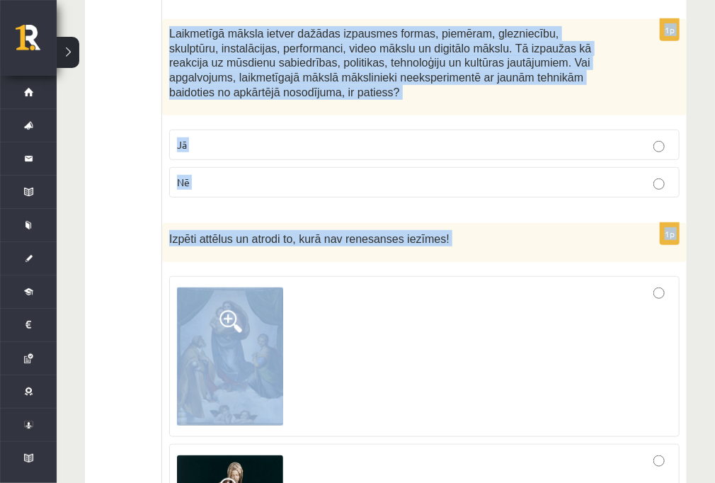
scroll to position [5604, 0]
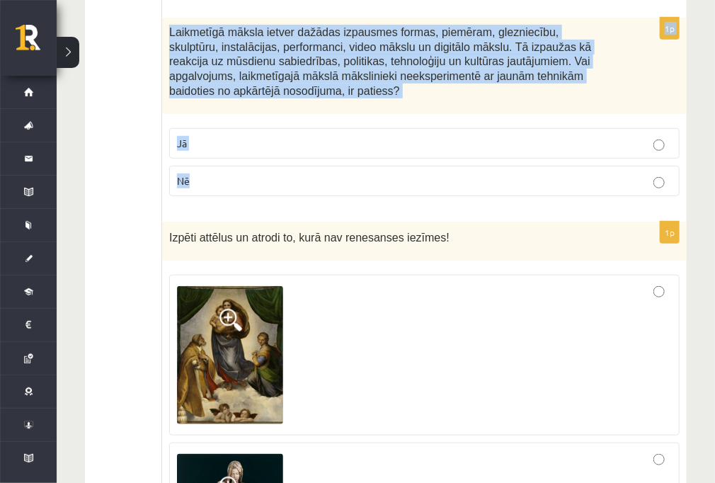
drag, startPoint x: 171, startPoint y: 147, endPoint x: 473, endPoint y: 91, distance: 307.4
copy form "Atbilstoši piekoptajai programmai šī dzīves jaunā interpretācija bija saistīta …"
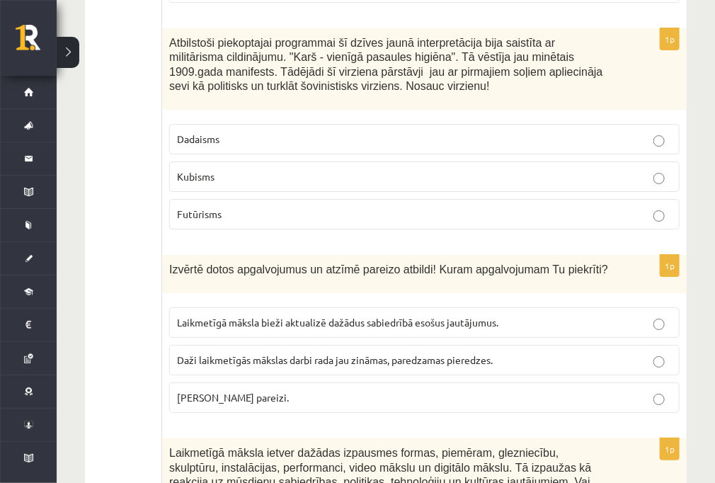
scroll to position [5152, 0]
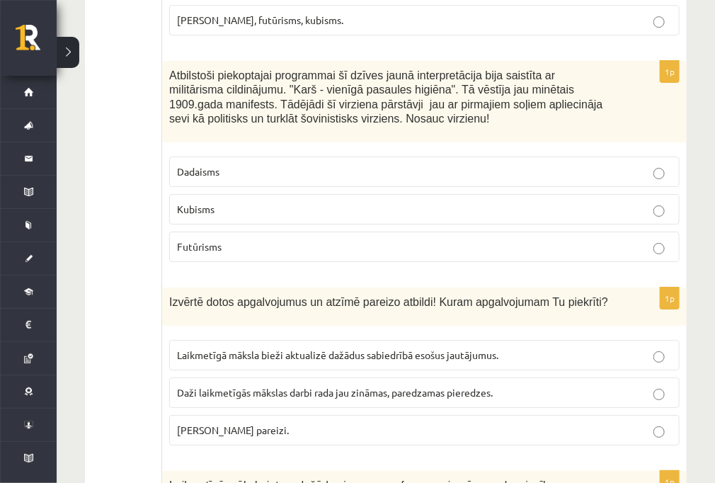
click at [255, 239] on p "Futūrisms" at bounding box center [424, 246] width 495 height 15
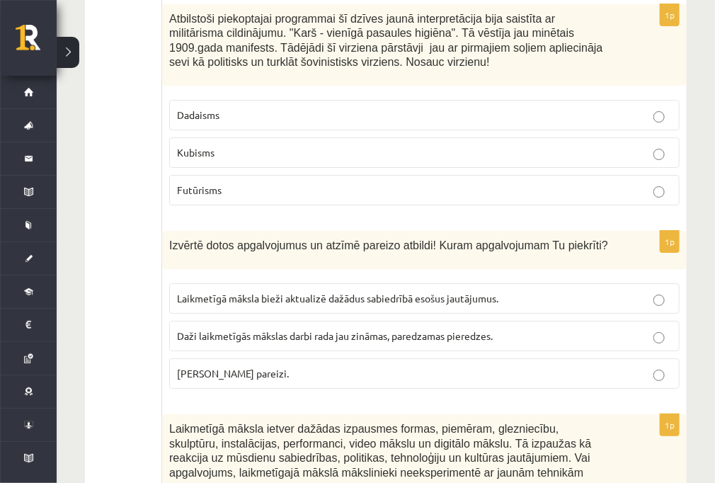
scroll to position [5265, 0]
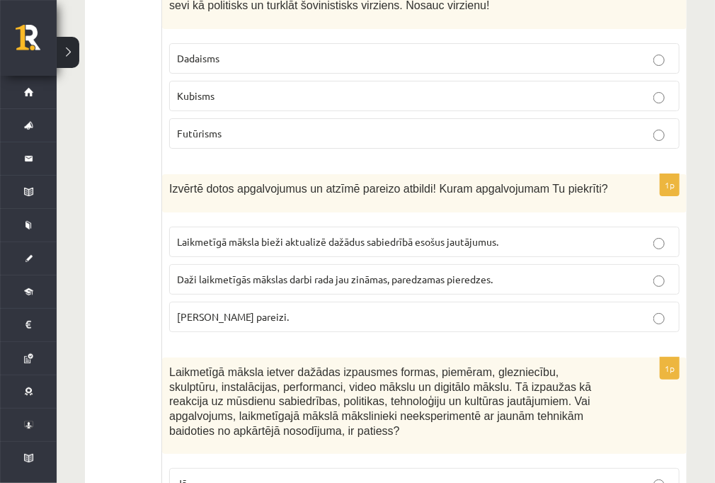
click at [226, 310] on span "Abi apgalvojumi pareizi." at bounding box center [233, 316] width 112 height 13
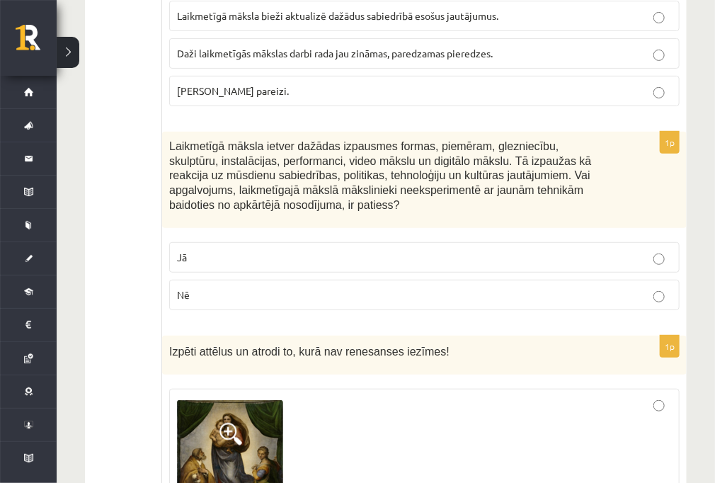
scroll to position [5491, 0]
click at [284, 287] on p "Nē" at bounding box center [424, 294] width 495 height 15
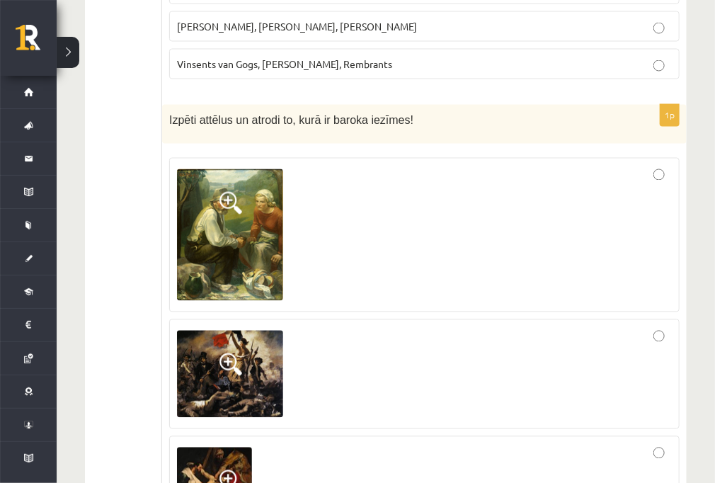
scroll to position [4416, 0]
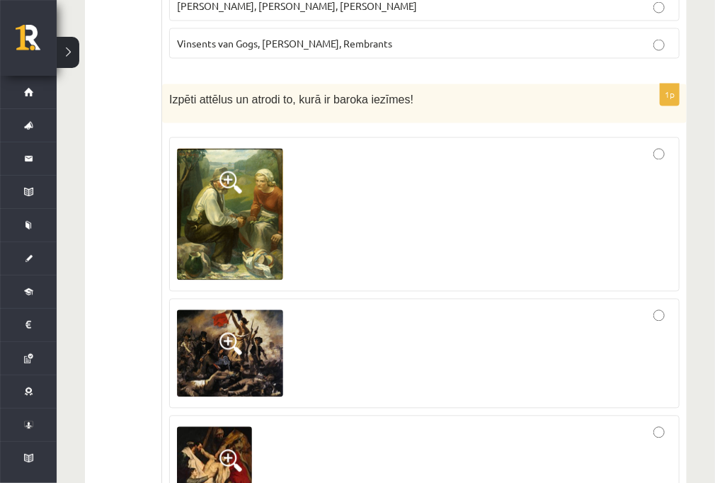
click at [207, 427] on img at bounding box center [214, 483] width 75 height 112
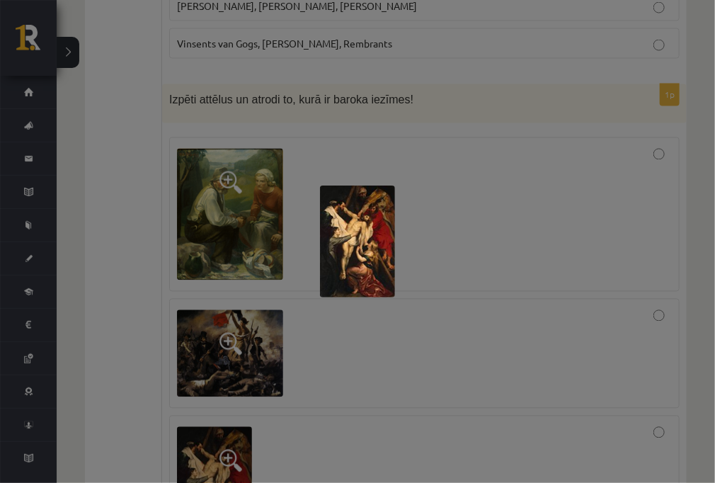
click at [474, 376] on div at bounding box center [357, 241] width 715 height 483
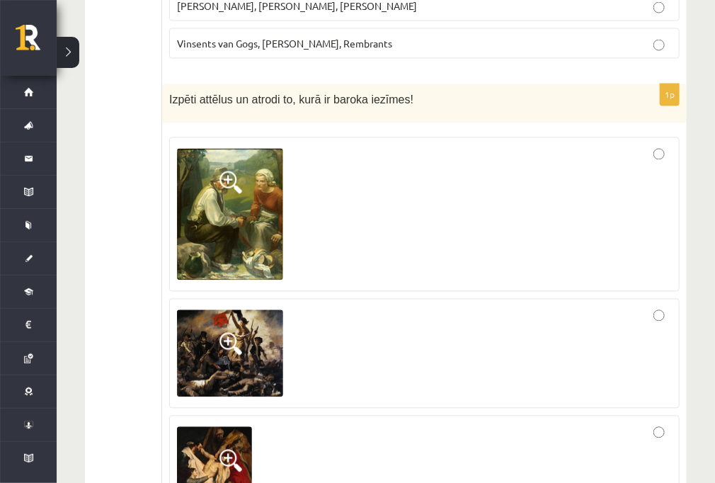
click at [474, 423] on div at bounding box center [424, 482] width 495 height 119
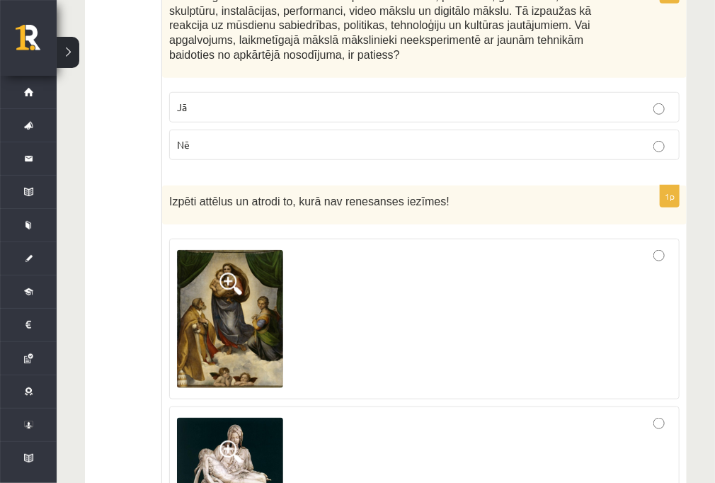
scroll to position [5661, 0]
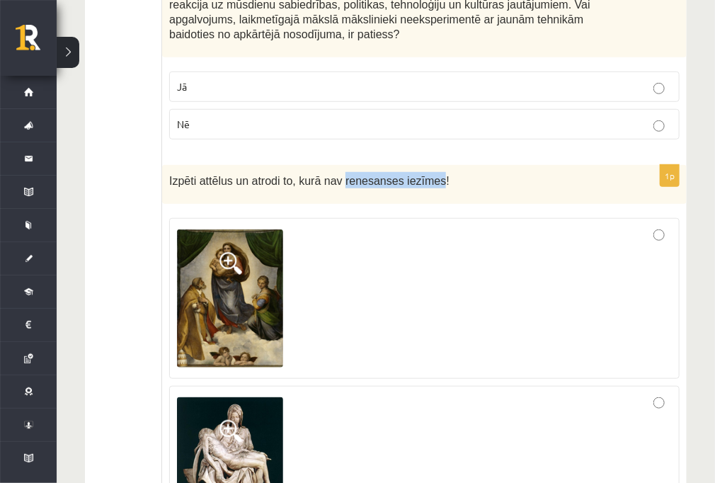
drag, startPoint x: 419, startPoint y: 84, endPoint x: 332, endPoint y: 91, distance: 87.3
click at [332, 172] on p "Izpēti attēlus un atrodi to, kurā nav renesanses iezīmes!" at bounding box center [388, 180] width 439 height 16
drag, startPoint x: 335, startPoint y: 88, endPoint x: 387, endPoint y: 71, distance: 55.0
click at [388, 165] on div "Izpēti attēlus un atrodi to, kurā nav renesanses iezīmes!" at bounding box center [424, 184] width 524 height 39
click at [382, 175] on span "Izpēti attēlus un atrodi to, kurā nav renesanses iezīmes!" at bounding box center [309, 181] width 280 height 12
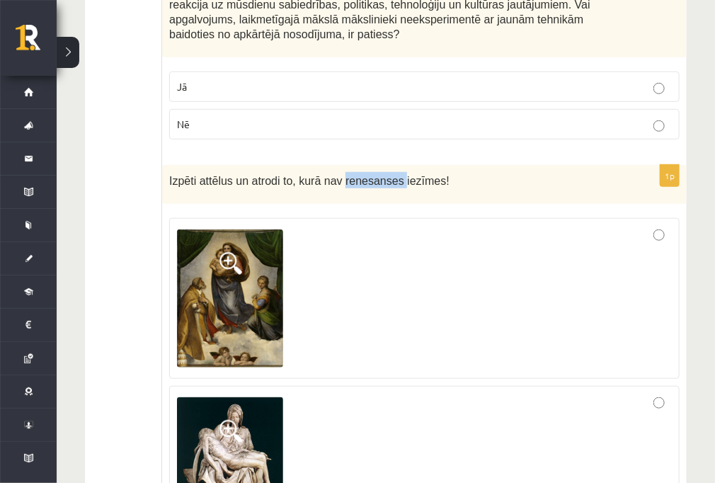
drag, startPoint x: 382, startPoint y: 81, endPoint x: 345, endPoint y: 84, distance: 37.6
click at [345, 175] on span "Izpēti attēlus un atrodi to, kurā nav renesanses iezīmes!" at bounding box center [309, 181] width 280 height 12
drag, startPoint x: 345, startPoint y: 84, endPoint x: 358, endPoint y: 86, distance: 13.5
click at [358, 175] on span "Izpēti attēlus un atrodi to, kurā nav renesanses iezīmes!" at bounding box center [309, 181] width 280 height 12
drag, startPoint x: 380, startPoint y: 85, endPoint x: 329, endPoint y: 91, distance: 51.3
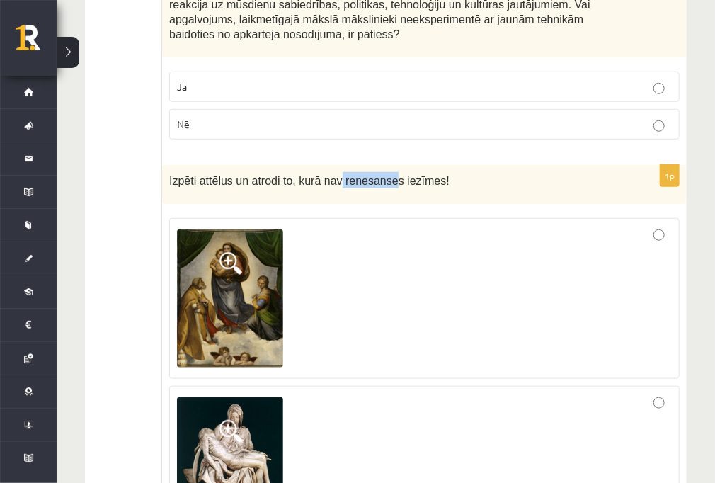
click at [329, 172] on p "Izpēti attēlus un atrodi to, kurā nav renesanses iezīmes!" at bounding box center [388, 180] width 439 height 16
copy span "renesanse"
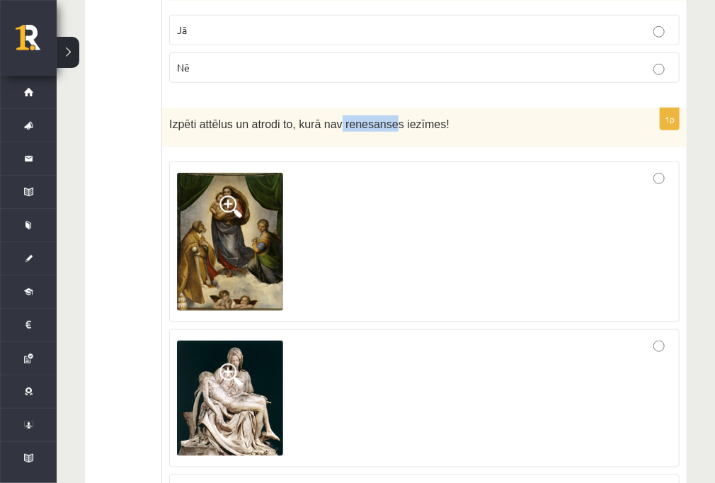
scroll to position [5774, 0]
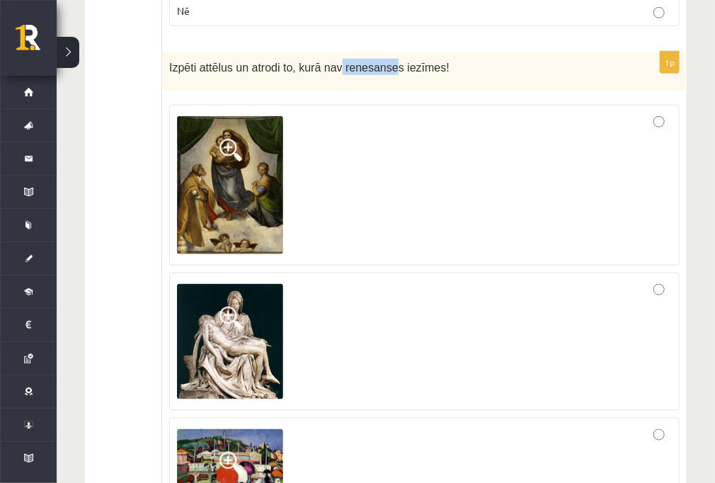
click at [180, 429] on img at bounding box center [230, 472] width 106 height 87
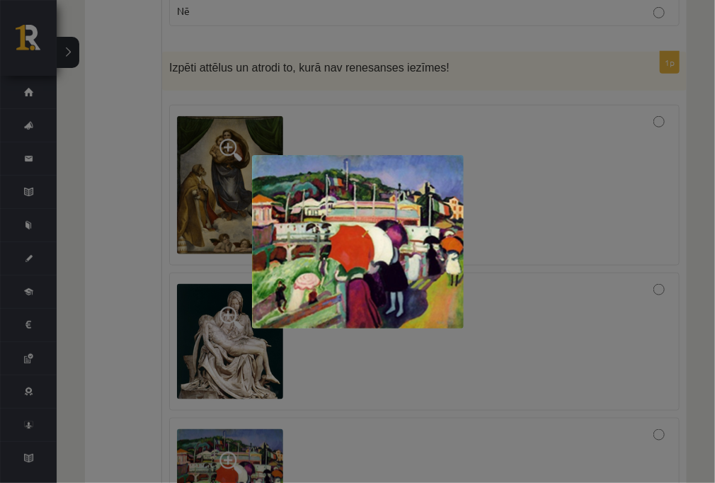
click at [364, 345] on div at bounding box center [357, 241] width 715 height 483
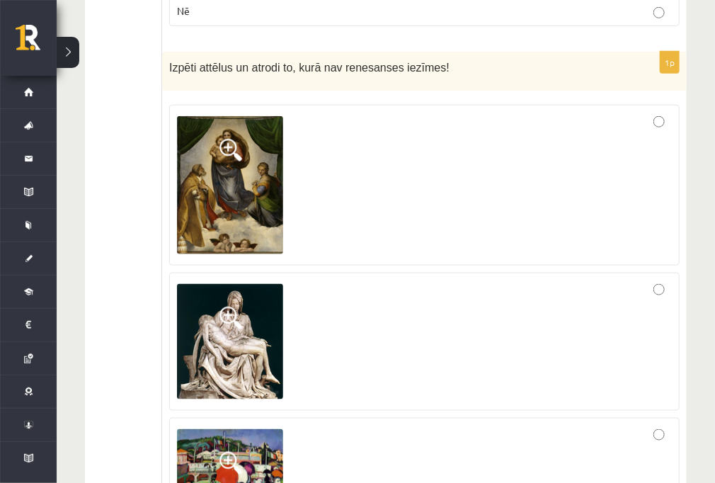
drag, startPoint x: 408, startPoint y: 367, endPoint x: 400, endPoint y: 363, distance: 9.2
click at [408, 425] on div at bounding box center [424, 472] width 495 height 94
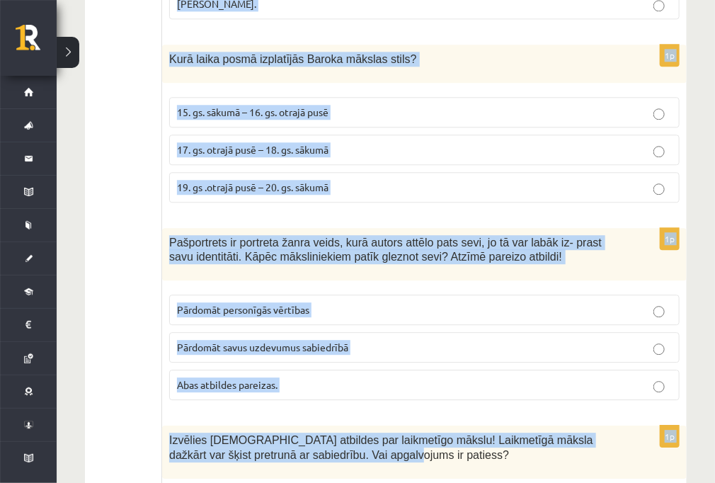
scroll to position [6525, 0]
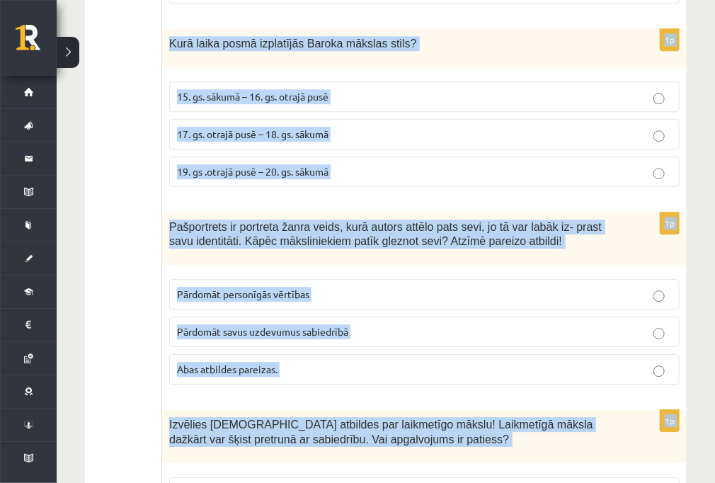
drag, startPoint x: 171, startPoint y: 241, endPoint x: 289, endPoint y: 402, distance: 199.6
click at [411, 279] on label "Pārdomāt personīgās vērtības" at bounding box center [424, 294] width 510 height 30
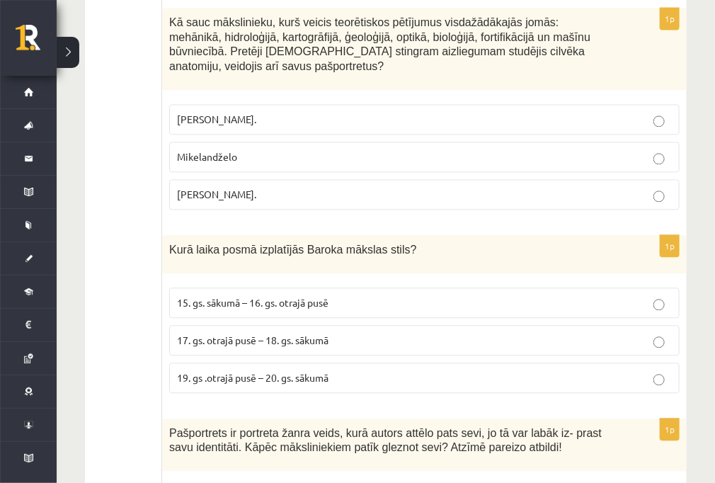
scroll to position [6299, 0]
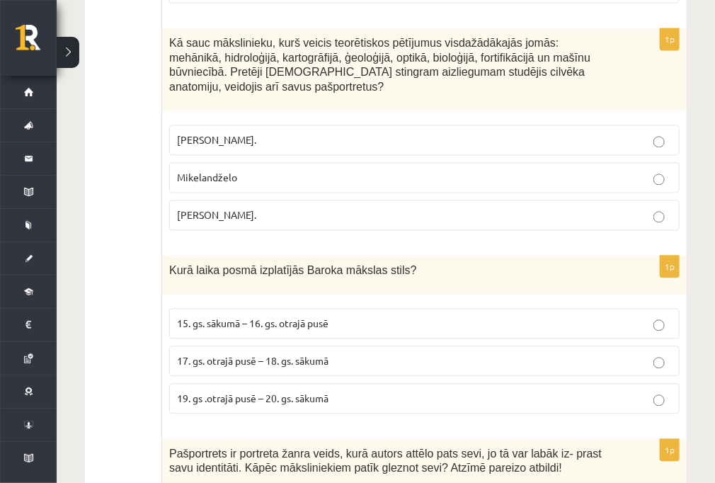
click at [277, 207] on p "[PERSON_NAME]." at bounding box center [424, 214] width 495 height 15
click at [315, 354] on span "17. gs. otrajā pusē – 18. gs. sākumā" at bounding box center [252, 360] width 151 height 13
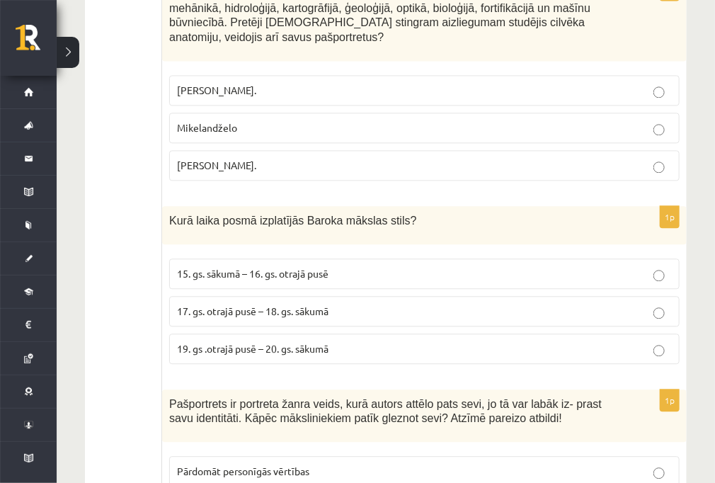
scroll to position [6468, 0]
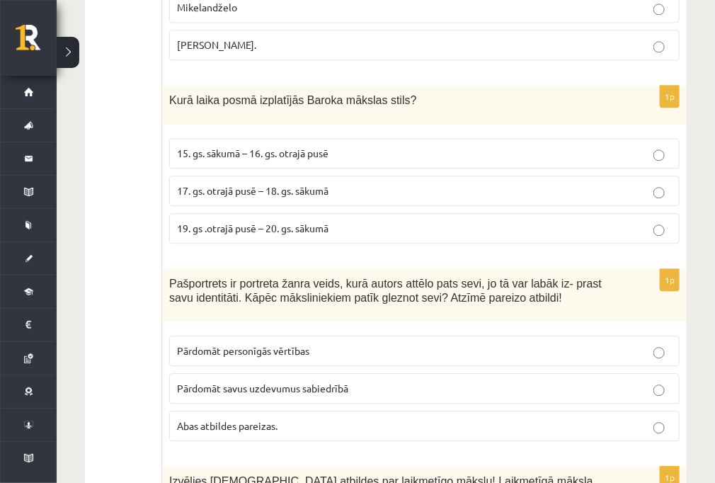
click at [309, 418] on p "Abas atbildes pareizas." at bounding box center [424, 425] width 495 height 15
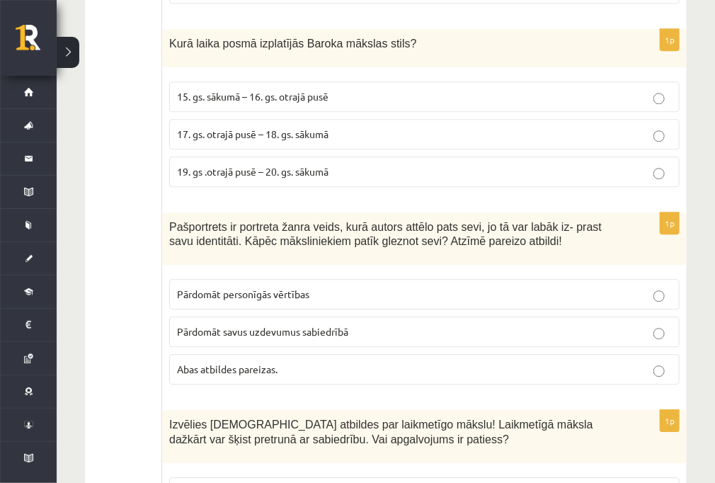
click at [282, 482] on p "Jā" at bounding box center [424, 492] width 495 height 15
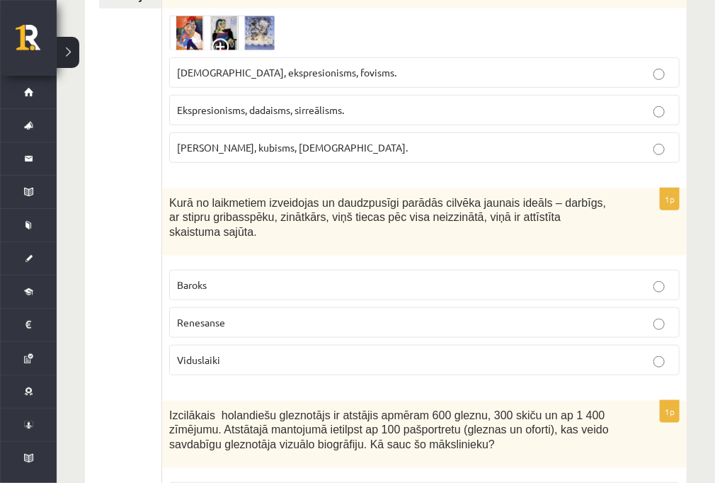
scroll to position [0, 0]
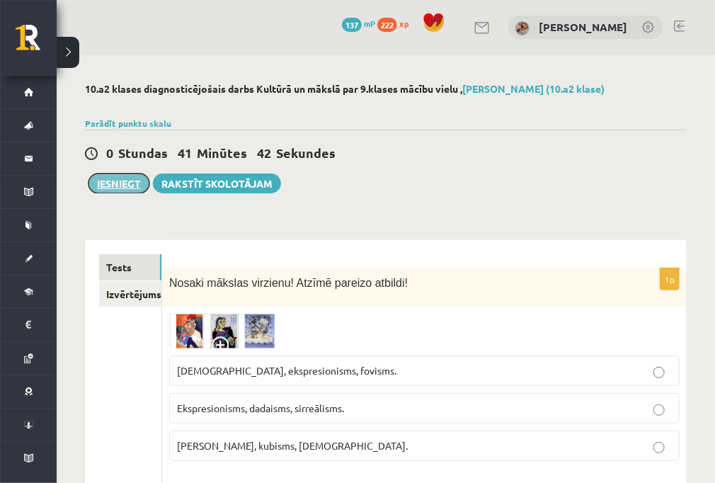
click at [119, 178] on button "Iesniegt" at bounding box center [118, 183] width 61 height 20
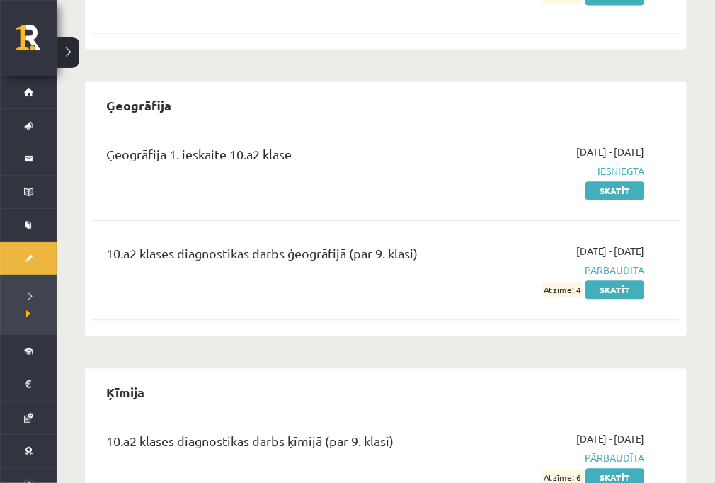
scroll to position [972, 0]
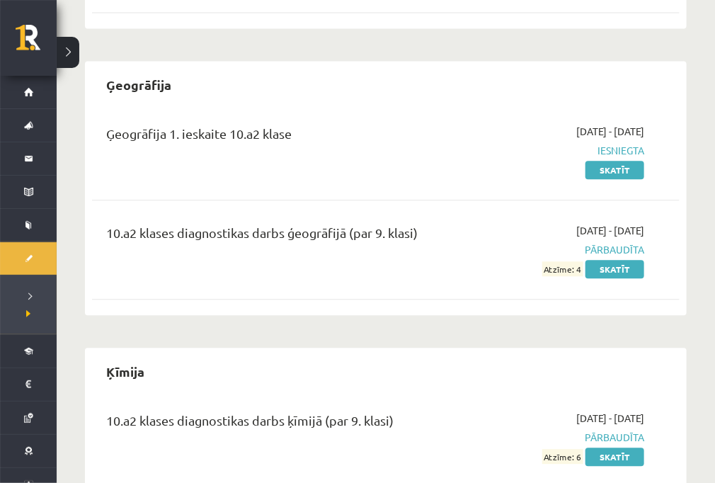
click at [432, 410] on div "10.a2 klases diagnostikas darbs ķīmijā (par 9. klasi)" at bounding box center [282, 423] width 352 height 26
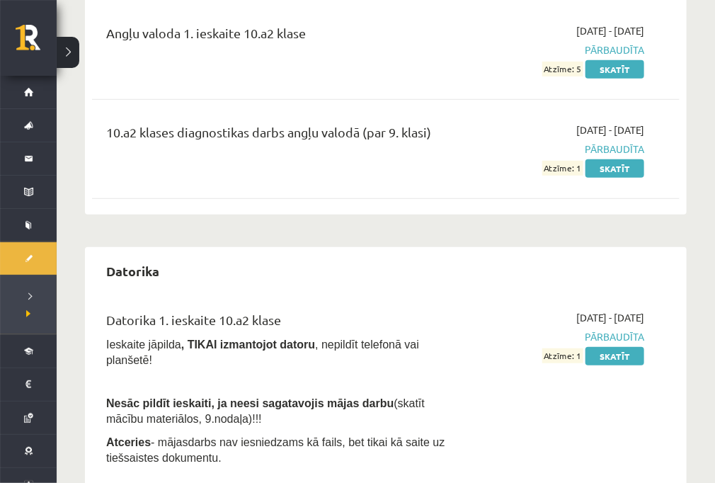
scroll to position [66, 0]
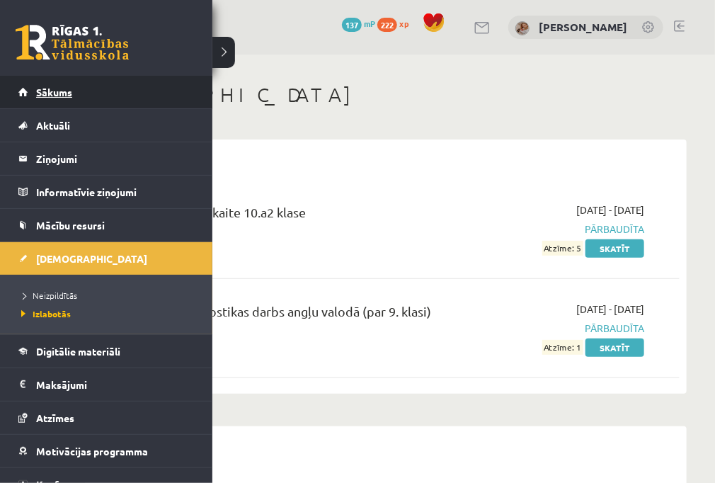
click at [91, 82] on link "Sākums" at bounding box center [106, 92] width 176 height 33
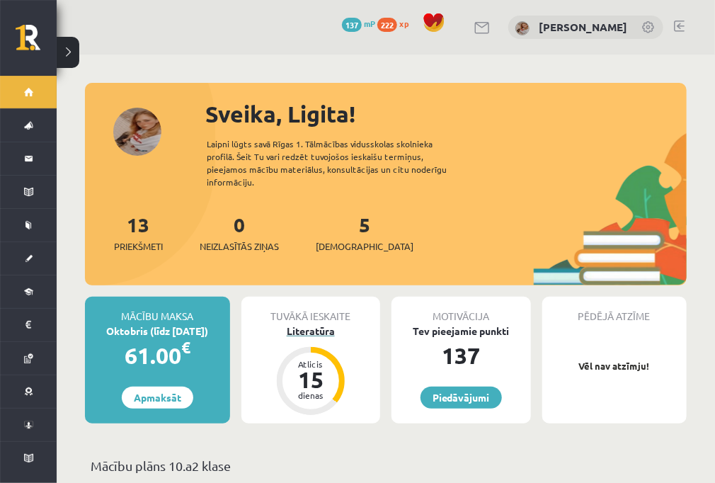
click at [306, 368] on div "15" at bounding box center [310, 379] width 42 height 23
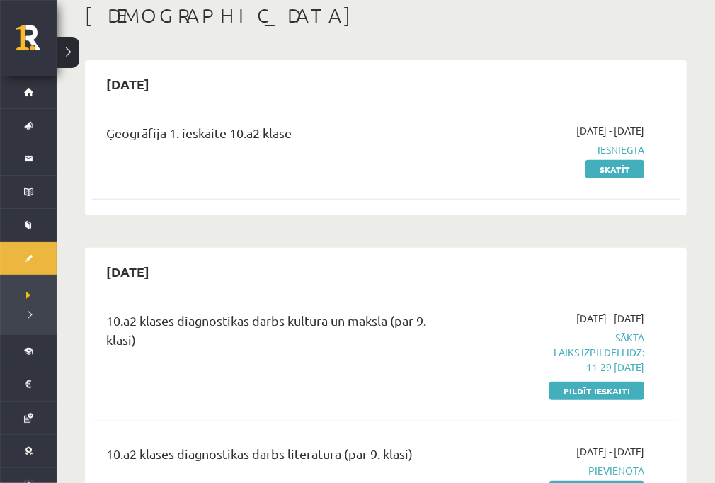
scroll to position [170, 0]
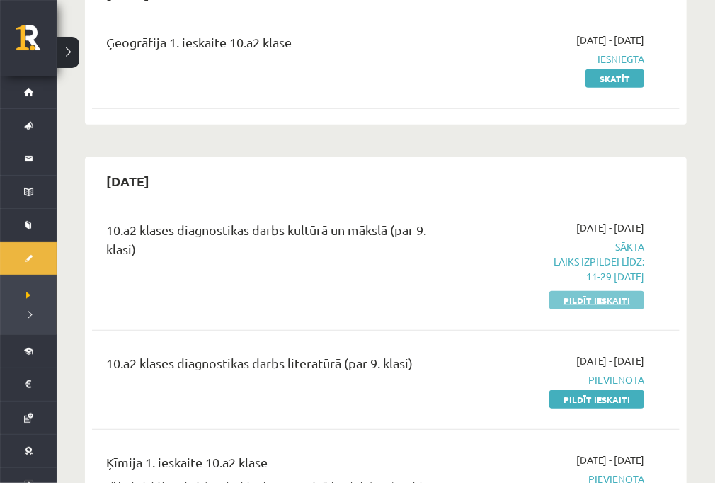
click at [614, 295] on link "Pildīt ieskaiti" at bounding box center [596, 300] width 95 height 18
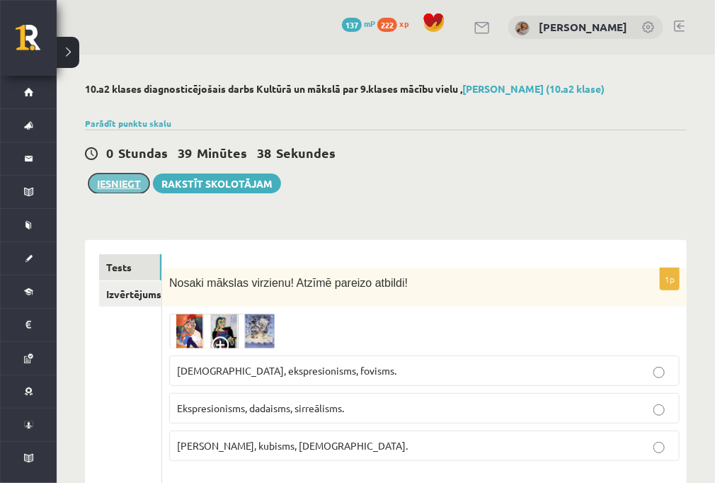
click at [117, 187] on button "Iesniegt" at bounding box center [118, 183] width 61 height 20
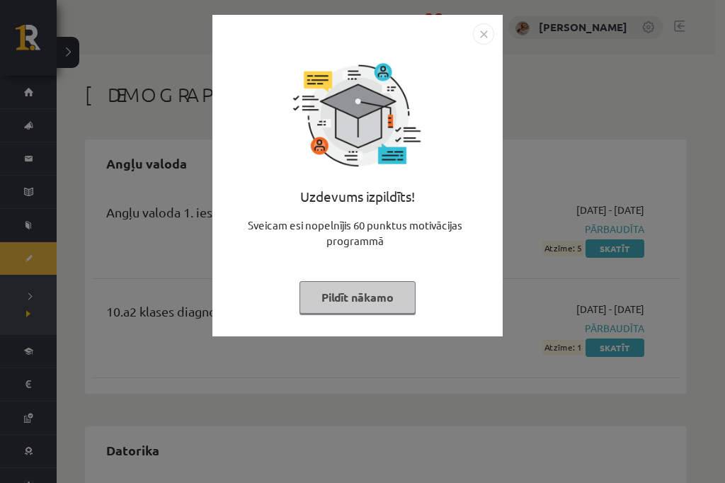
drag, startPoint x: 459, startPoint y: 272, endPoint x: 459, endPoint y: 280, distance: 7.8
click at [459, 280] on div "Uzdevums izpildīts! Sveicam esi nopelnījis 60 punktus motivācijas programmā Pil…" at bounding box center [357, 186] width 273 height 283
click at [334, 309] on button "Pildīt nākamo" at bounding box center [357, 297] width 116 height 33
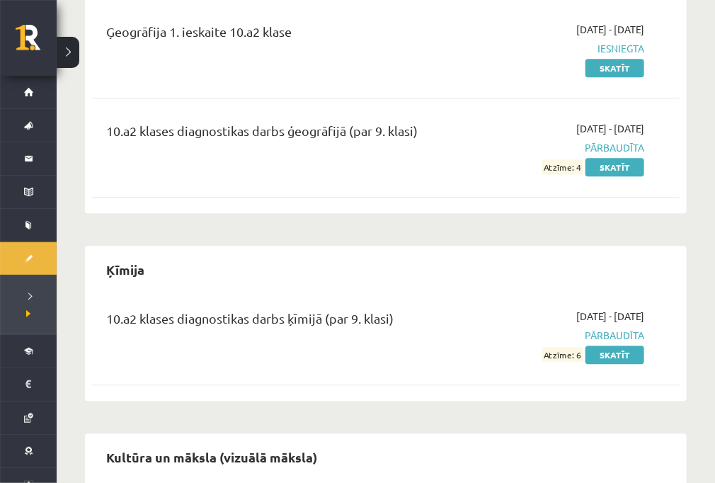
scroll to position [1159, 0]
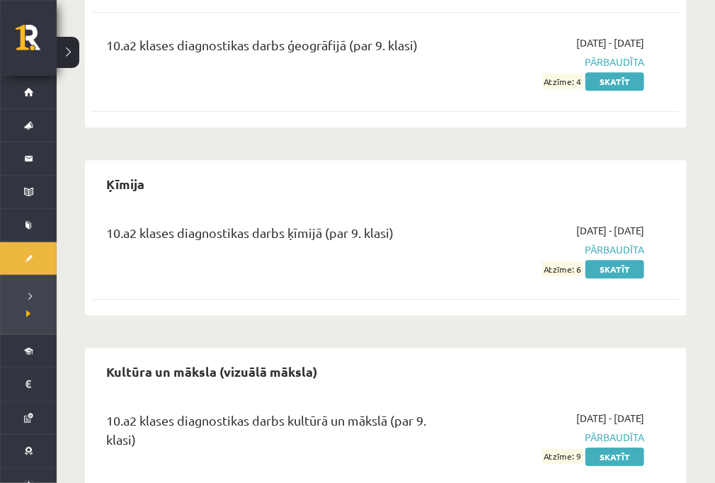
click at [434, 258] on div "Ķīmija 10.a2 klases diagnostikas darbs ķīmijā (par 9. klasi) [DATE] - [DATE] Pā…" at bounding box center [385, 237] width 601 height 155
